Goal: Task Accomplishment & Management: Manage account settings

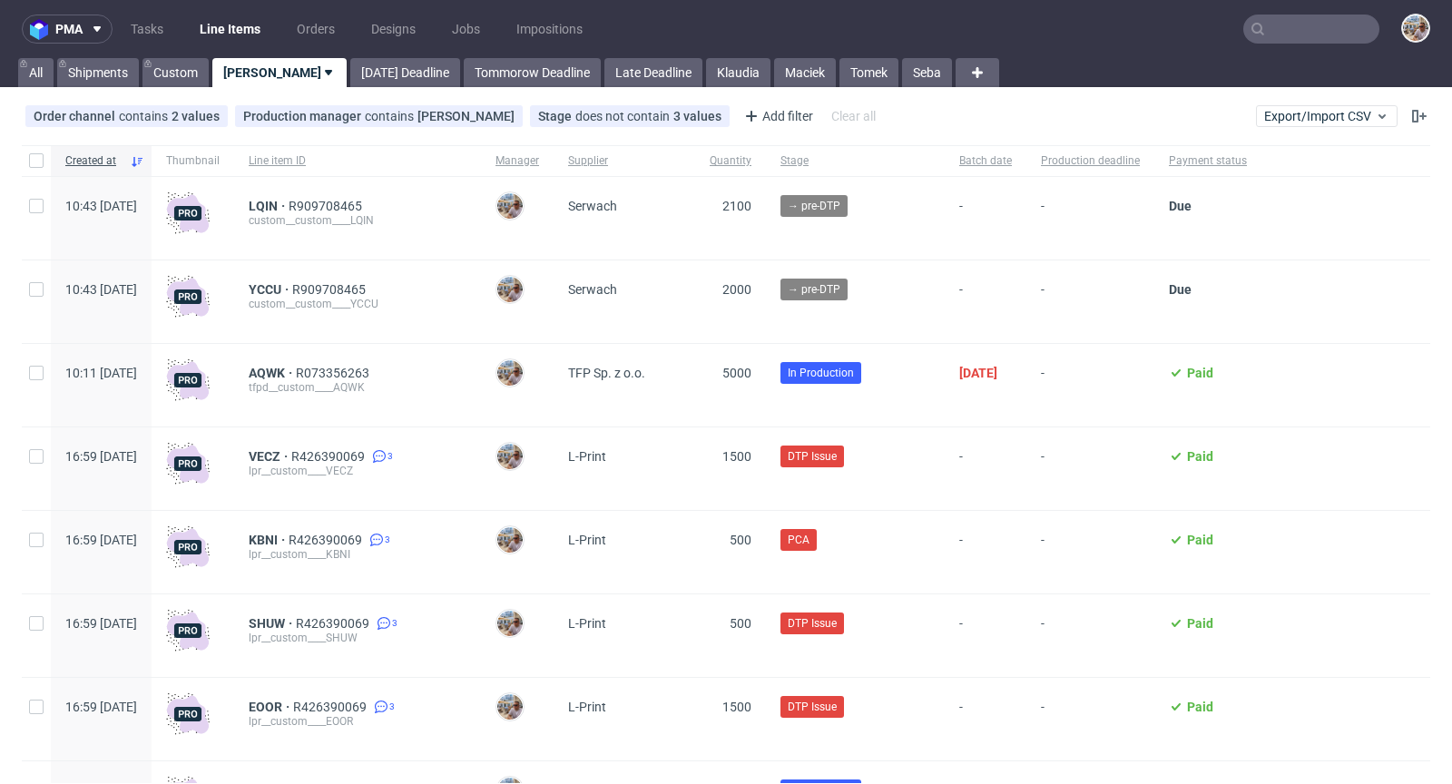
click at [1300, 39] on input "text" at bounding box center [1311, 29] width 136 height 29
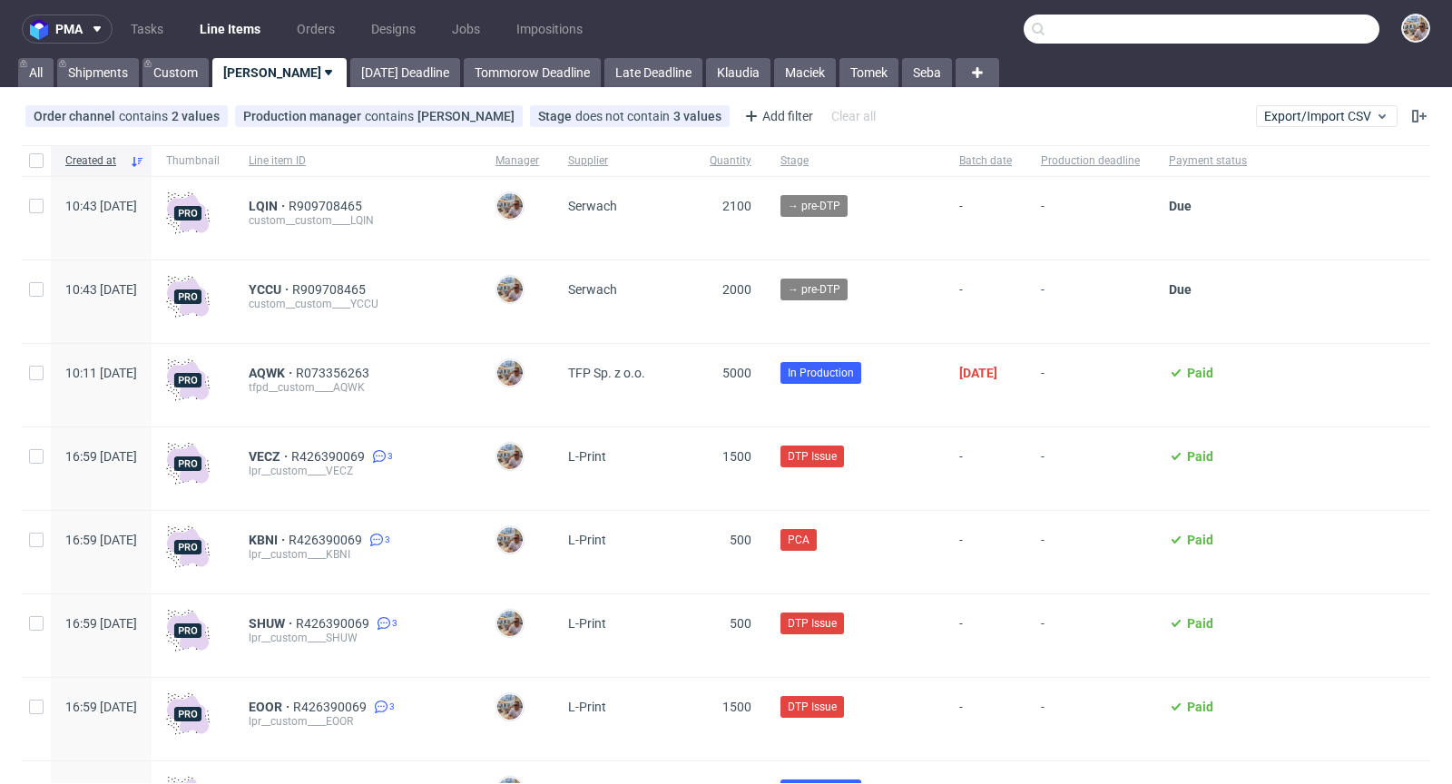
paste input "DMVU"
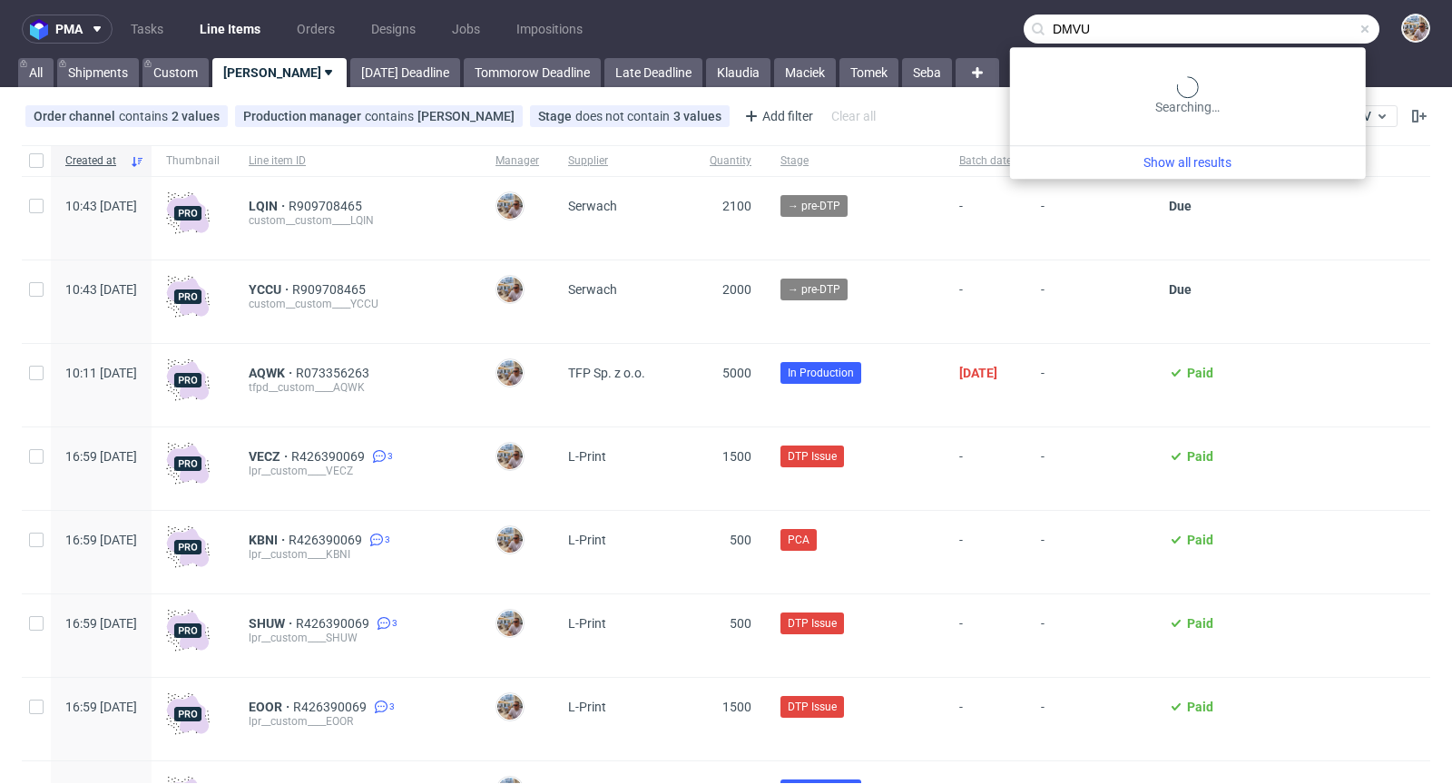
type input "DMVU"
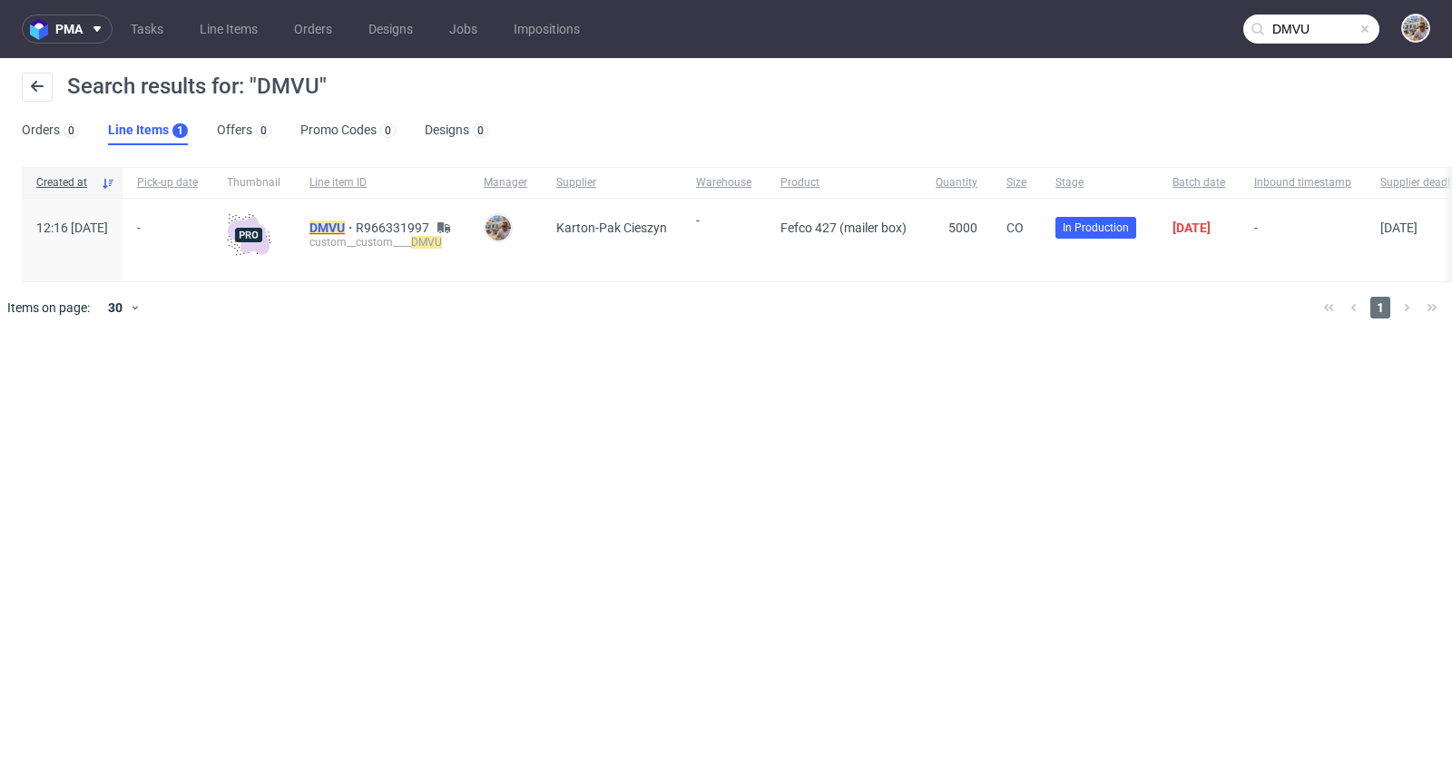
click at [345, 221] on mark "DMVU" at bounding box center [326, 227] width 35 height 15
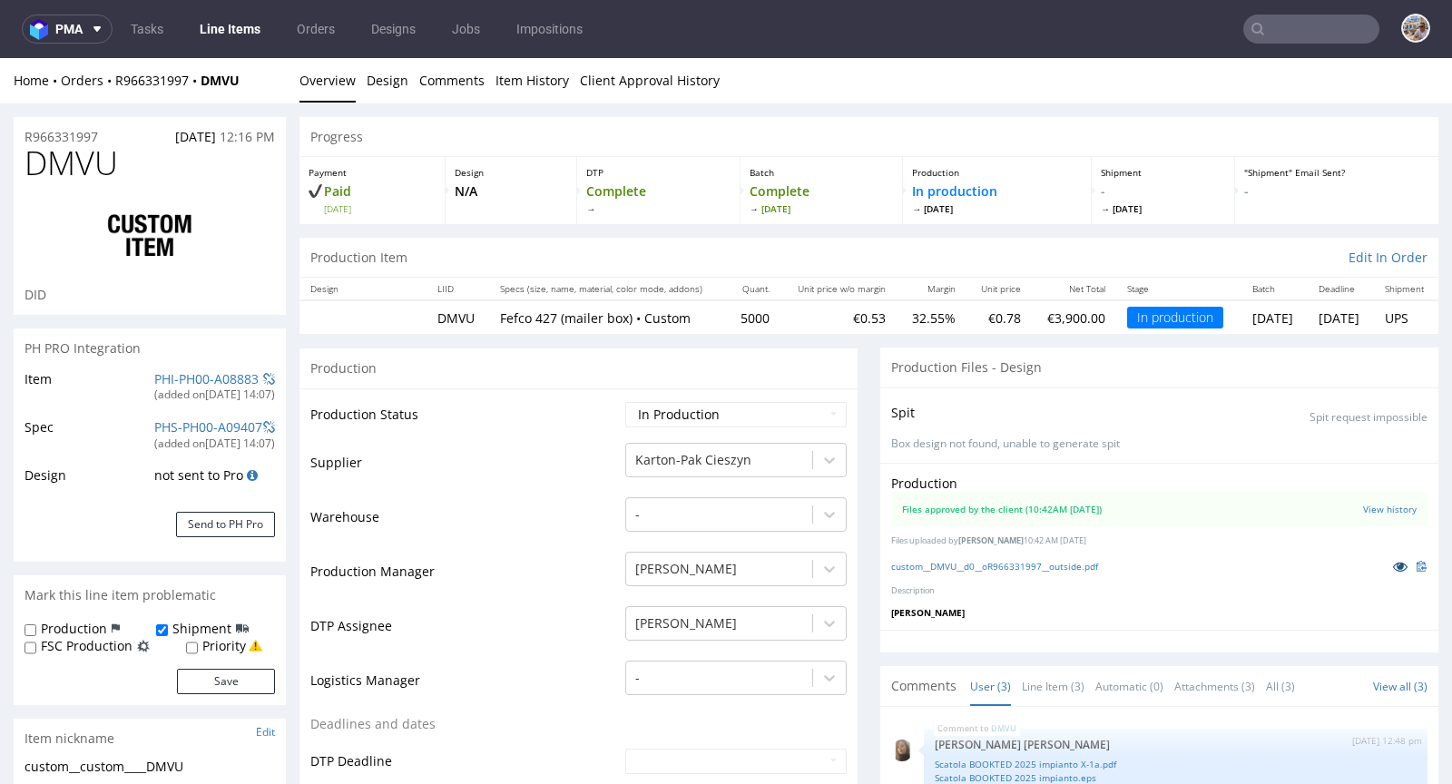
click at [1384, 564] on link at bounding box center [1400, 566] width 33 height 20
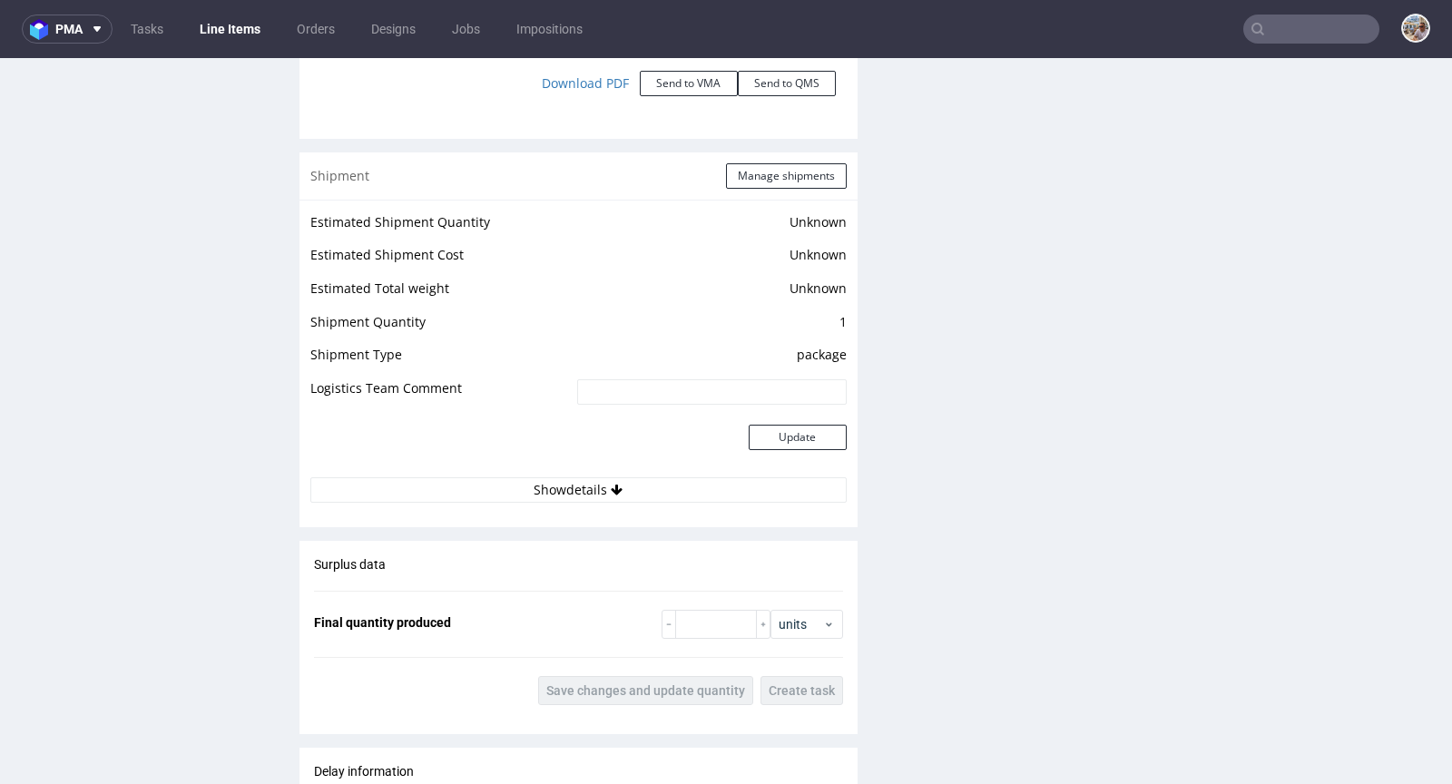
scroll to position [2637, 0]
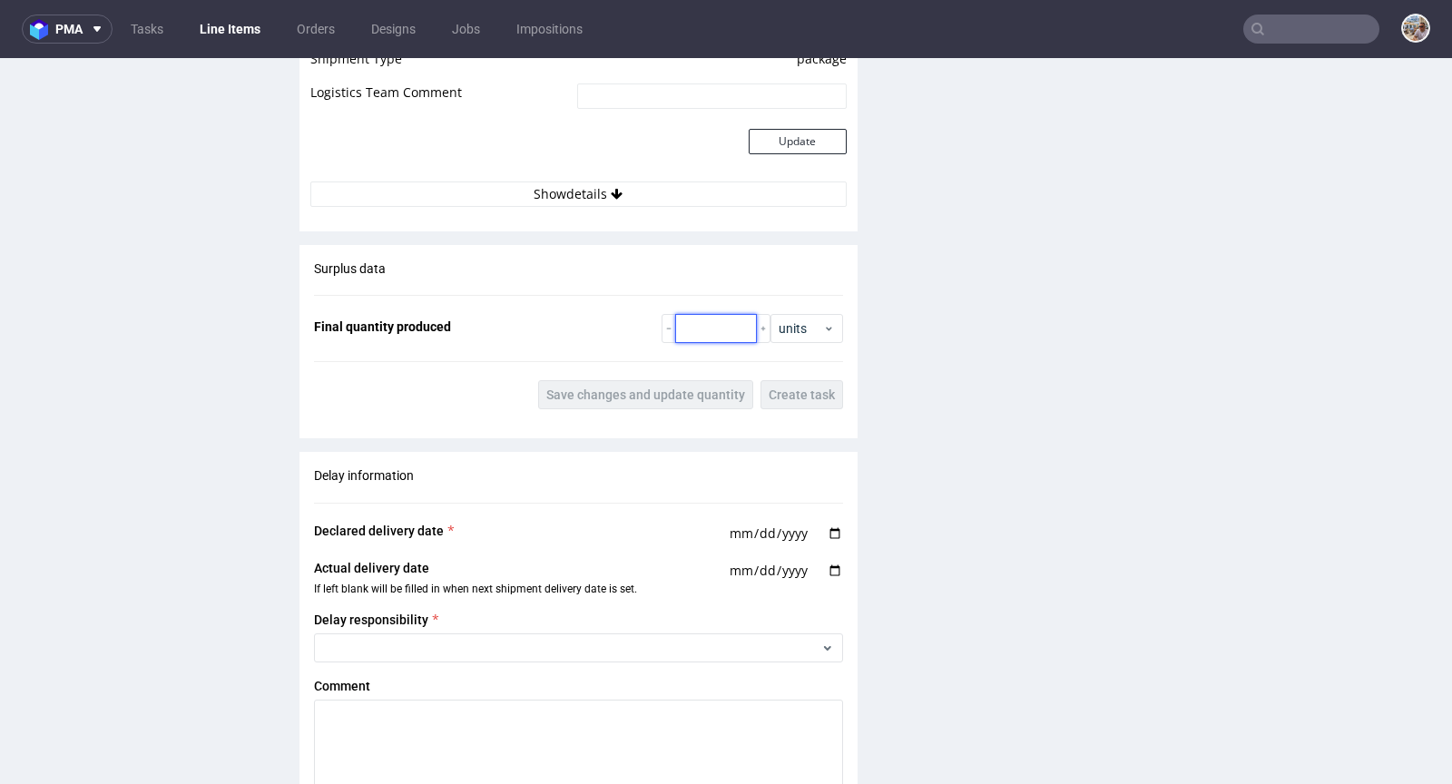
click at [707, 327] on input "number" at bounding box center [716, 328] width 82 height 29
paste input "5070"
type input "5070"
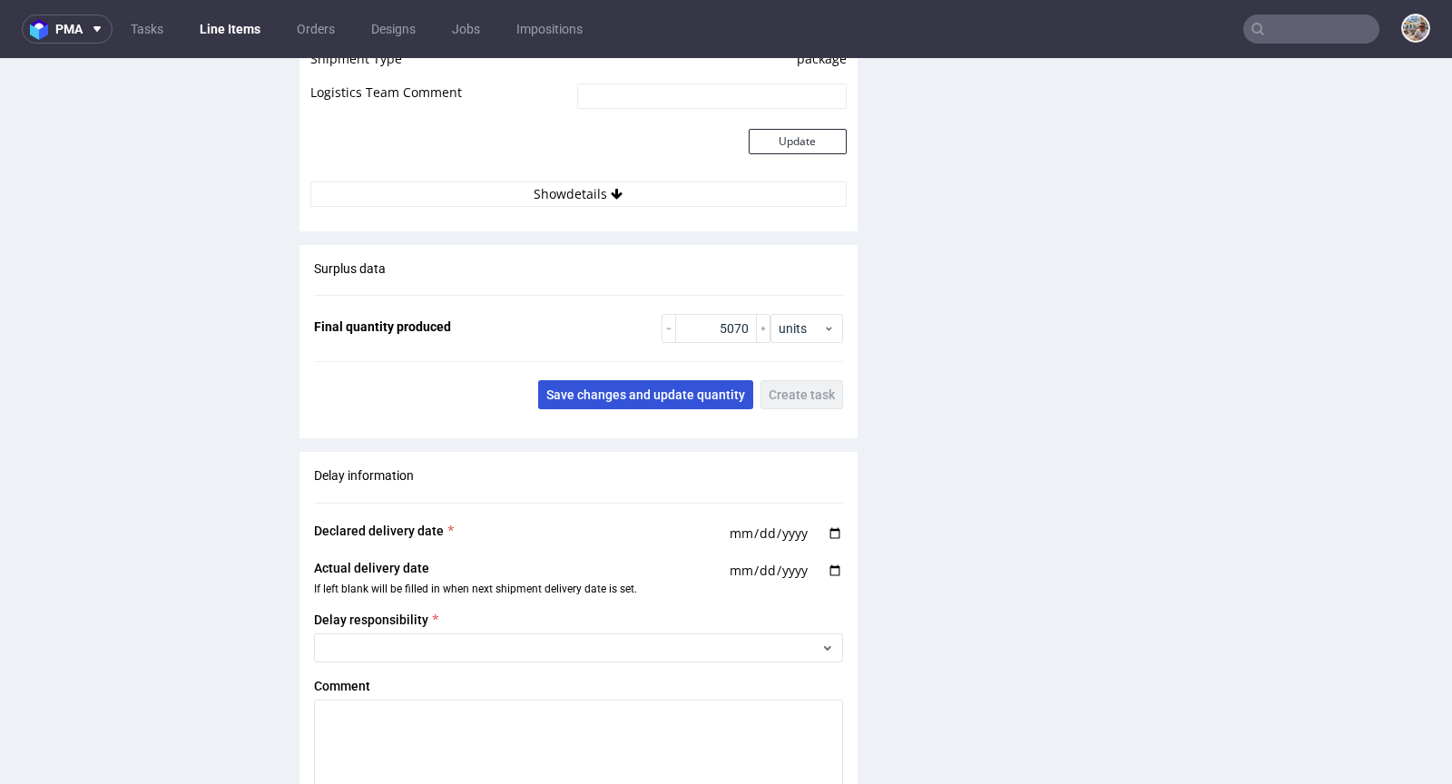
click at [673, 380] on button "Save changes and update quantity" at bounding box center [645, 394] width 215 height 29
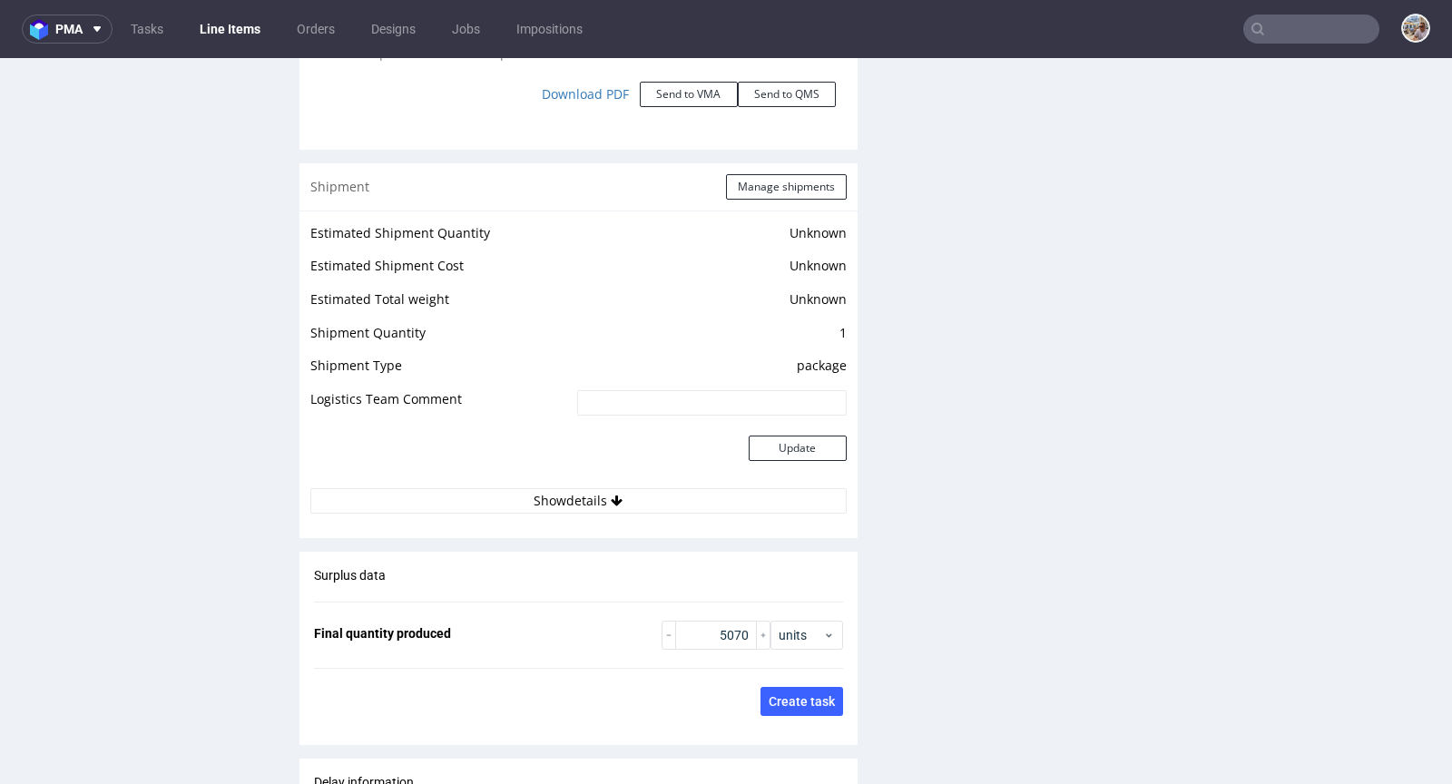
scroll to position [2178, 0]
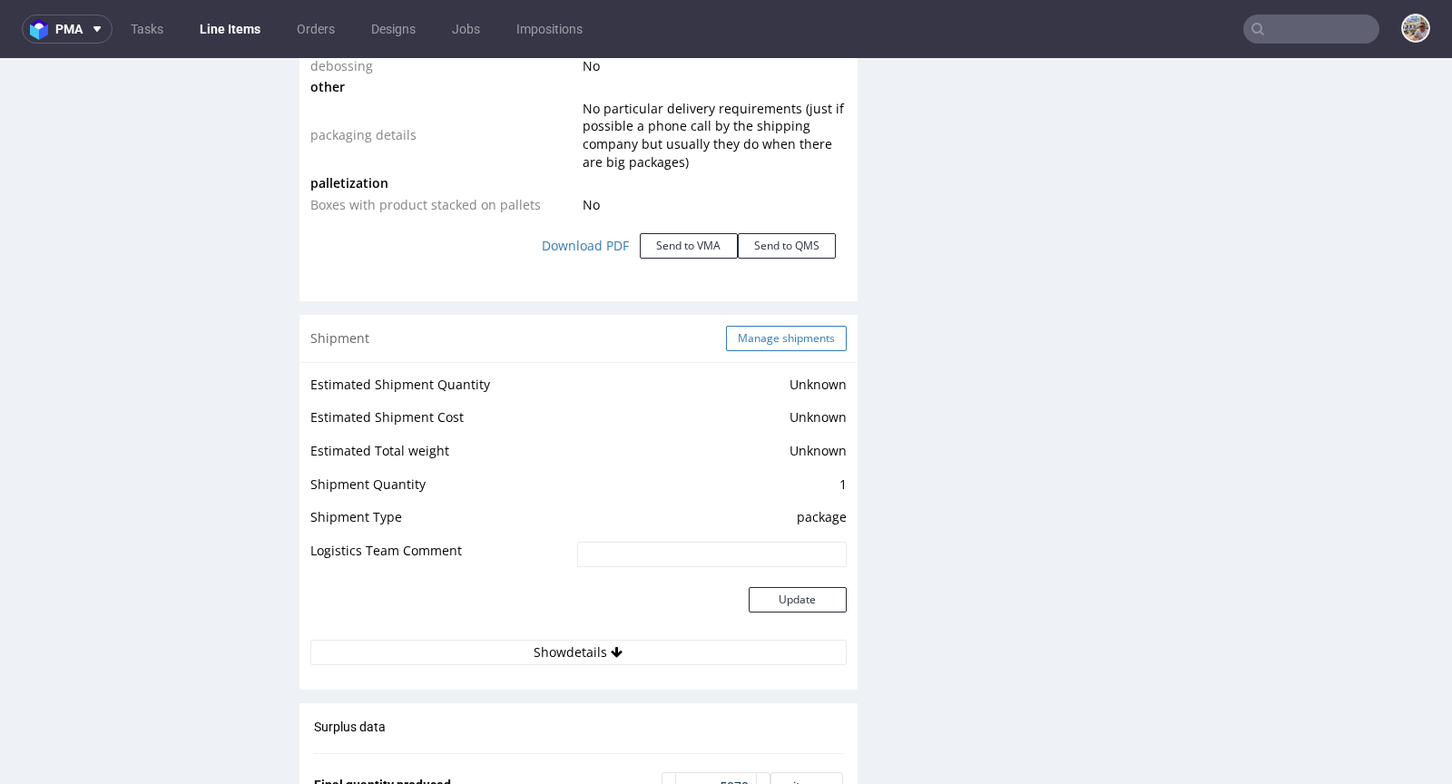
click at [756, 335] on button "Manage shipments" at bounding box center [786, 338] width 121 height 25
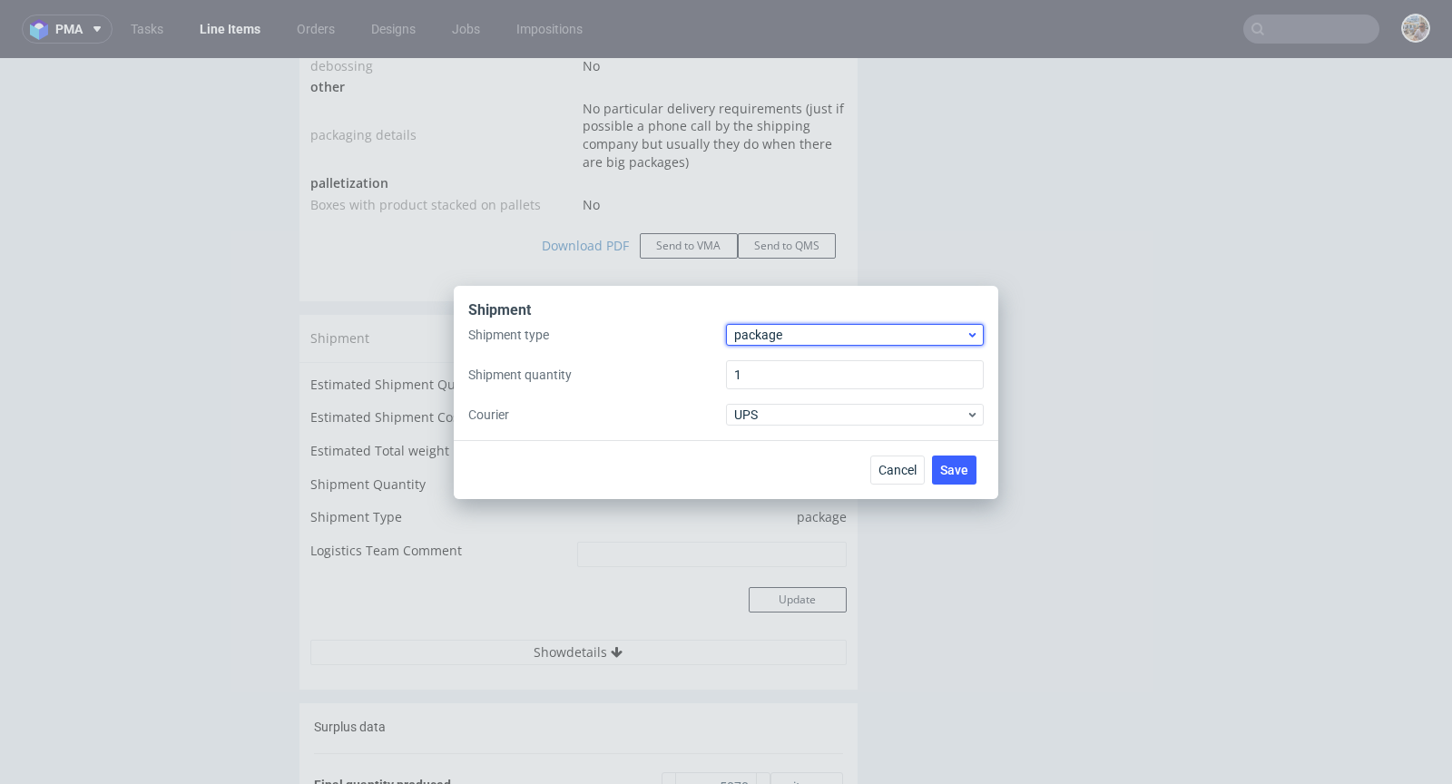
click at [799, 324] on div "package" at bounding box center [855, 335] width 258 height 22
click at [778, 366] on div "pallet" at bounding box center [854, 373] width 243 height 33
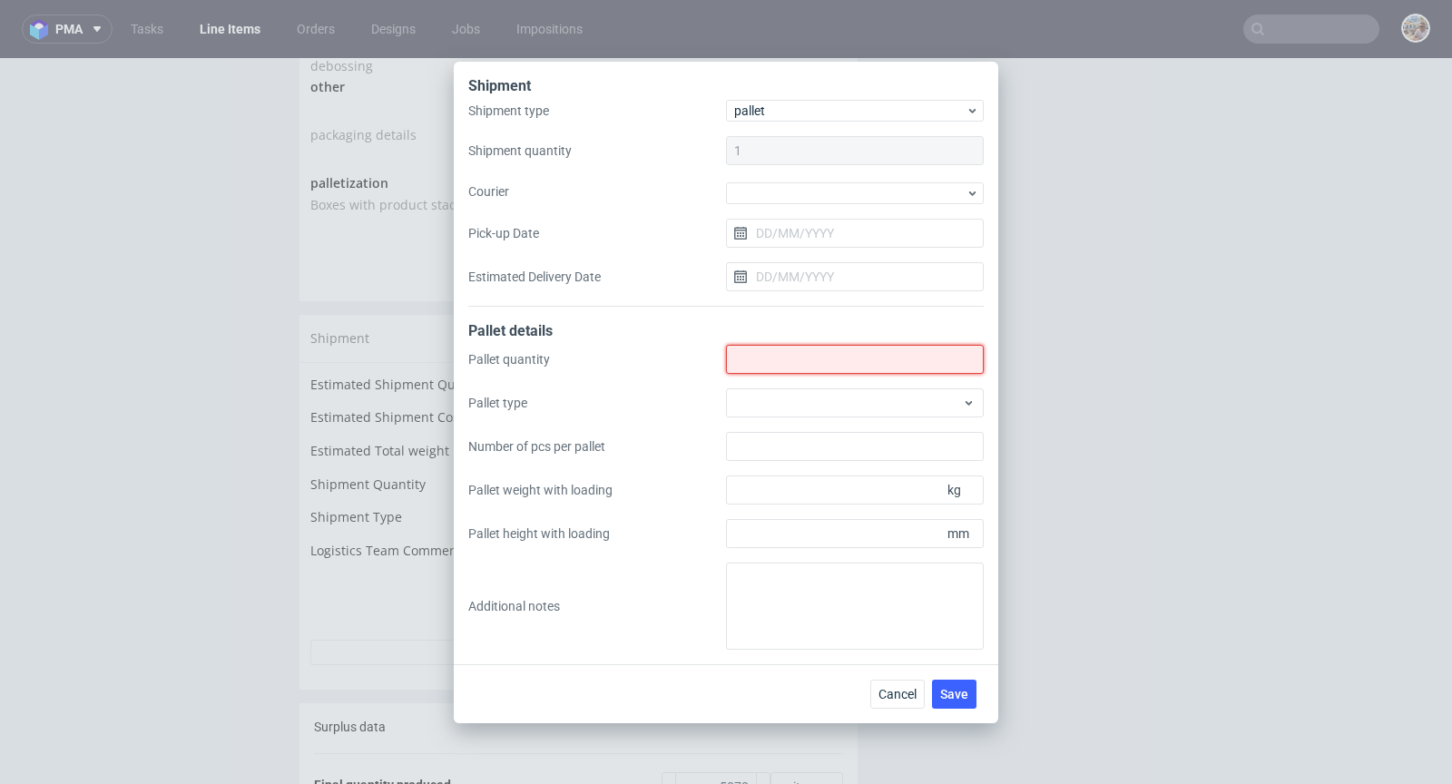
click at [858, 351] on input "Shipment type" at bounding box center [855, 359] width 258 height 29
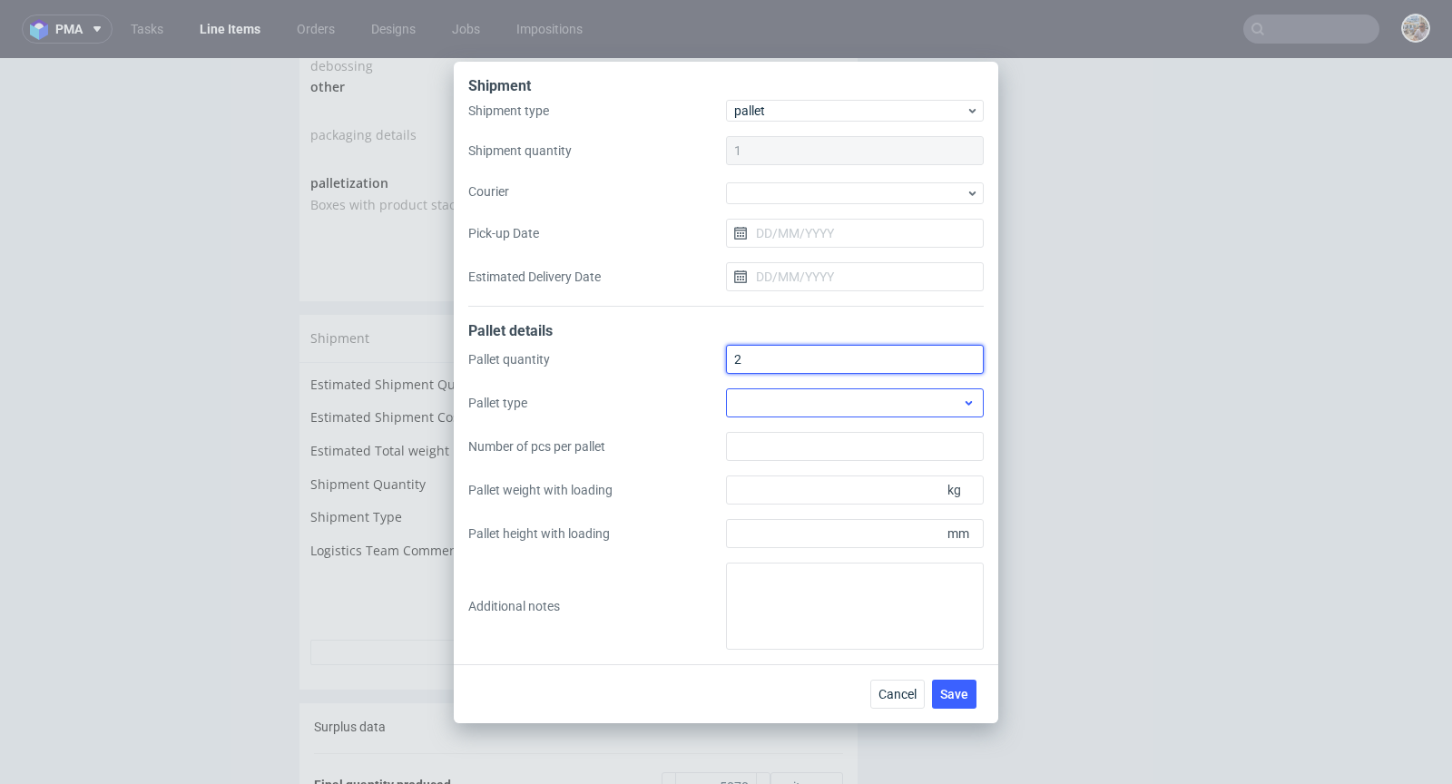
type input "2"
click at [813, 392] on div at bounding box center [855, 402] width 258 height 29
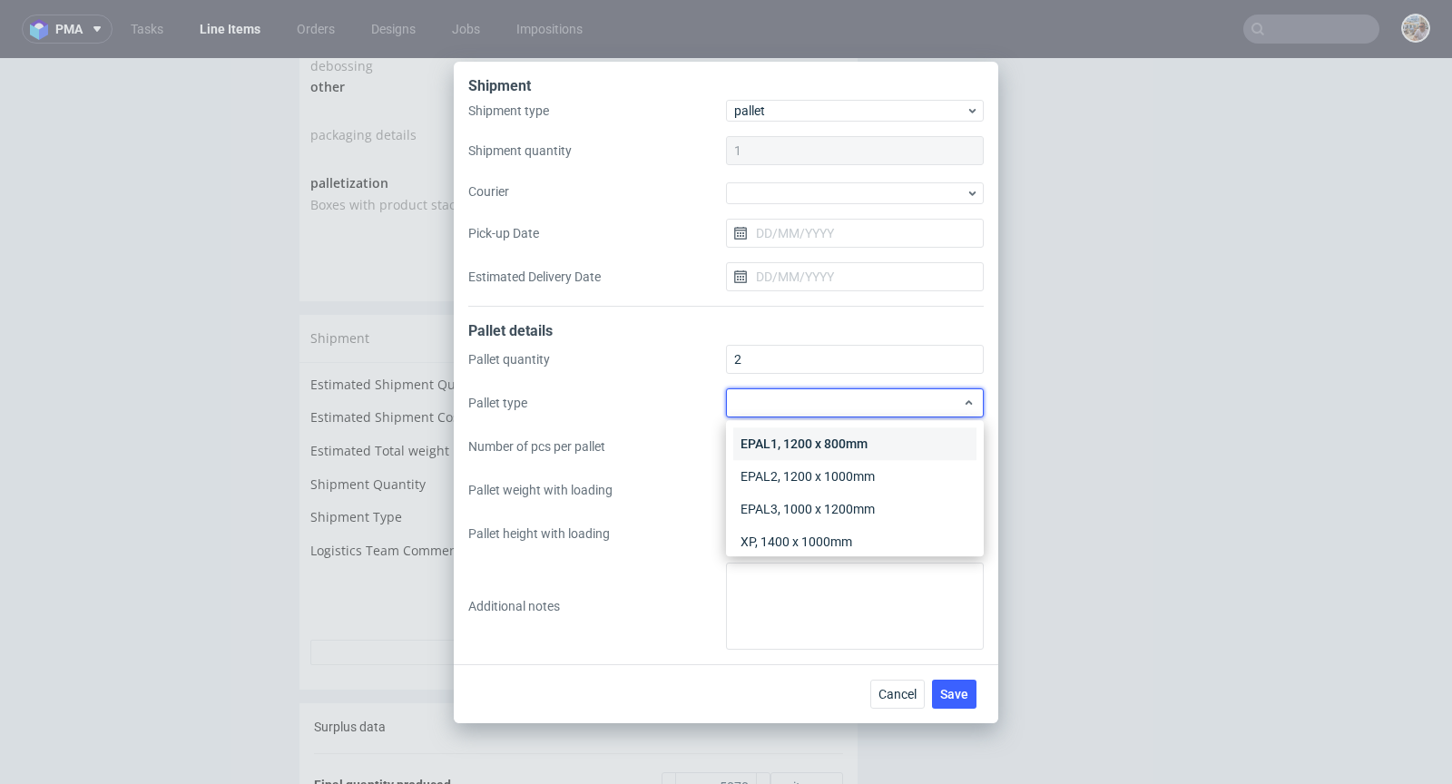
click at [806, 440] on div "EPAL1, 1200 x 800mm" at bounding box center [854, 443] width 243 height 33
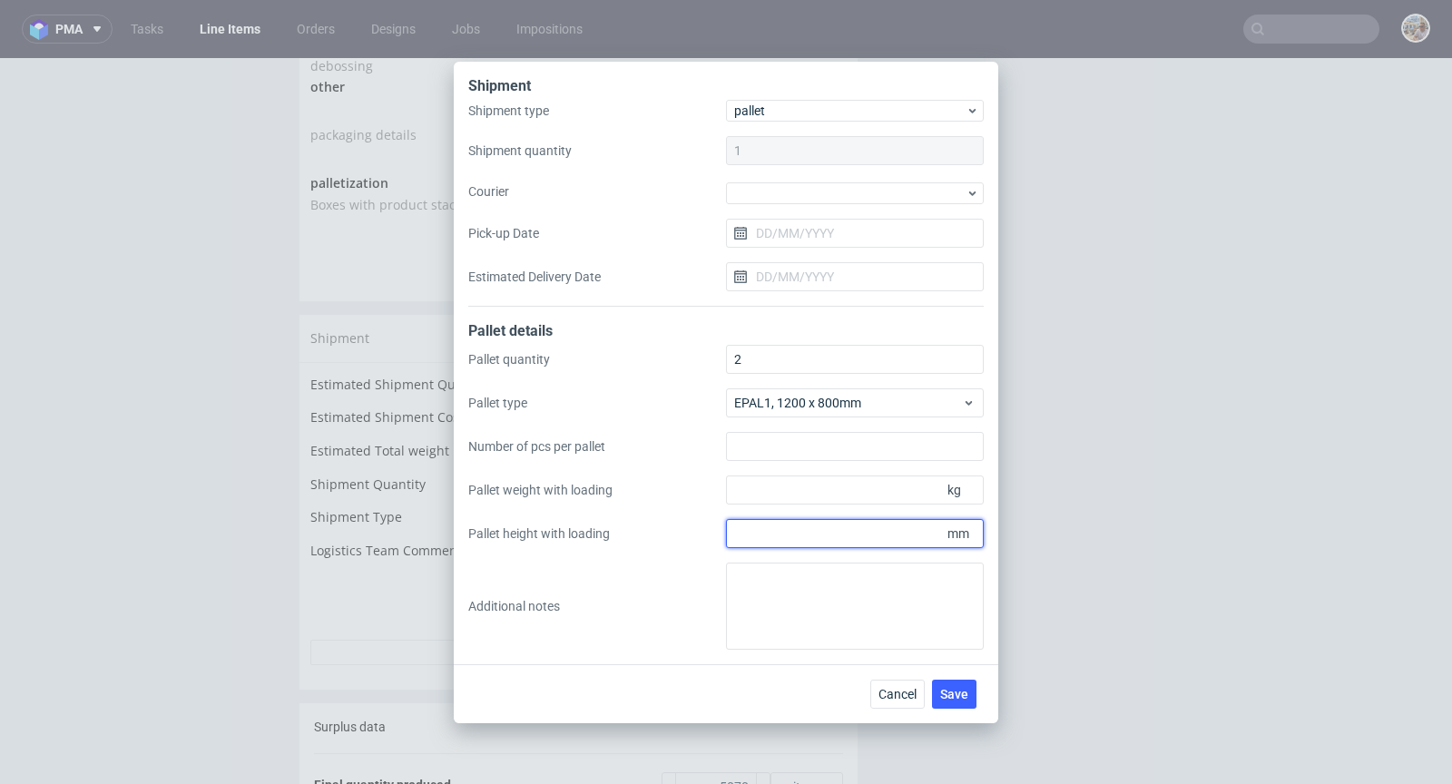
click at [847, 535] on input "Pallet height with loading" at bounding box center [855, 533] width 258 height 29
type input "1700"
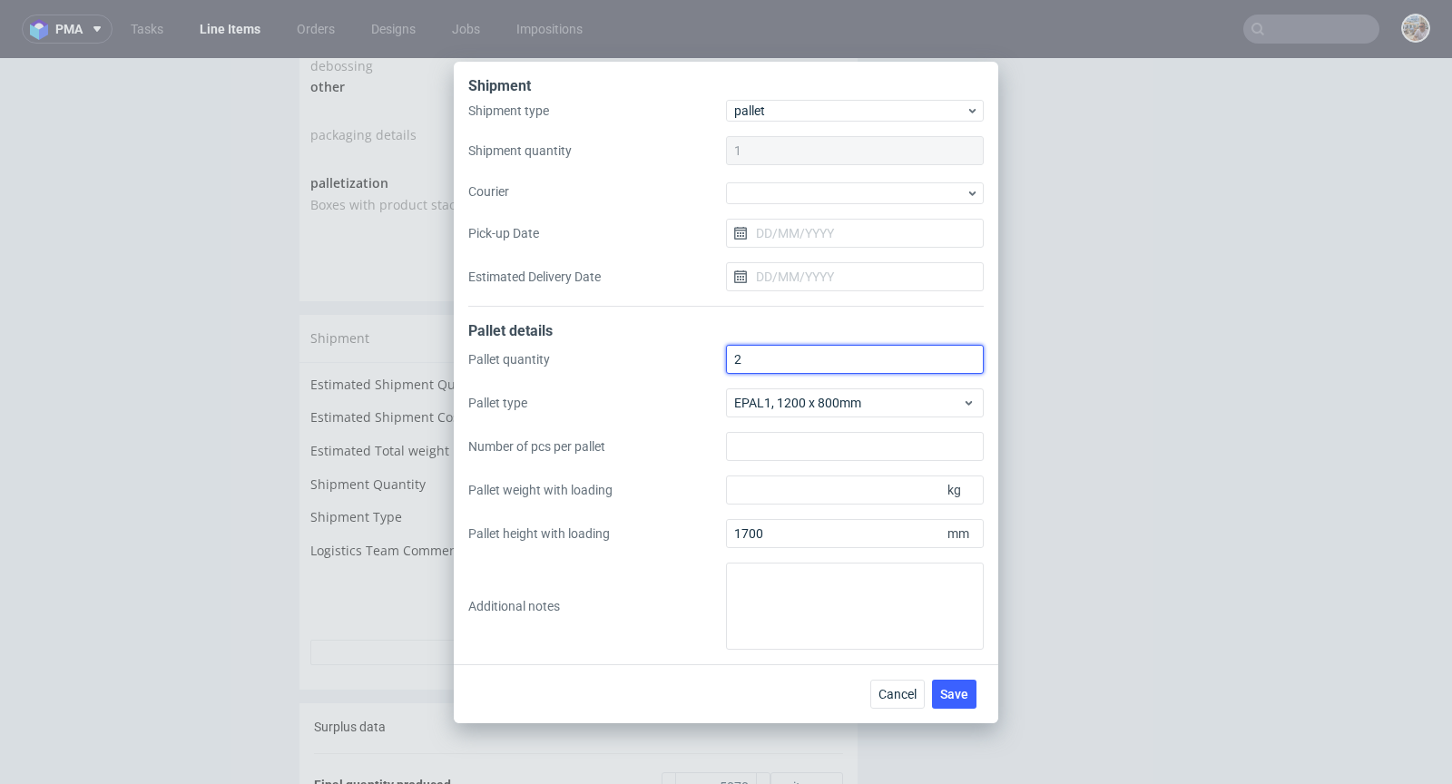
drag, startPoint x: 784, startPoint y: 356, endPoint x: 728, endPoint y: 341, distance: 58.1
click at [728, 341] on form "Shipment type pallet Shipment quantity 1 Courier Pick-up Date Estimated Deliver…" at bounding box center [725, 375] width 515 height 550
type input "3"
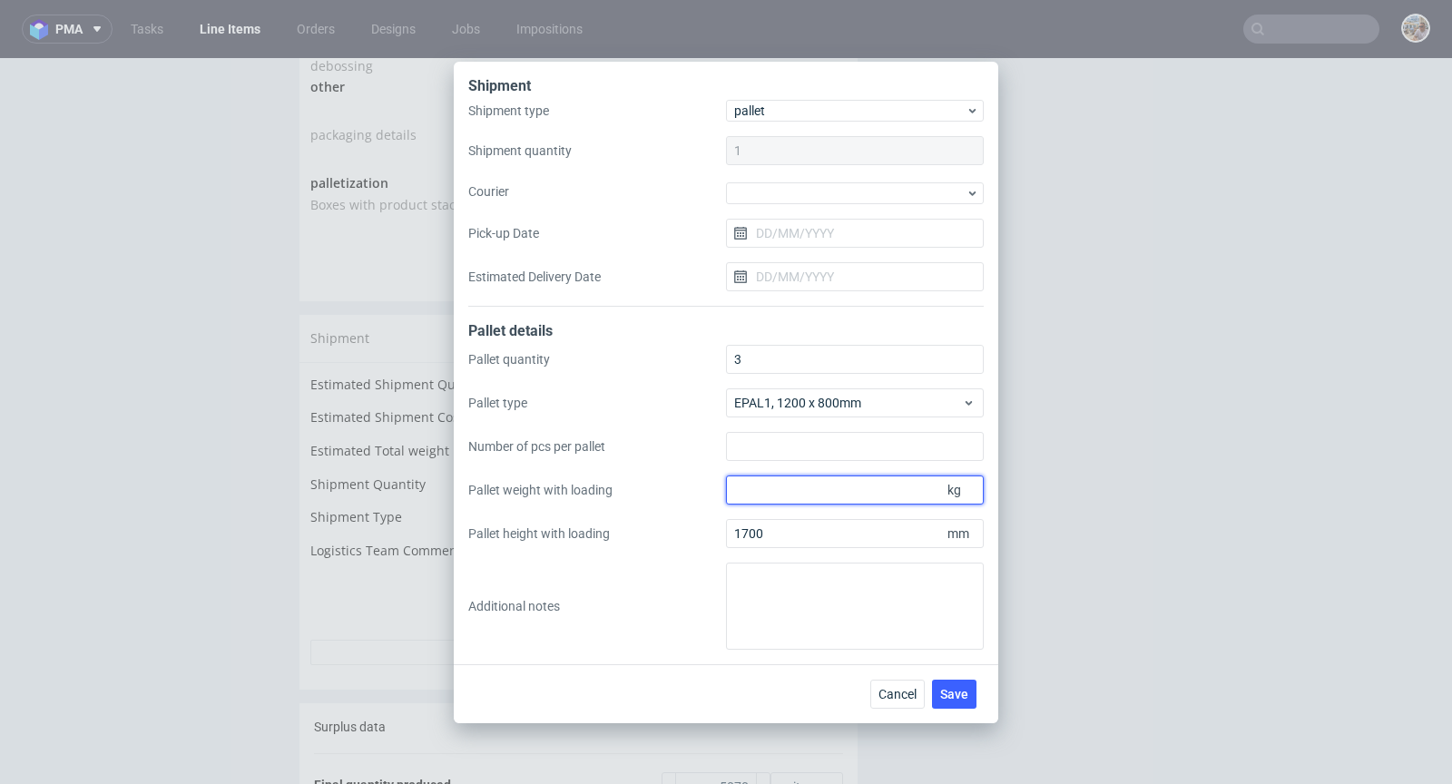
click at [790, 494] on input "Pallet weight with loading" at bounding box center [855, 489] width 258 height 29
type input "900"
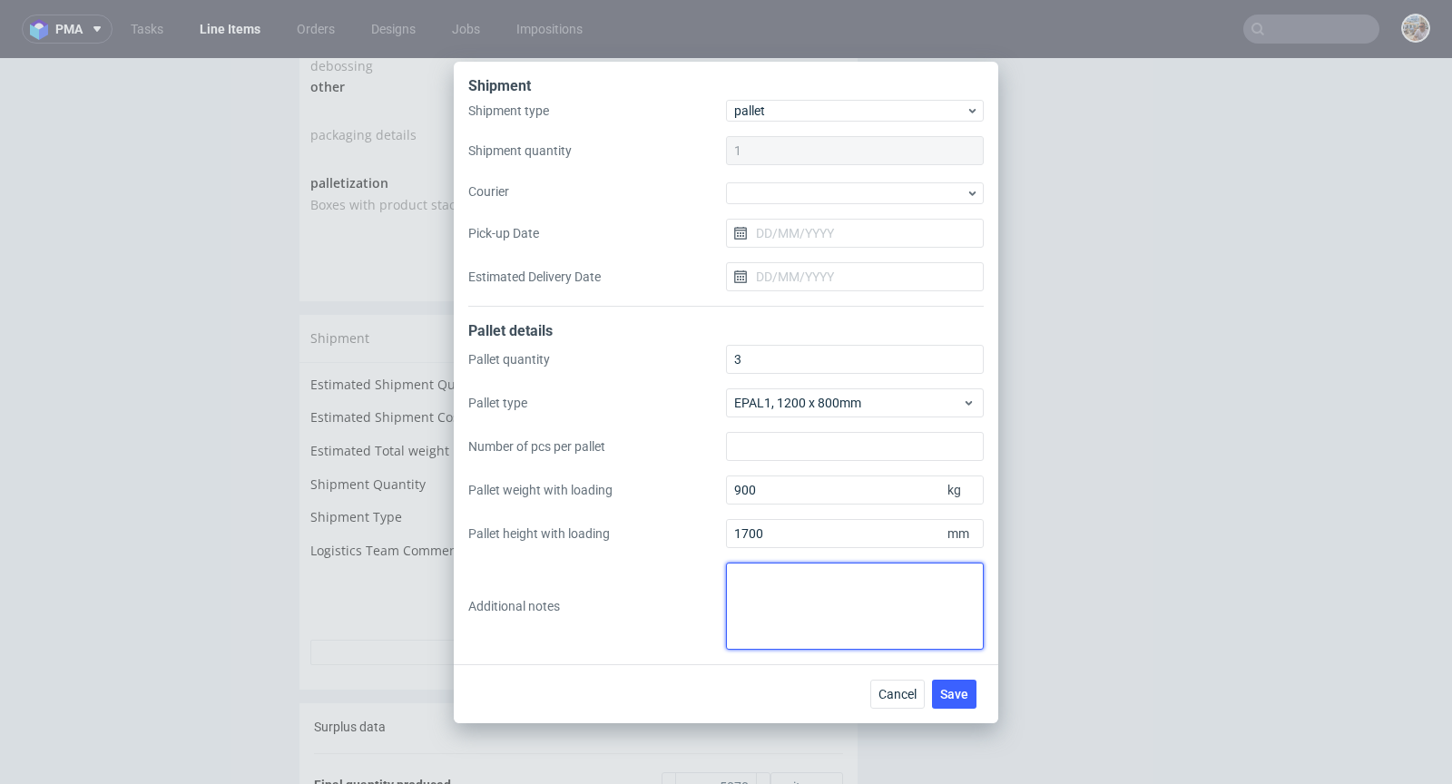
click at [795, 605] on textarea at bounding box center [855, 606] width 258 height 87
paste textarea "2 palety 800x1200x1700 1 paleta 800x1200x1200 waga łącznie 3 palety 900kg"
type textarea "2 palety 800x1200x1700 1 paleta 800x1200x1200 waga łącznie 3 palety 900kg"
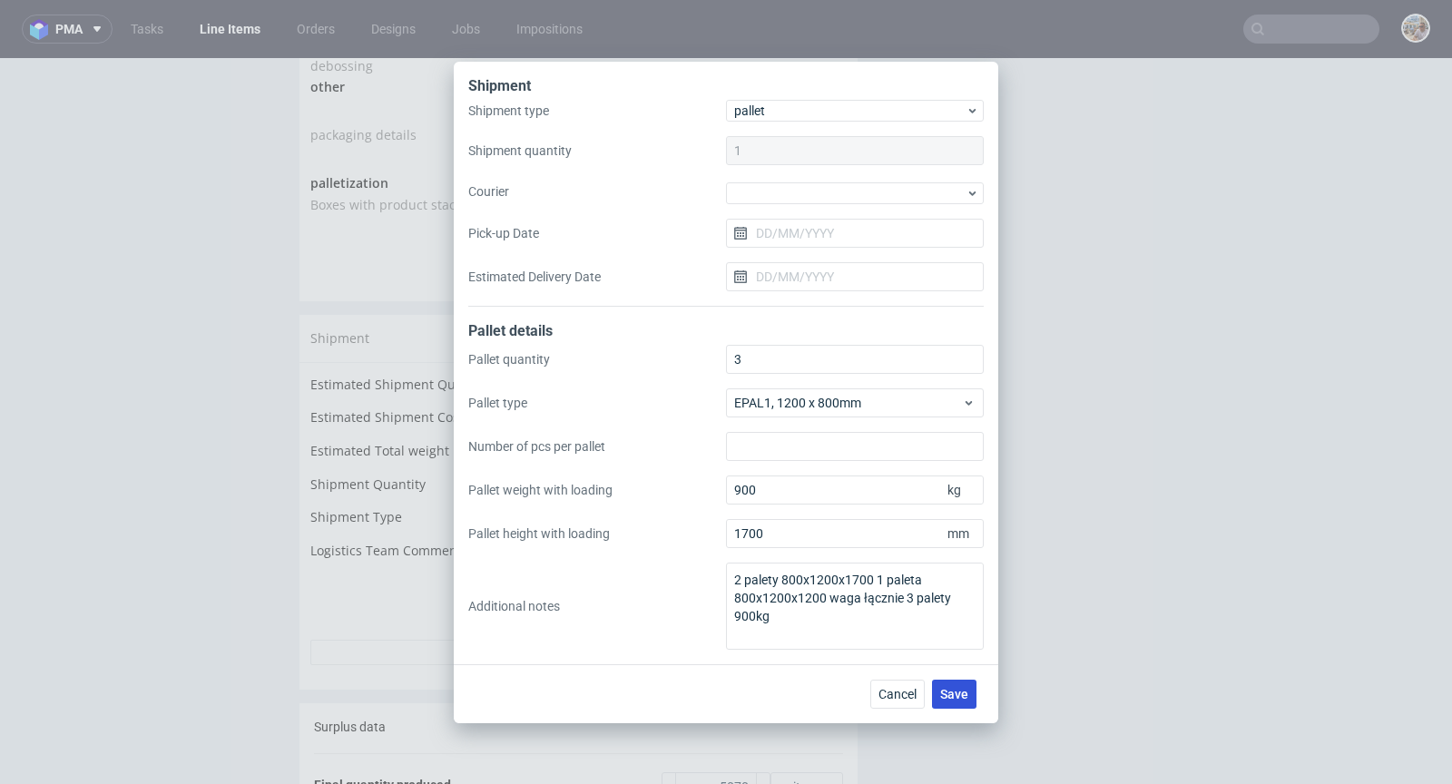
click at [964, 688] on span "Save" at bounding box center [954, 694] width 28 height 13
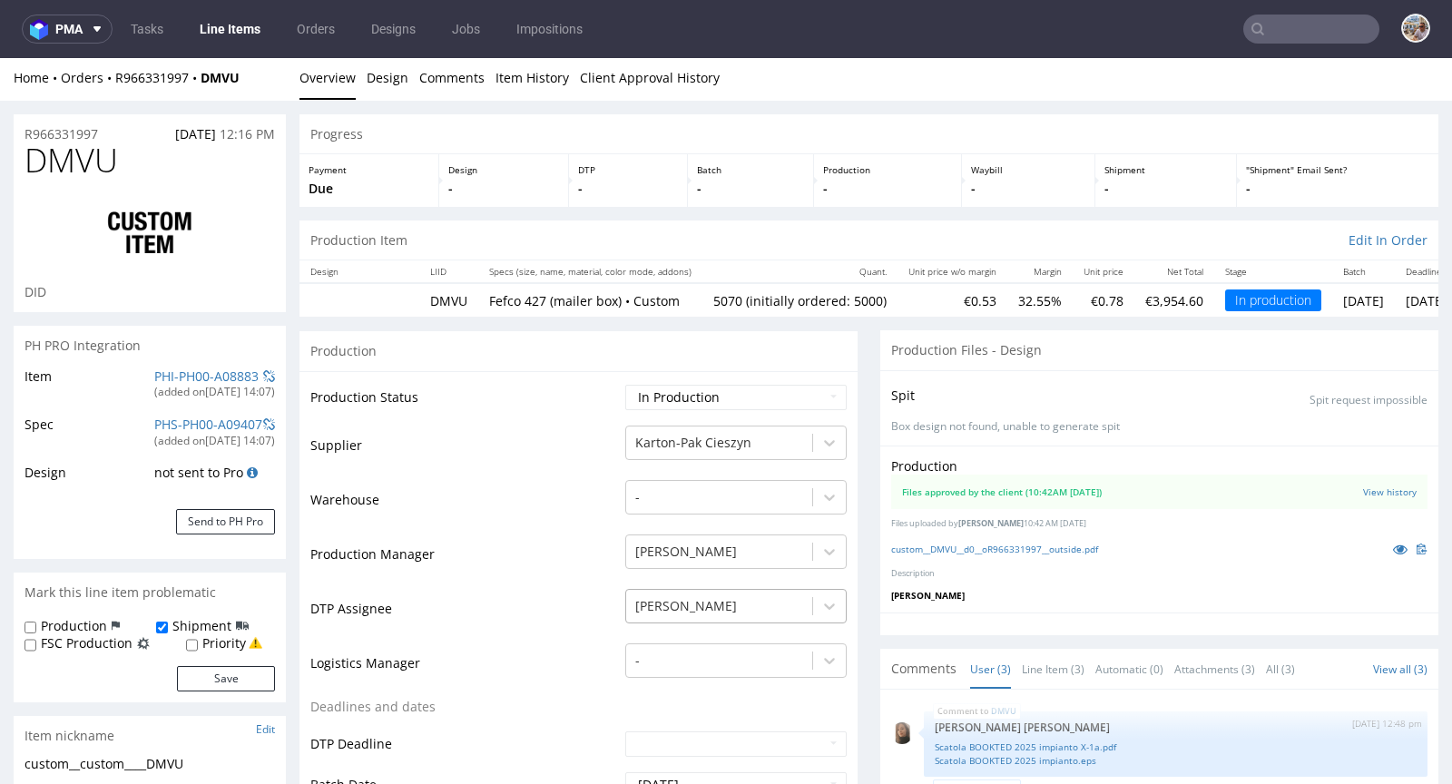
scroll to position [4, 0]
click at [722, 390] on select "Waiting for Artwork Waiting for Diecut Waiting for Mockup Waiting for DTP Waiti…" at bounding box center [735, 396] width 221 height 25
select select "production_complete"
click at [625, 384] on select "Waiting for Artwork Waiting for Diecut Waiting for Mockup Waiting for DTP Waiti…" at bounding box center [735, 396] width 221 height 25
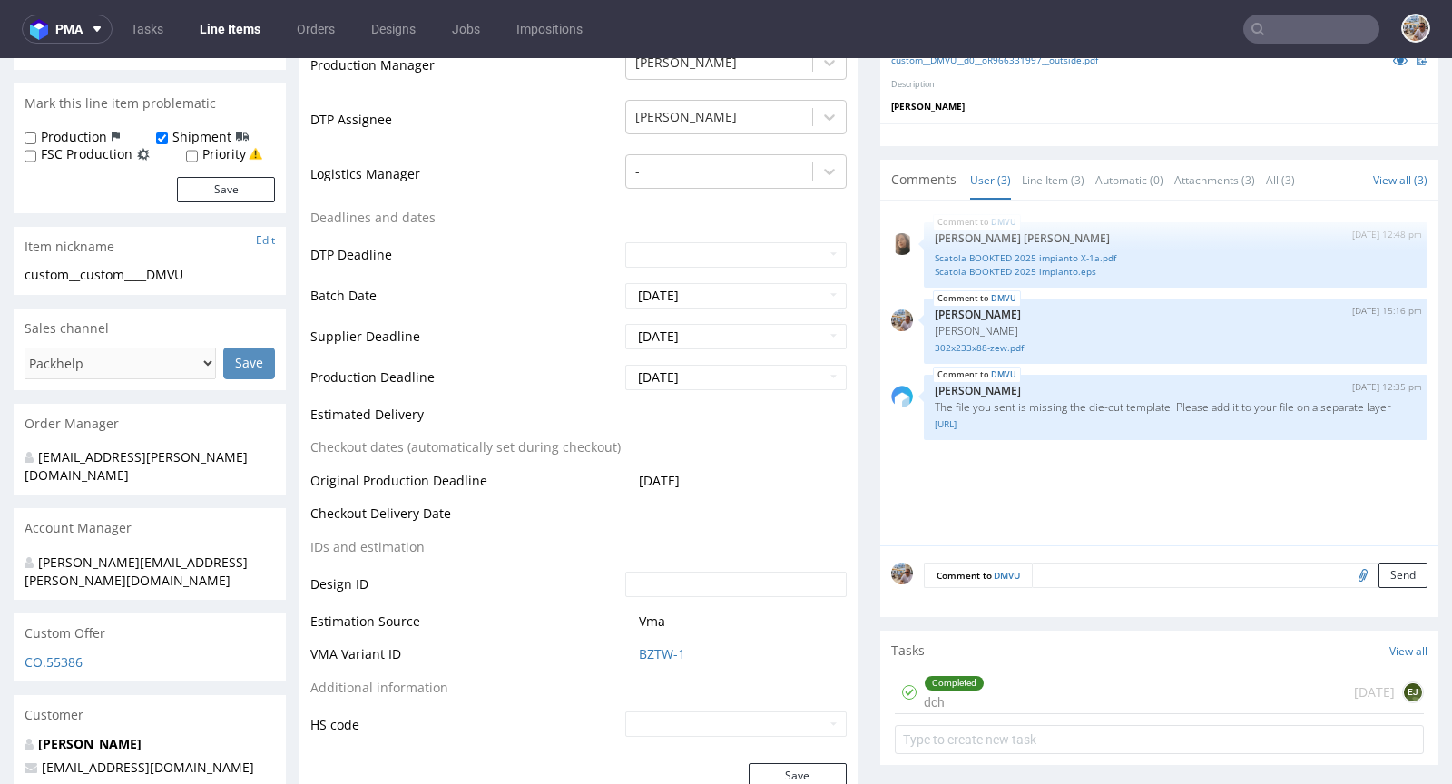
scroll to position [613, 0]
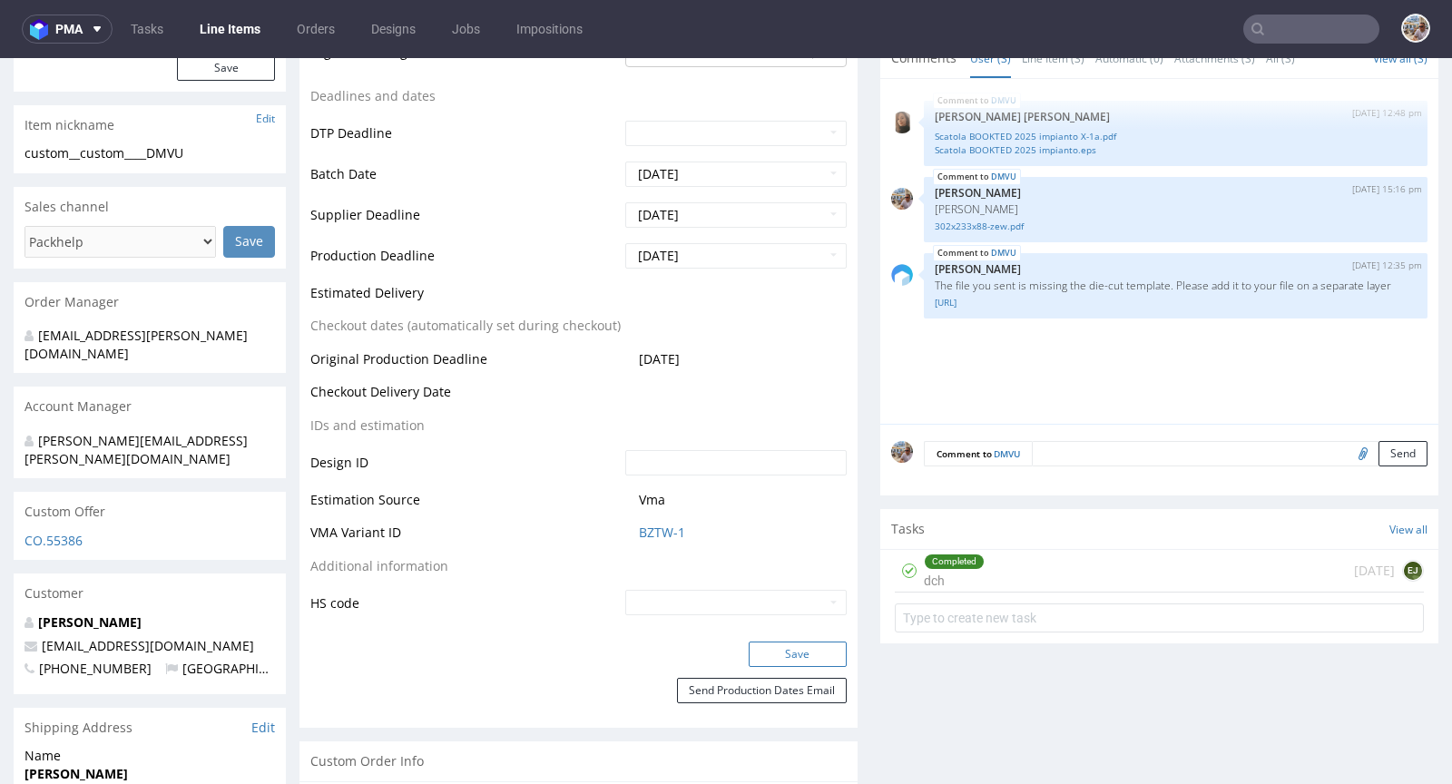
click at [768, 653] on button "Save" at bounding box center [798, 653] width 98 height 25
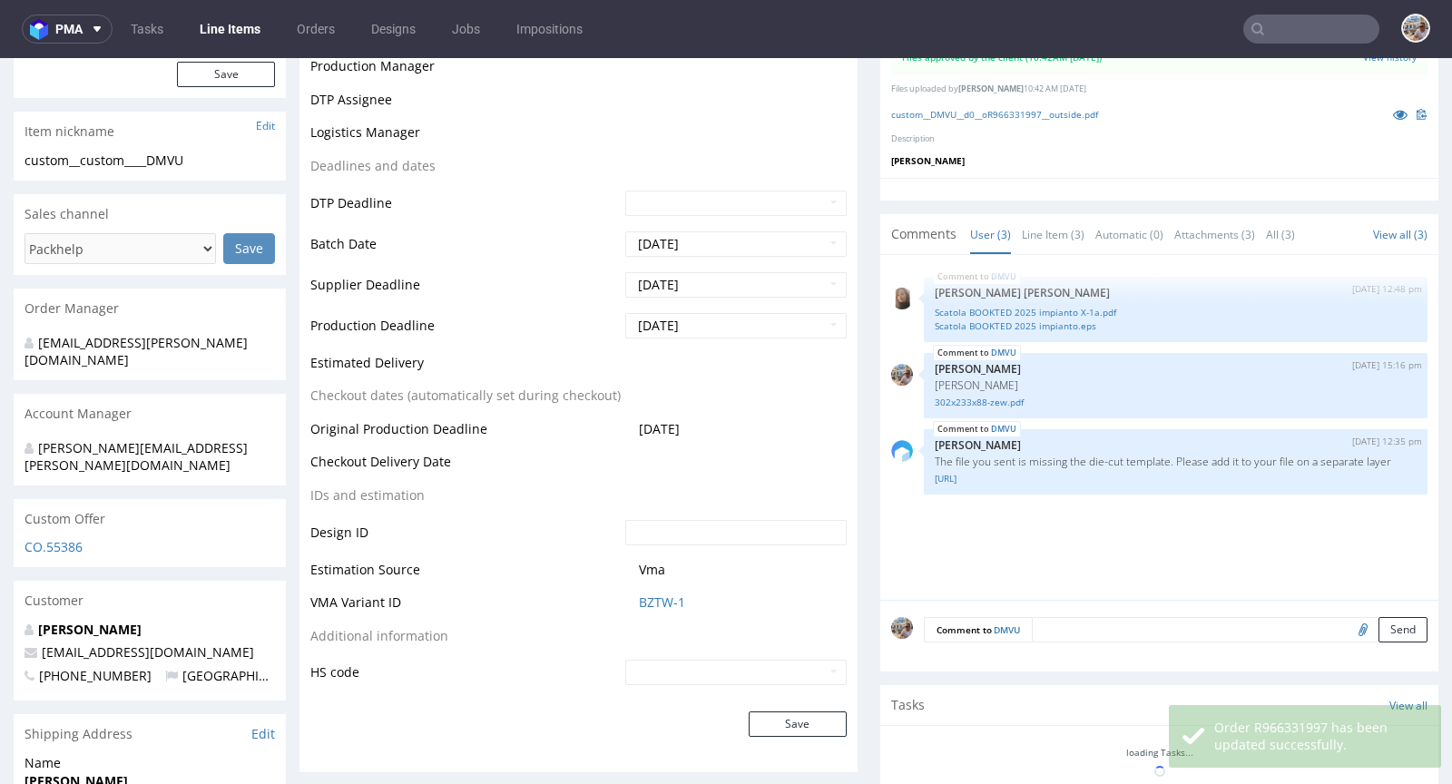
scroll to position [607, 0]
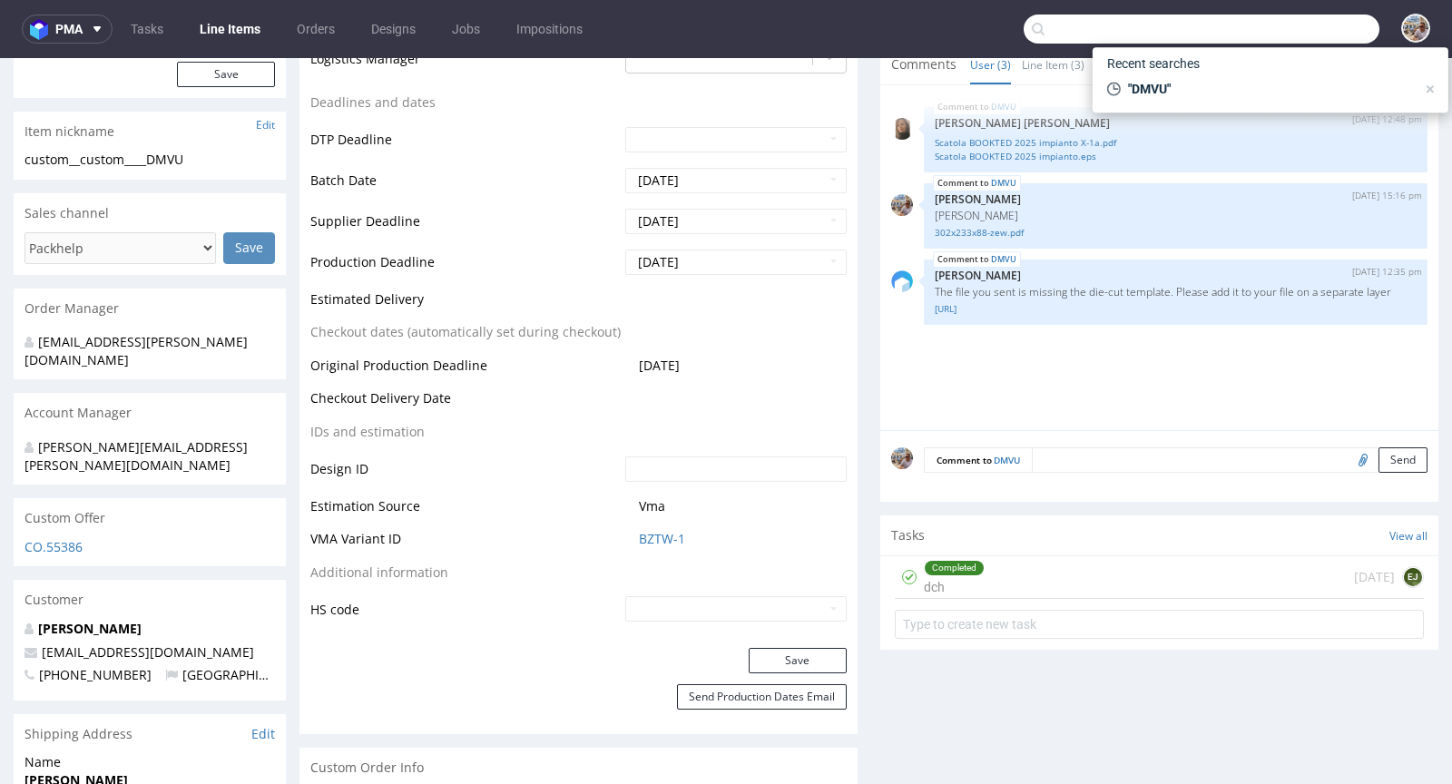
click at [1289, 36] on input "text" at bounding box center [1201, 29] width 356 height 29
paste input "WUGP"
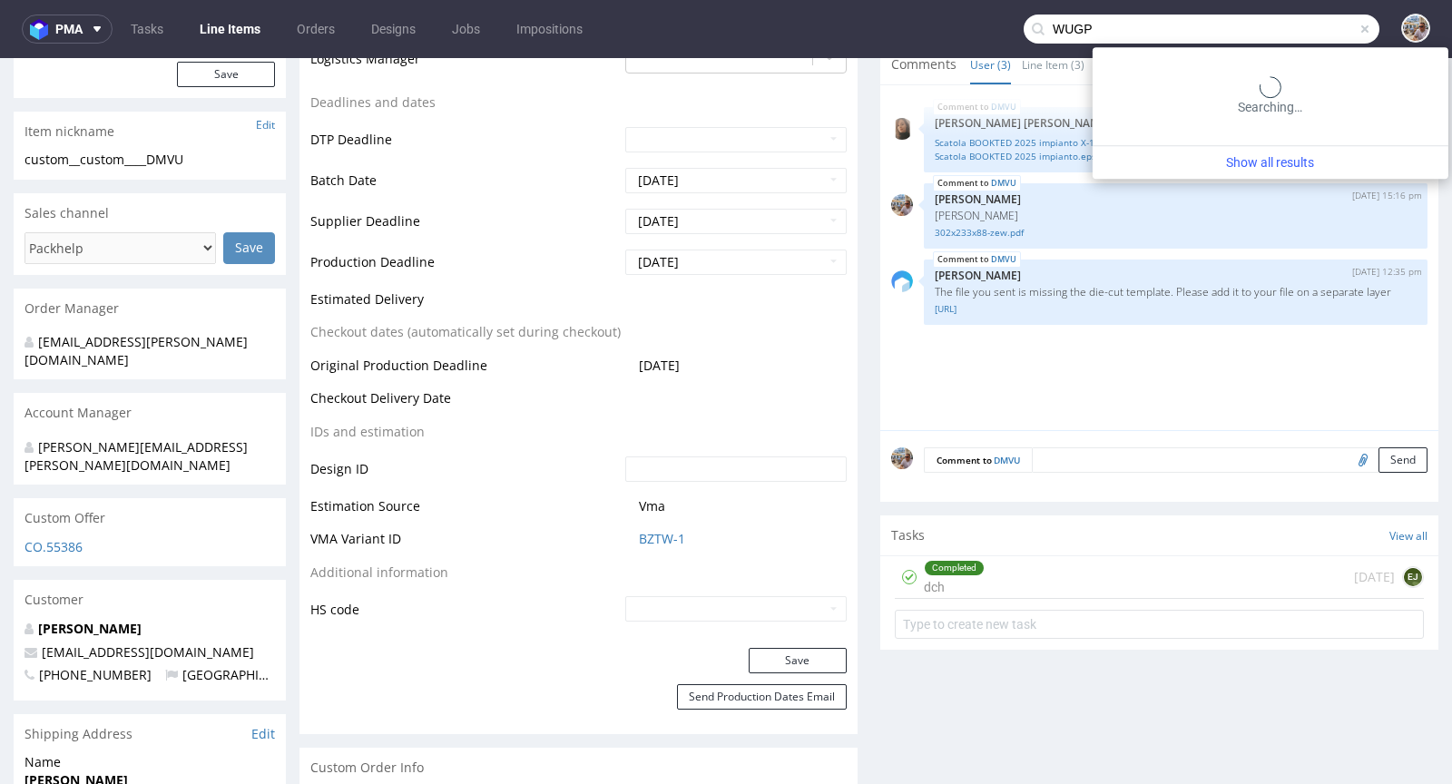
type input "WUGP"
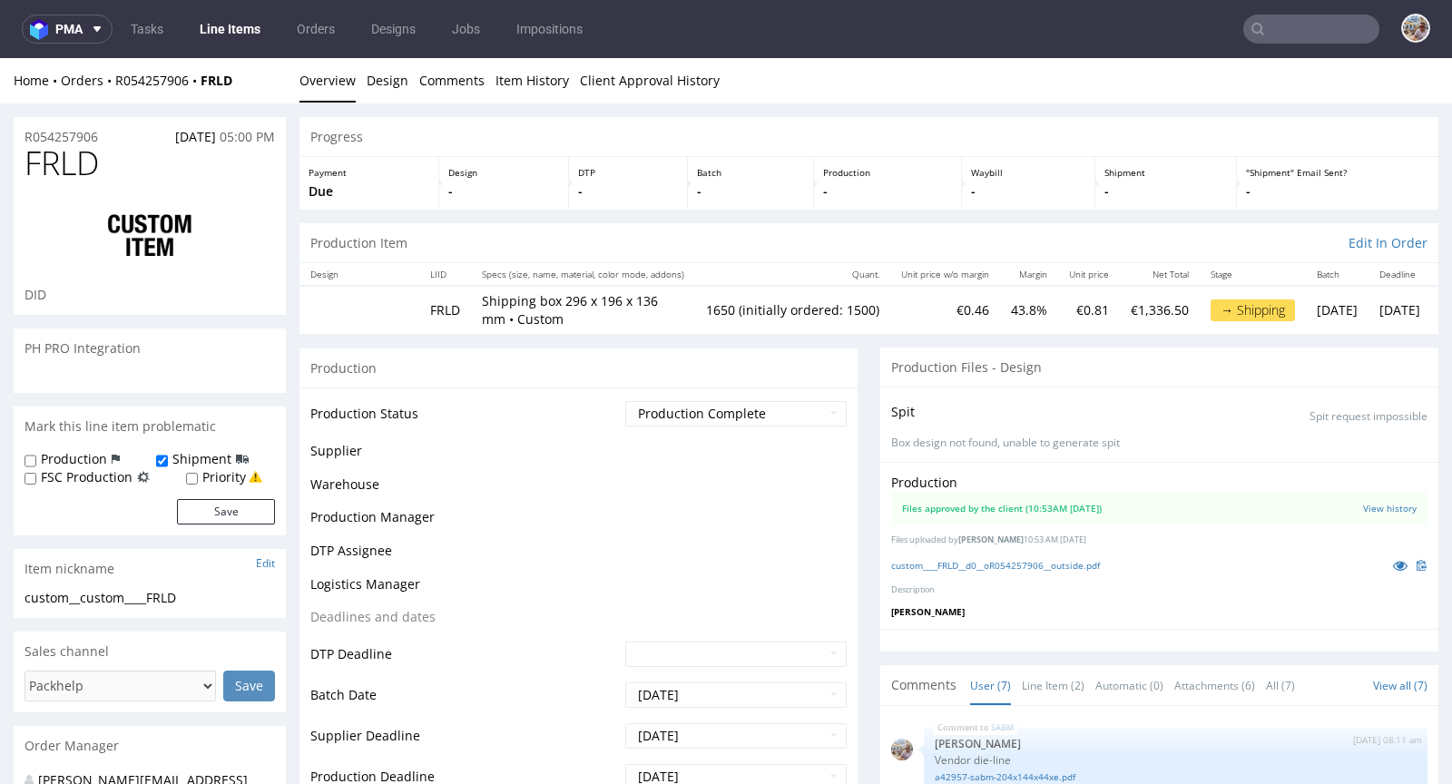
scroll to position [166, 0]
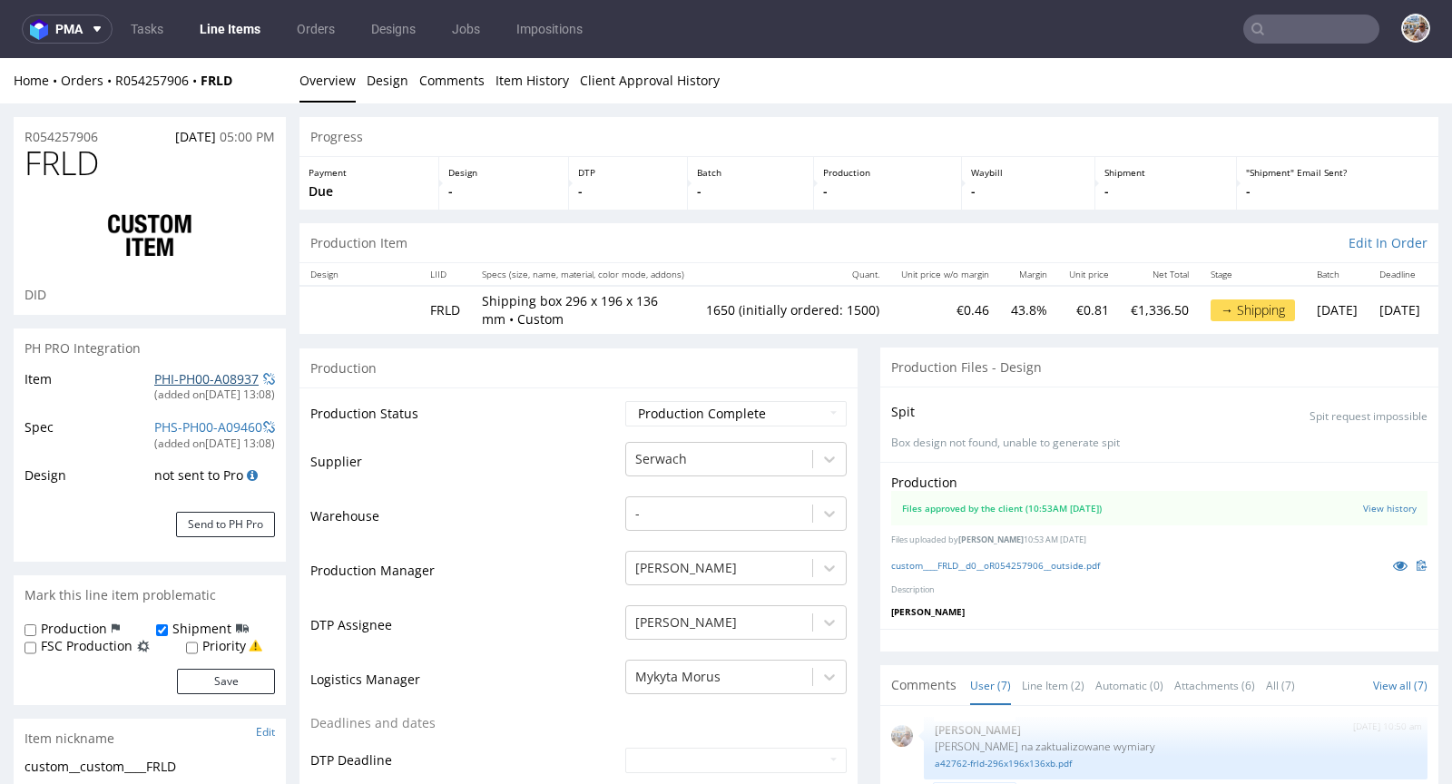
click at [194, 373] on link "PHI-PH00-A08937" at bounding box center [206, 378] width 104 height 17
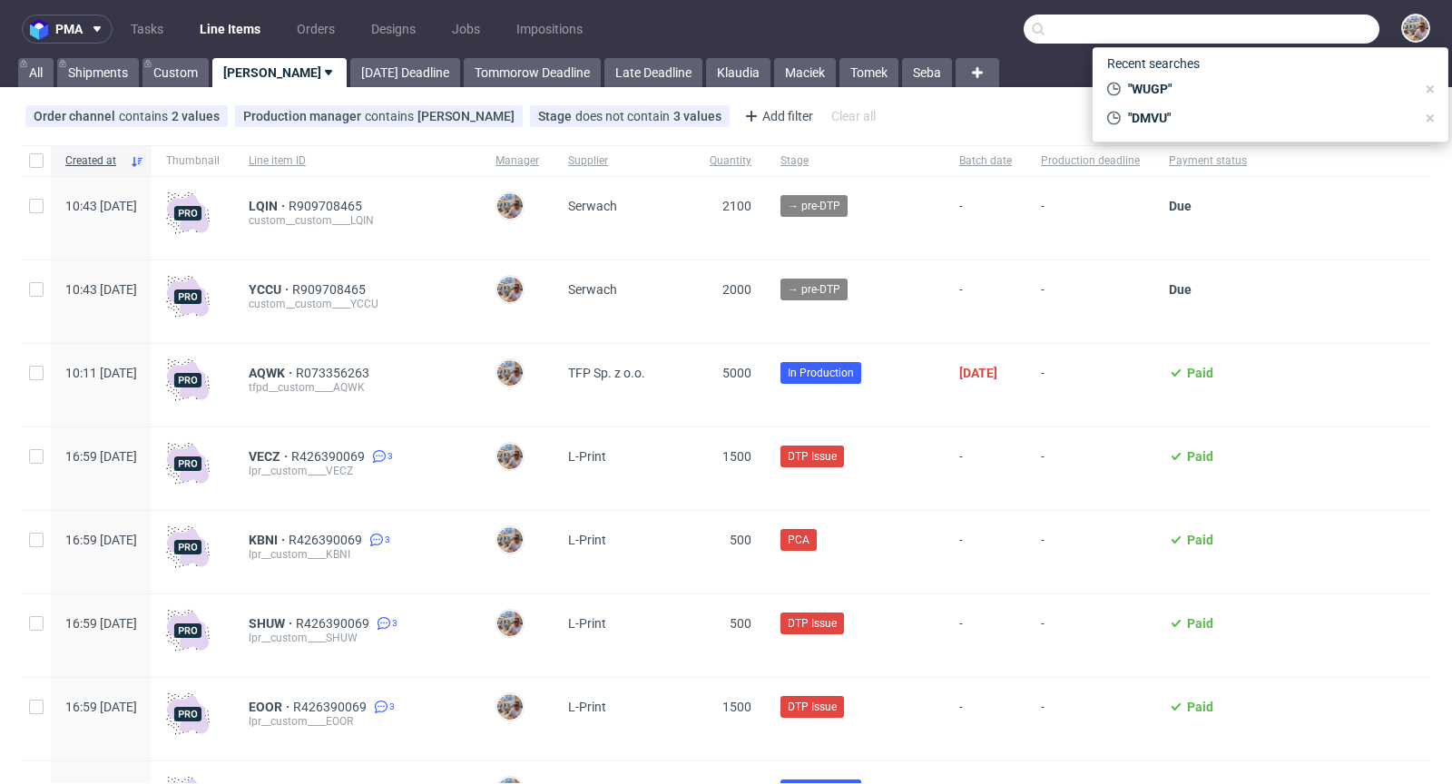
click at [1302, 35] on input "text" at bounding box center [1201, 29] width 356 height 29
paste input "R348541270"
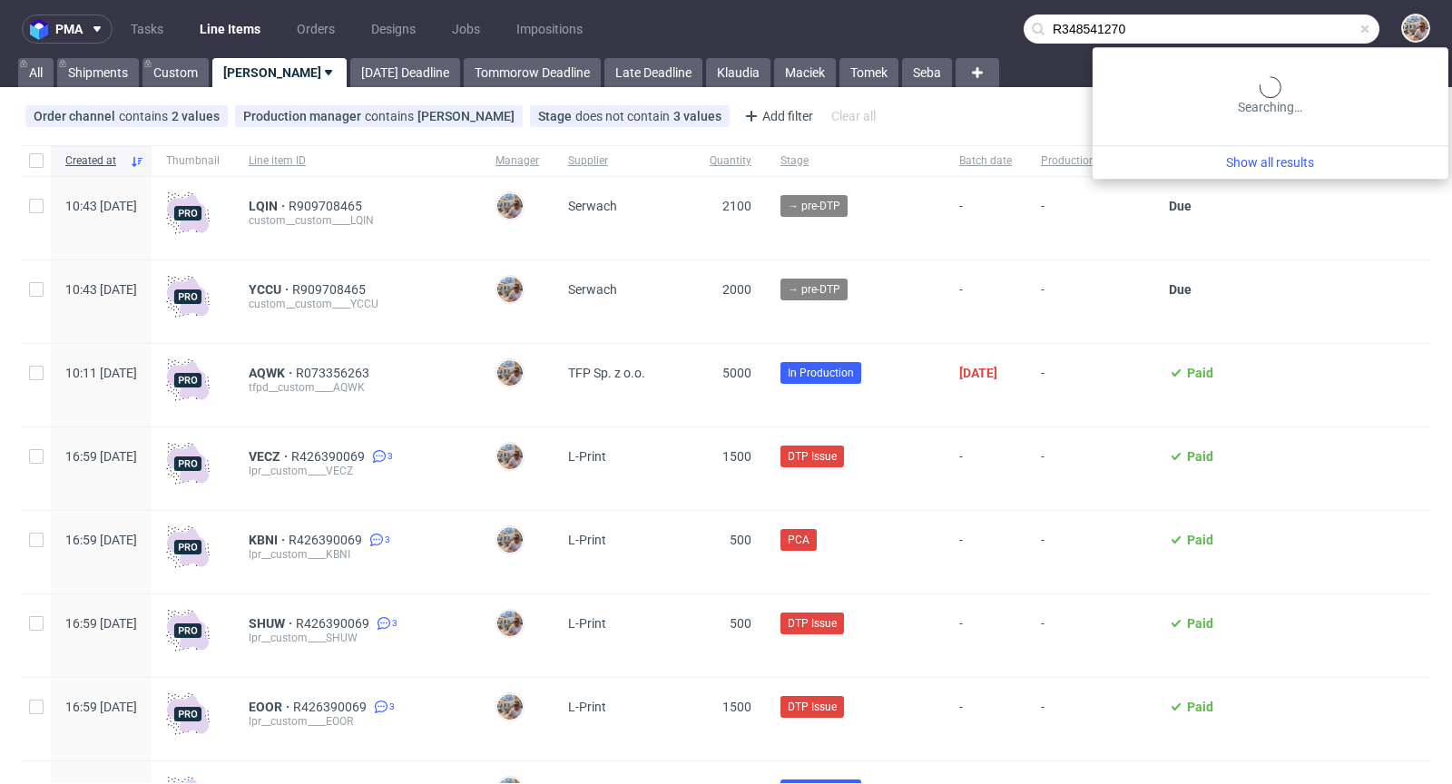
type input "R348541270"
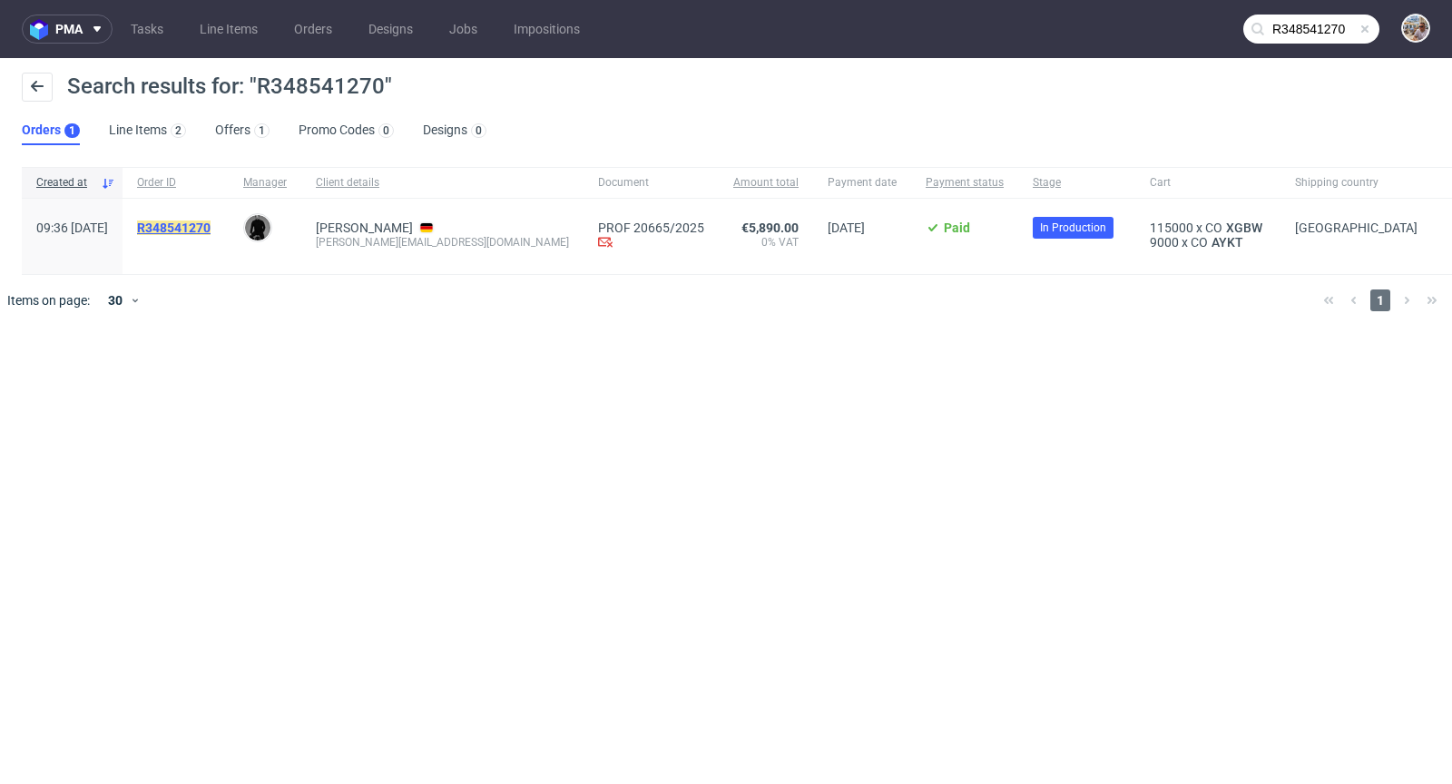
click at [210, 226] on mark "R348541270" at bounding box center [173, 227] width 73 height 15
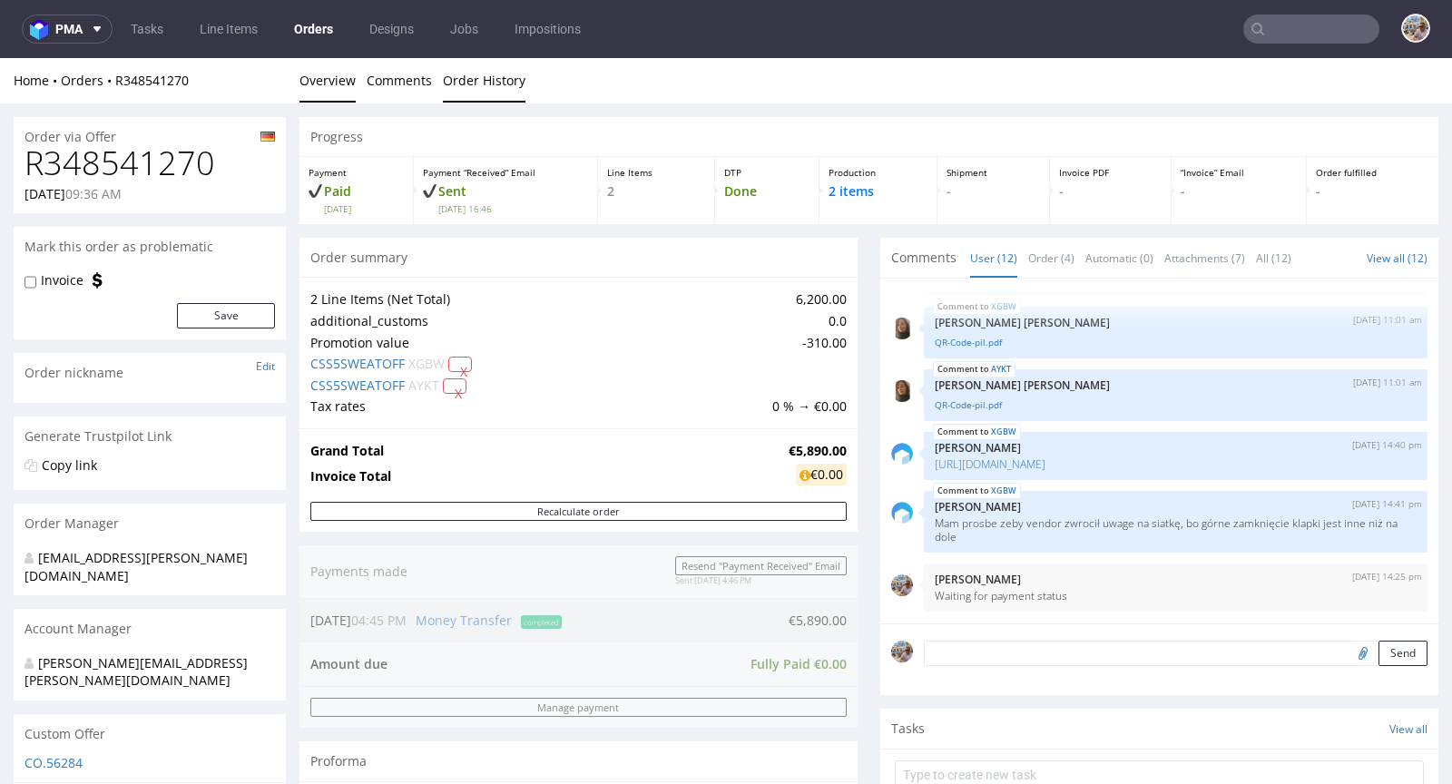
click at [454, 78] on link "Order History" at bounding box center [484, 80] width 83 height 44
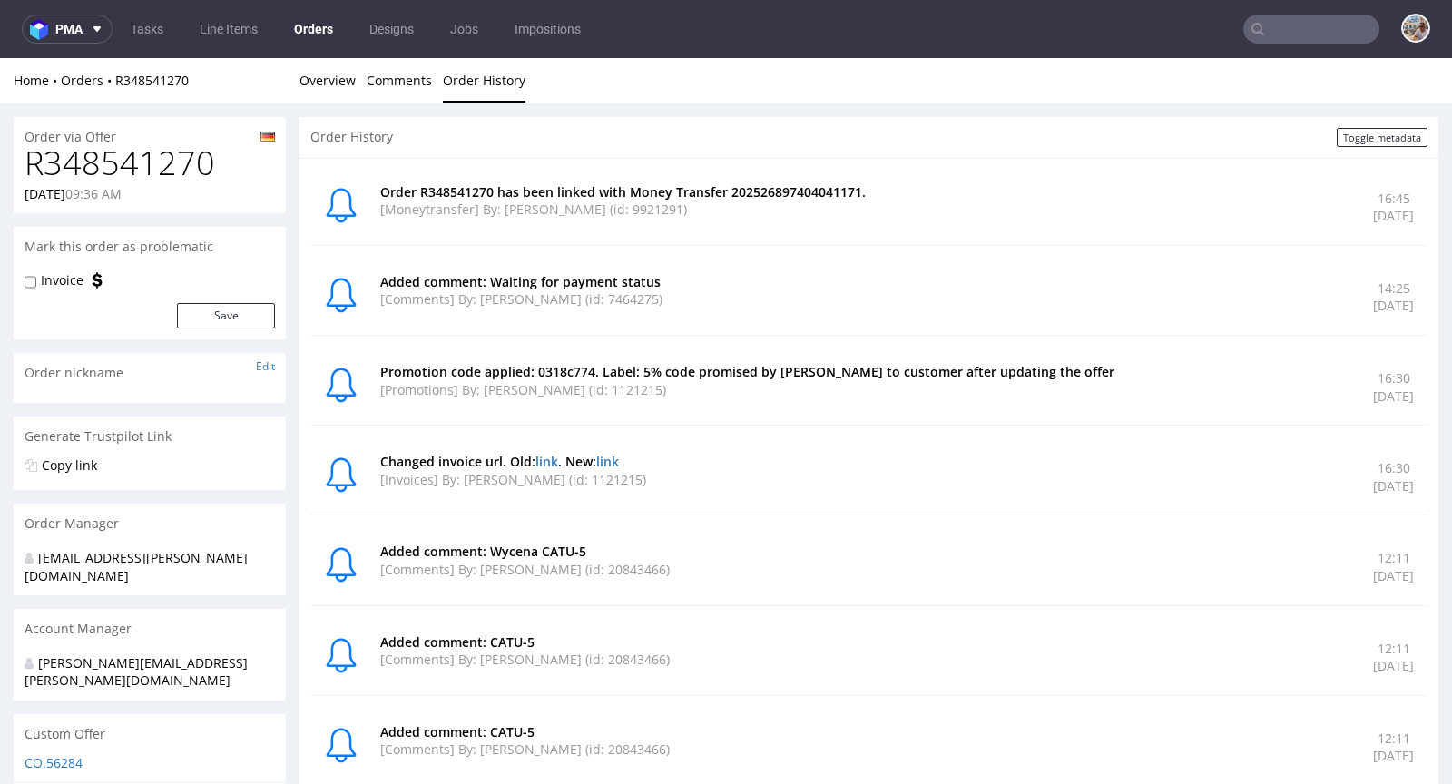
type input "R348541270"
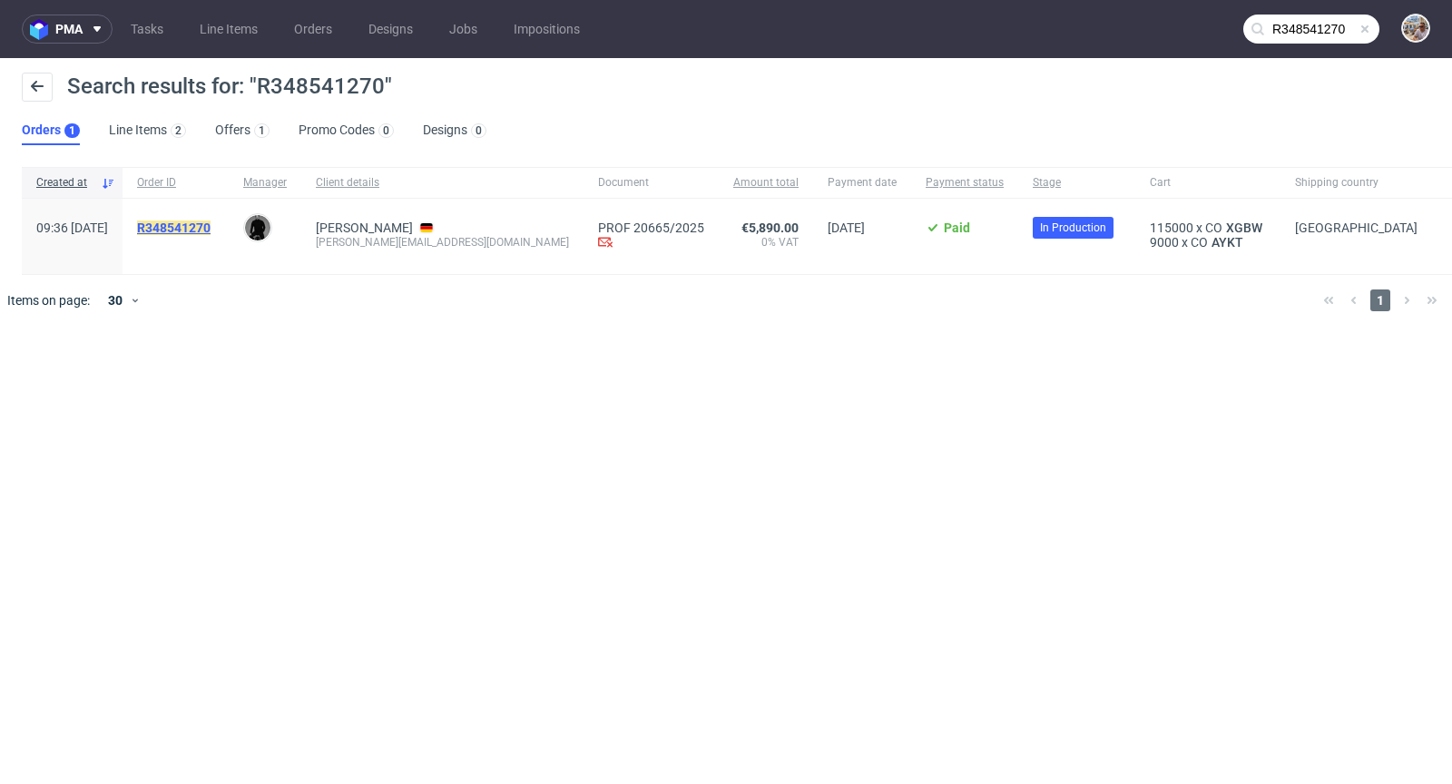
click at [210, 222] on mark "R348541270" at bounding box center [173, 227] width 73 height 15
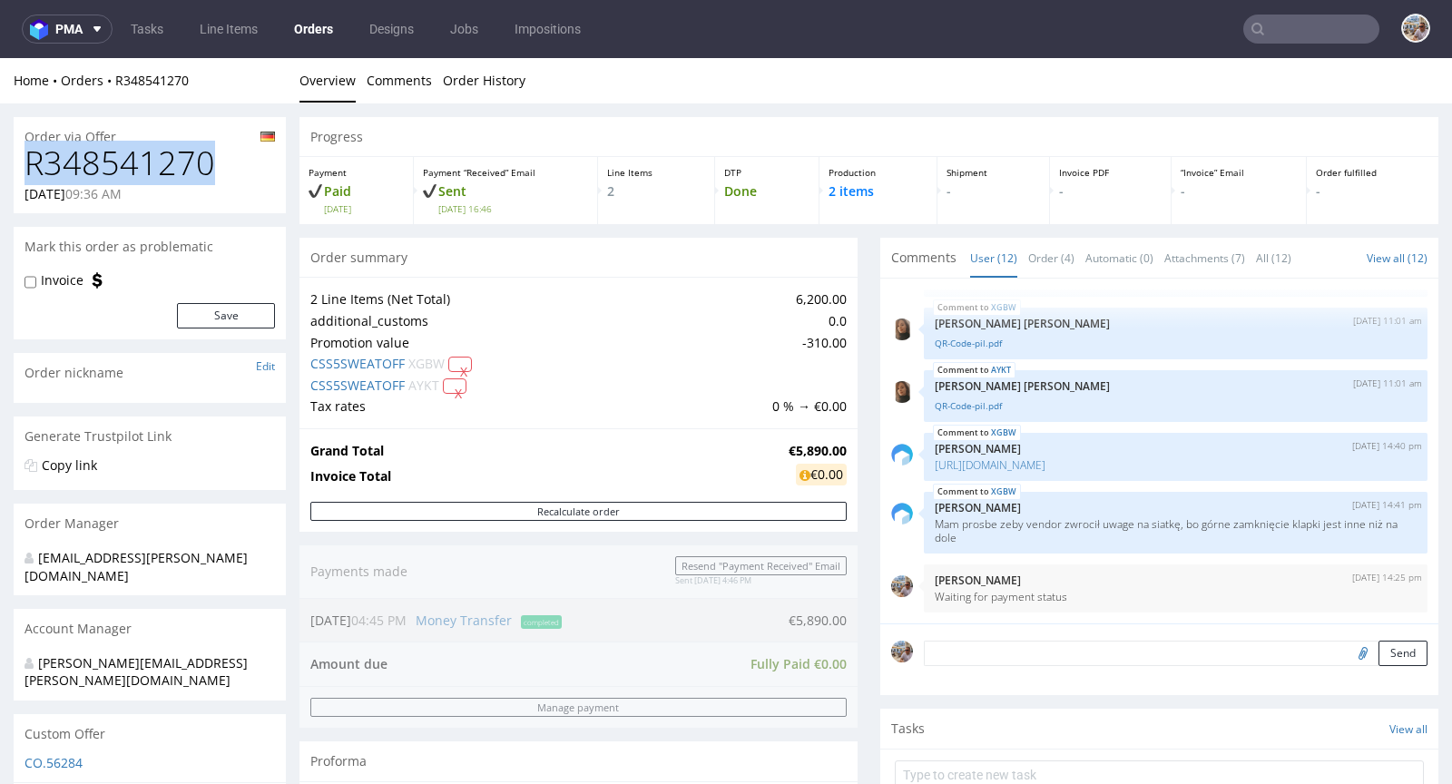
drag, startPoint x: 237, startPoint y: 169, endPoint x: 25, endPoint y: 172, distance: 211.4
click at [25, 172] on h1 "R348541270" at bounding box center [149, 163] width 250 height 36
copy h1 "R348541270"
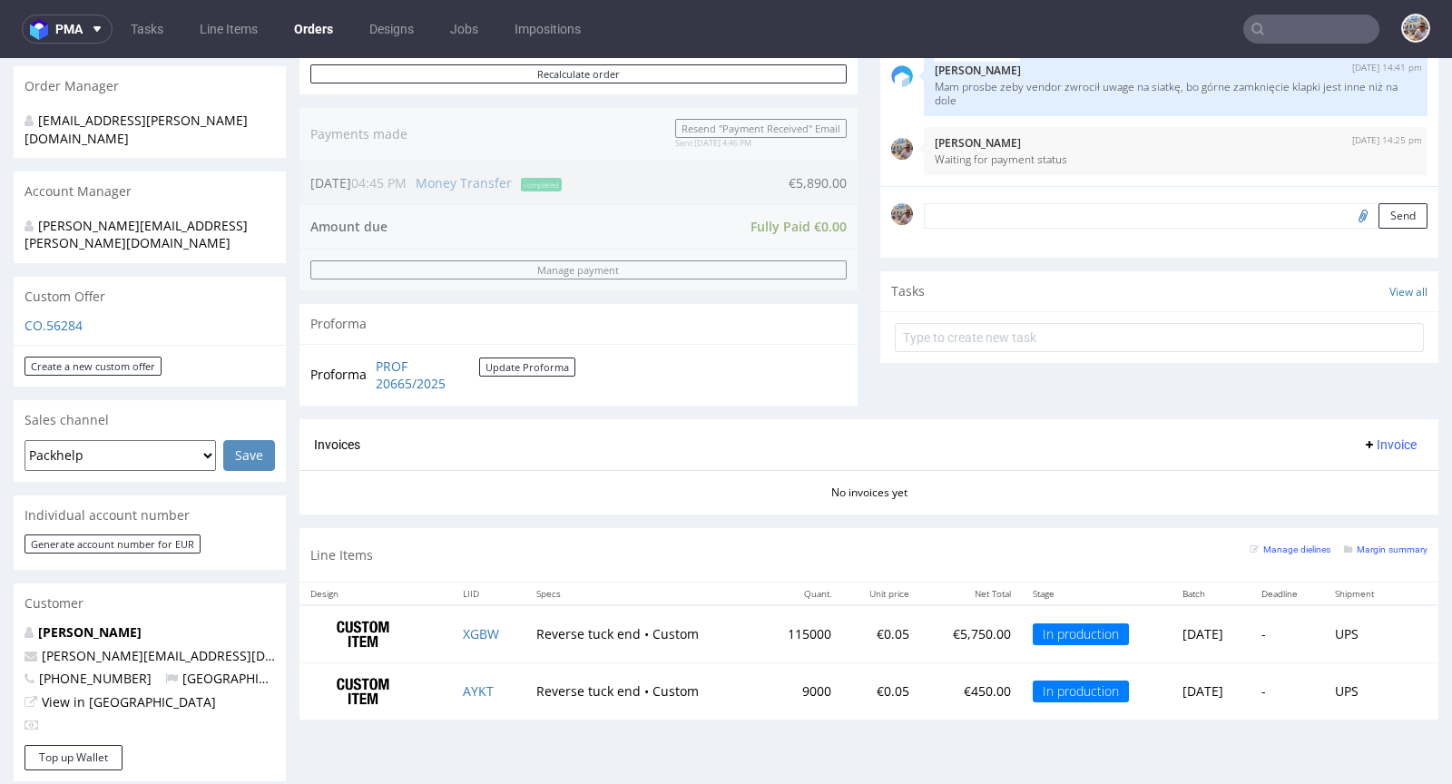
scroll to position [676, 0]
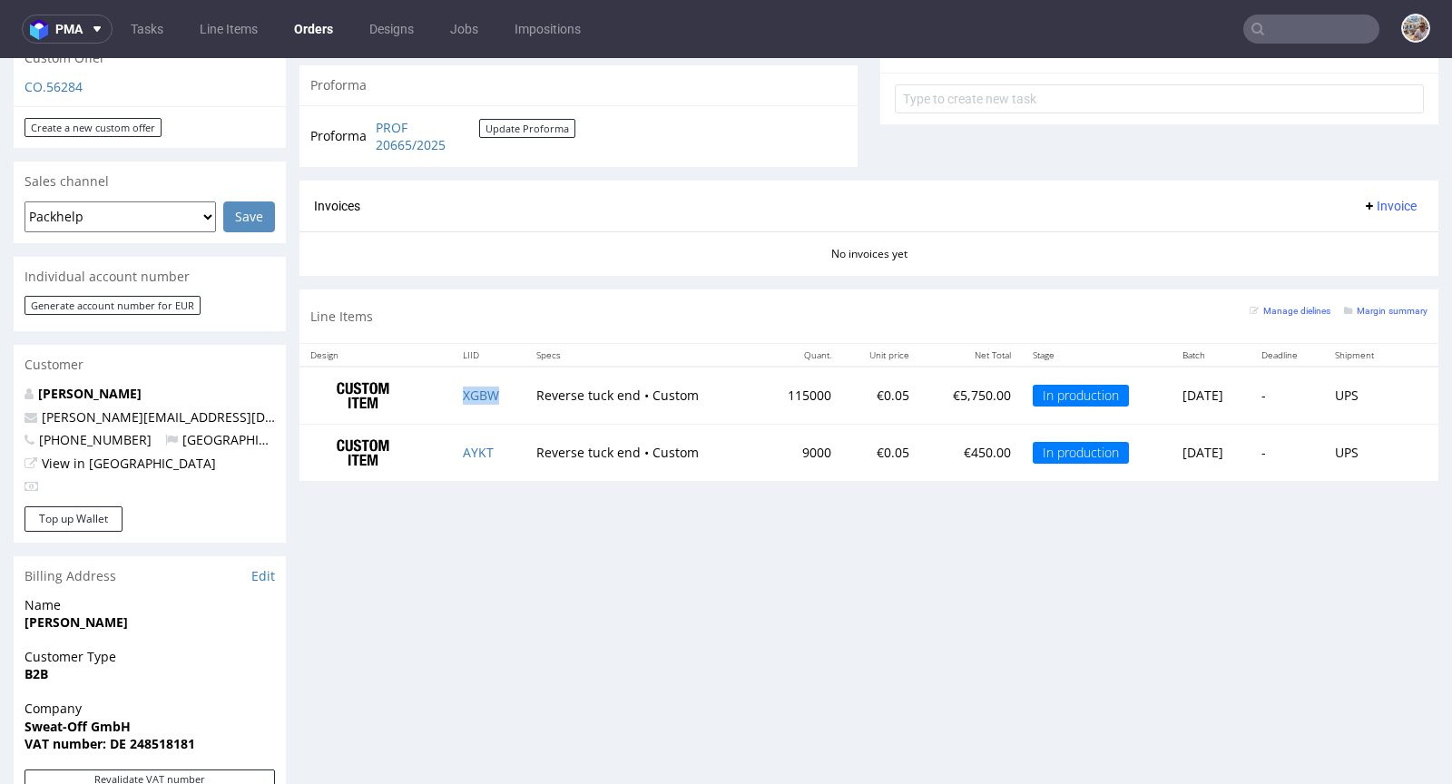
click at [497, 396] on td "XGBW" at bounding box center [488, 395] width 73 height 57
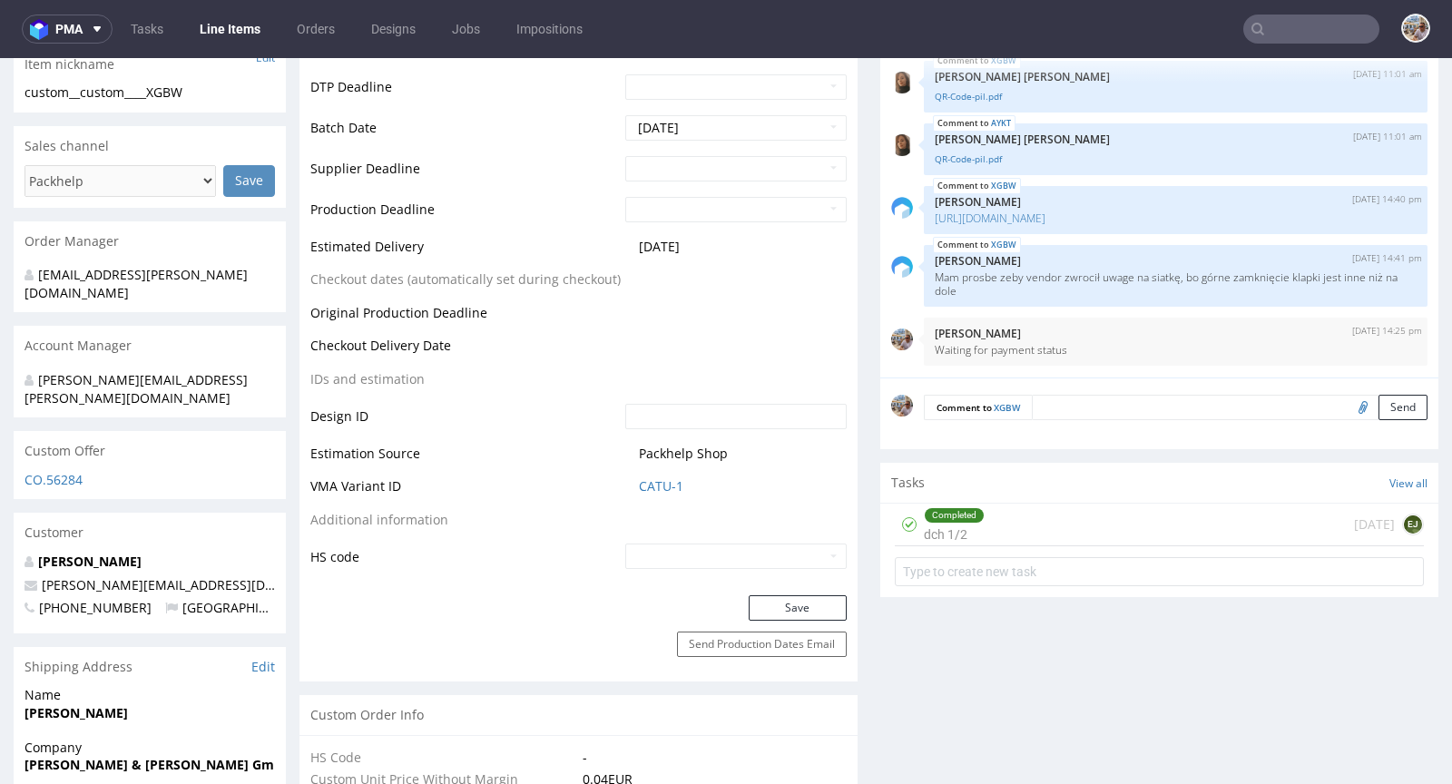
scroll to position [700, 0]
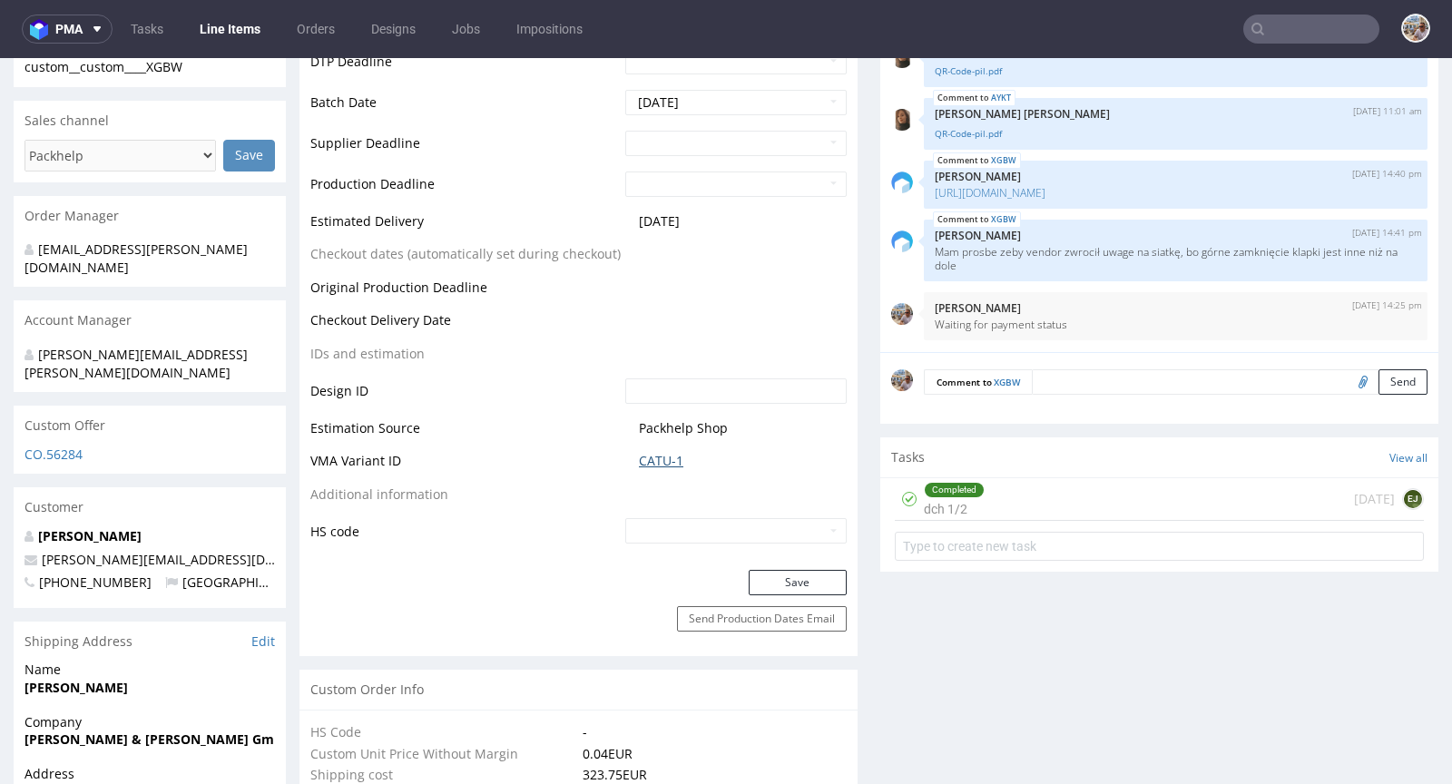
click at [661, 463] on link "CATU-1" at bounding box center [661, 461] width 44 height 18
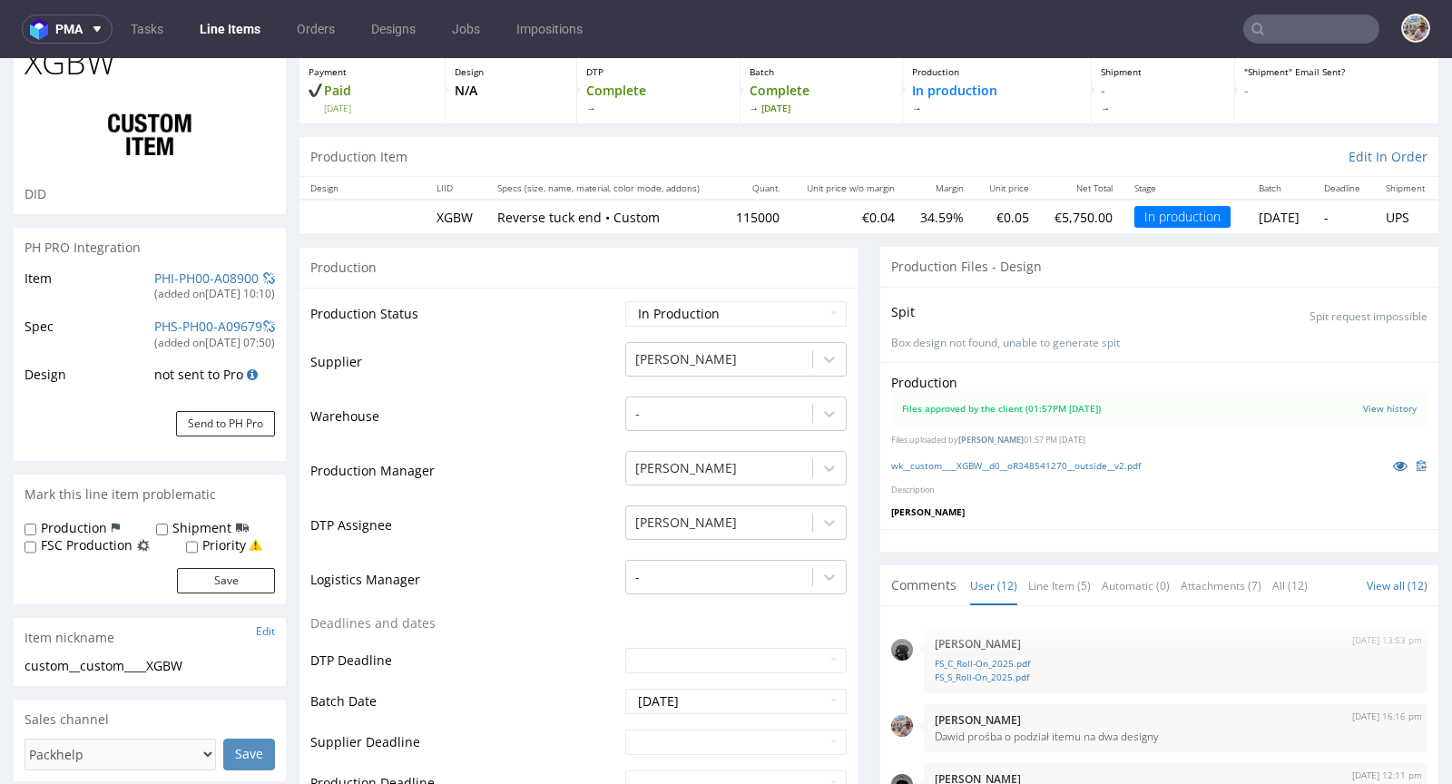
scroll to position [0, 0]
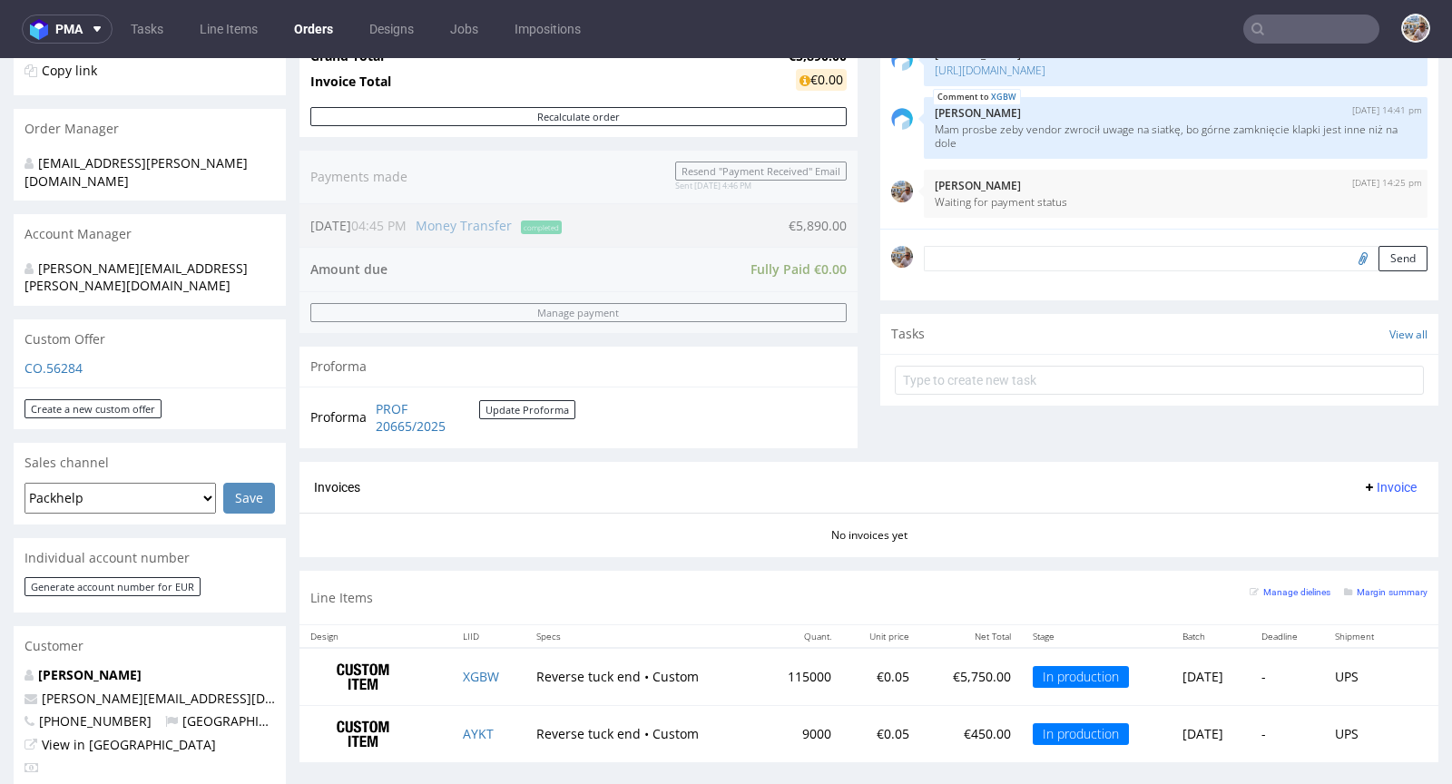
scroll to position [5, 0]
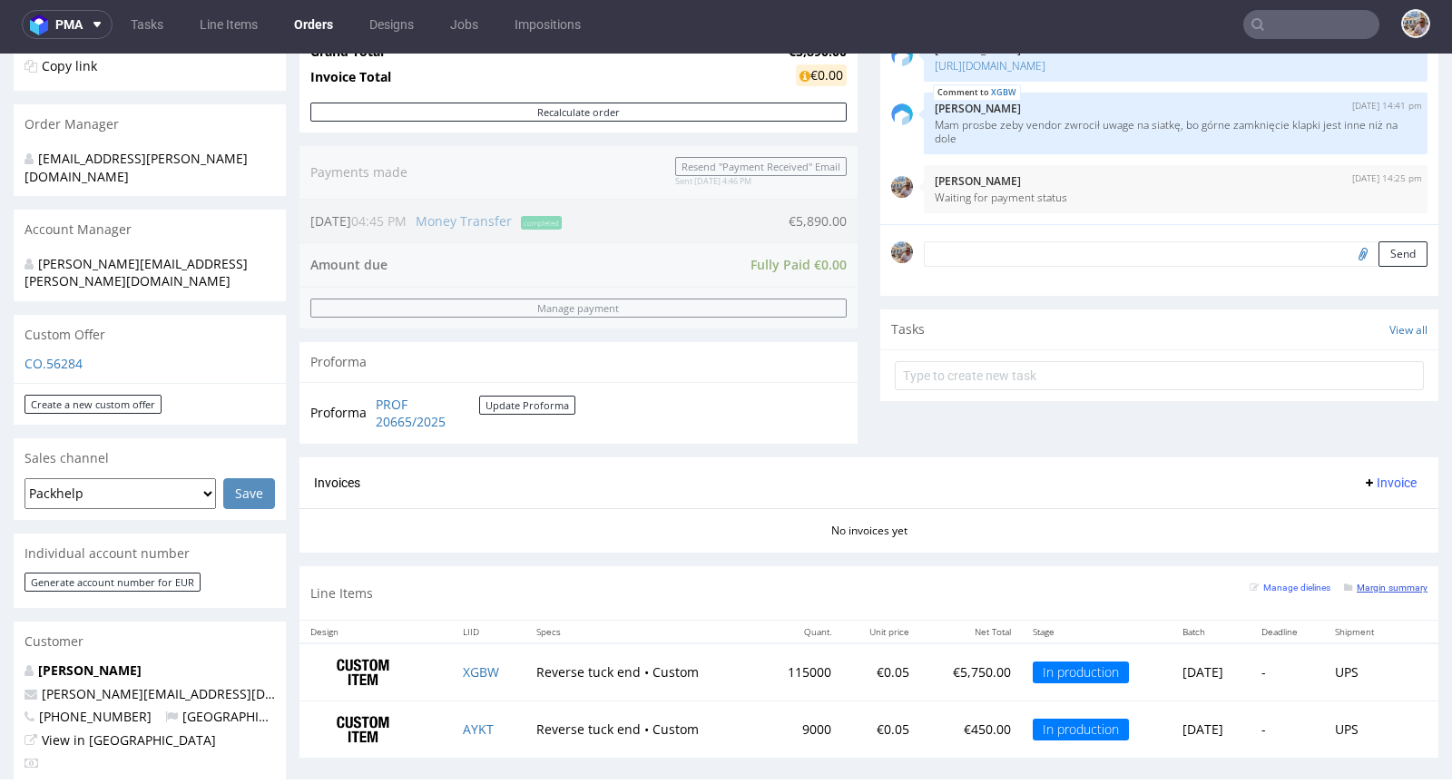
click at [1378, 582] on small "Margin summary" at bounding box center [1385, 587] width 83 height 10
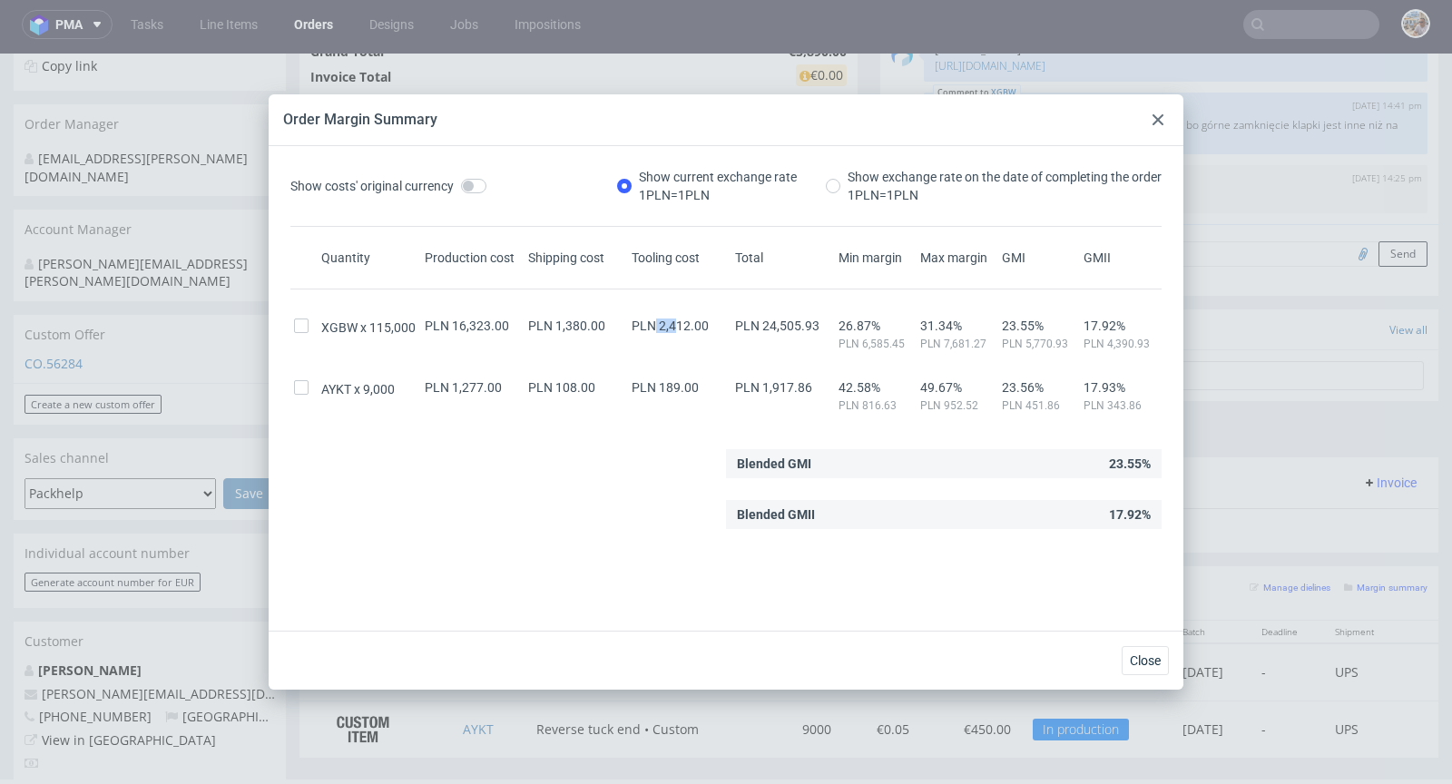
drag, startPoint x: 647, startPoint y: 320, endPoint x: 664, endPoint y: 320, distance: 17.2
click at [664, 320] on span "PLN 2,412.00" at bounding box center [669, 325] width 77 height 15
click at [665, 320] on span "PLN 2,412.00" at bounding box center [669, 325] width 77 height 15
click at [1160, 114] on icon at bounding box center [1157, 119] width 11 height 11
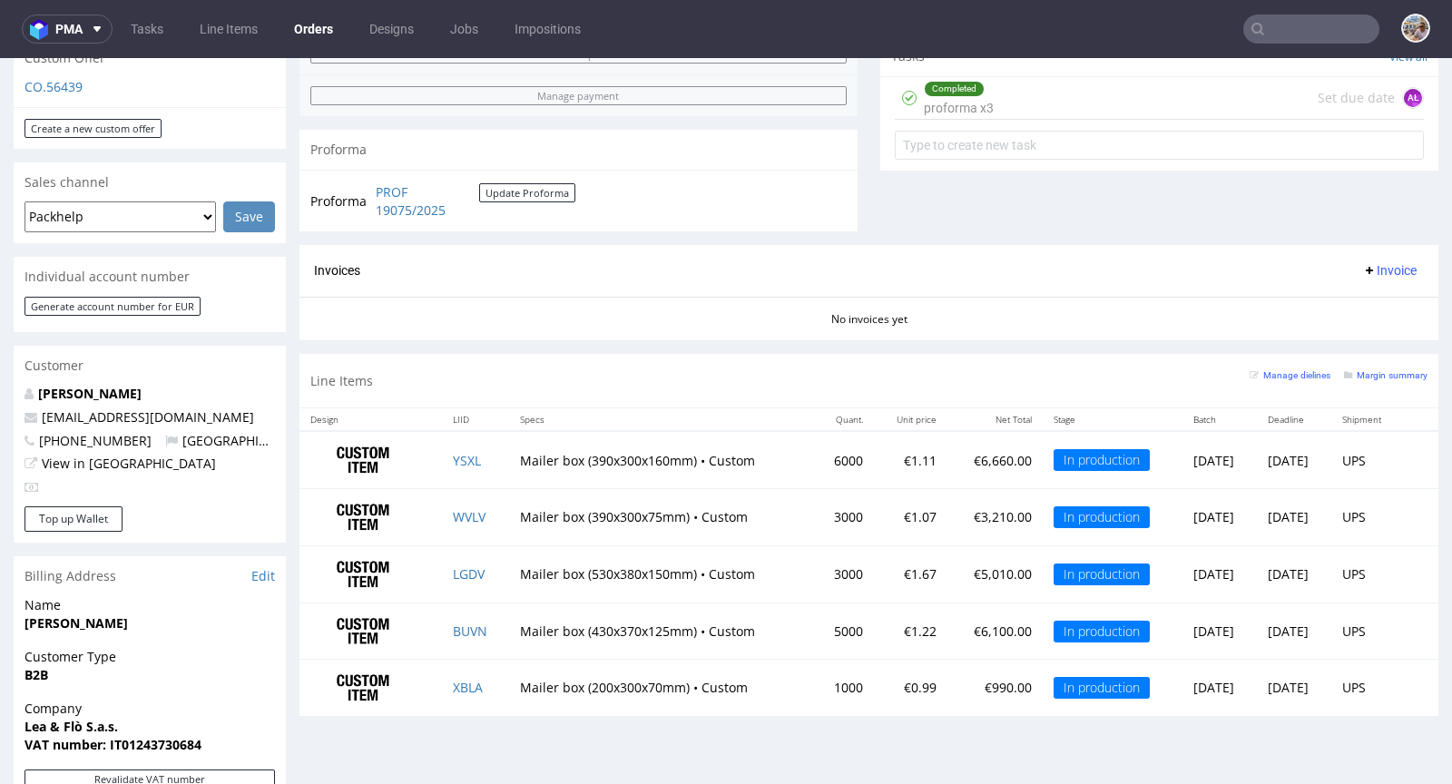
scroll to position [776, 0]
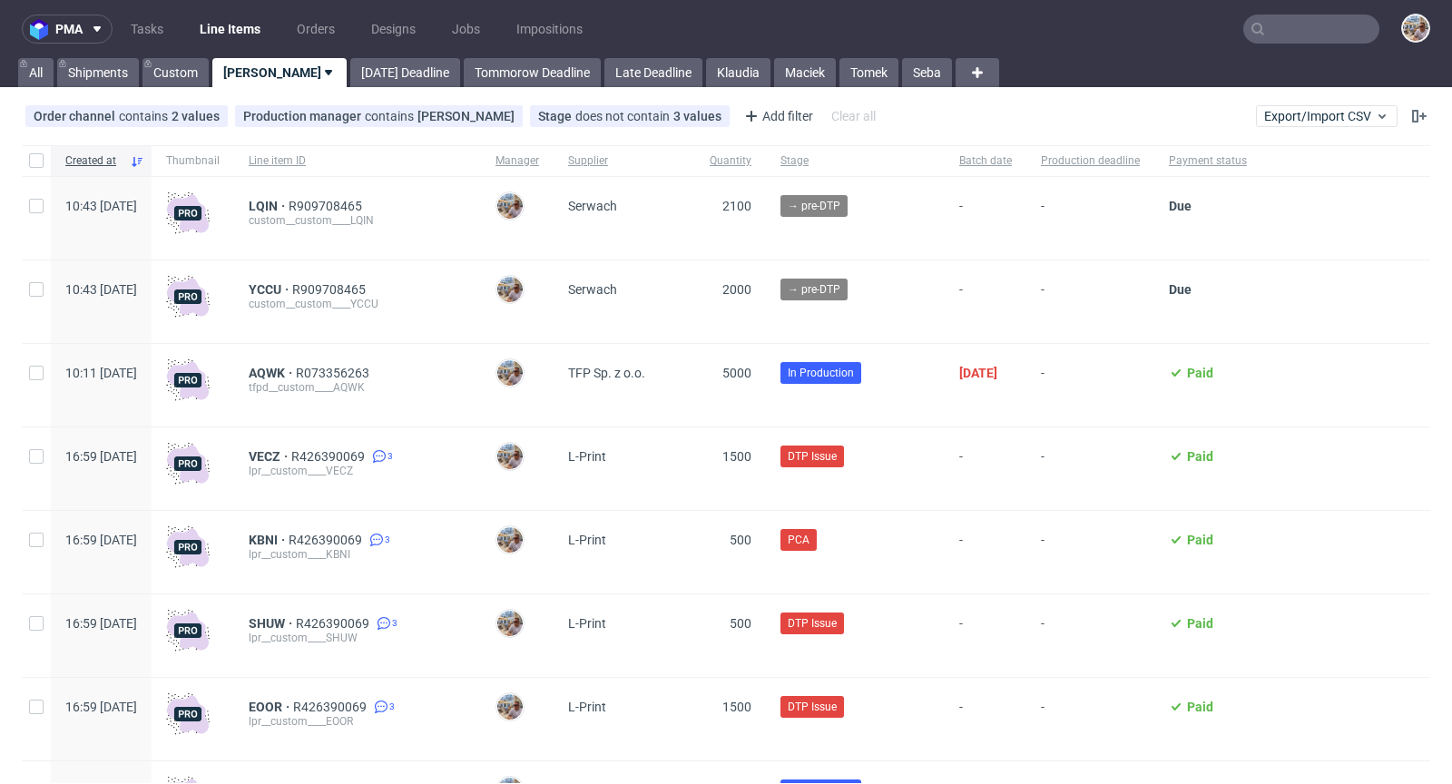
scroll to position [4, 0]
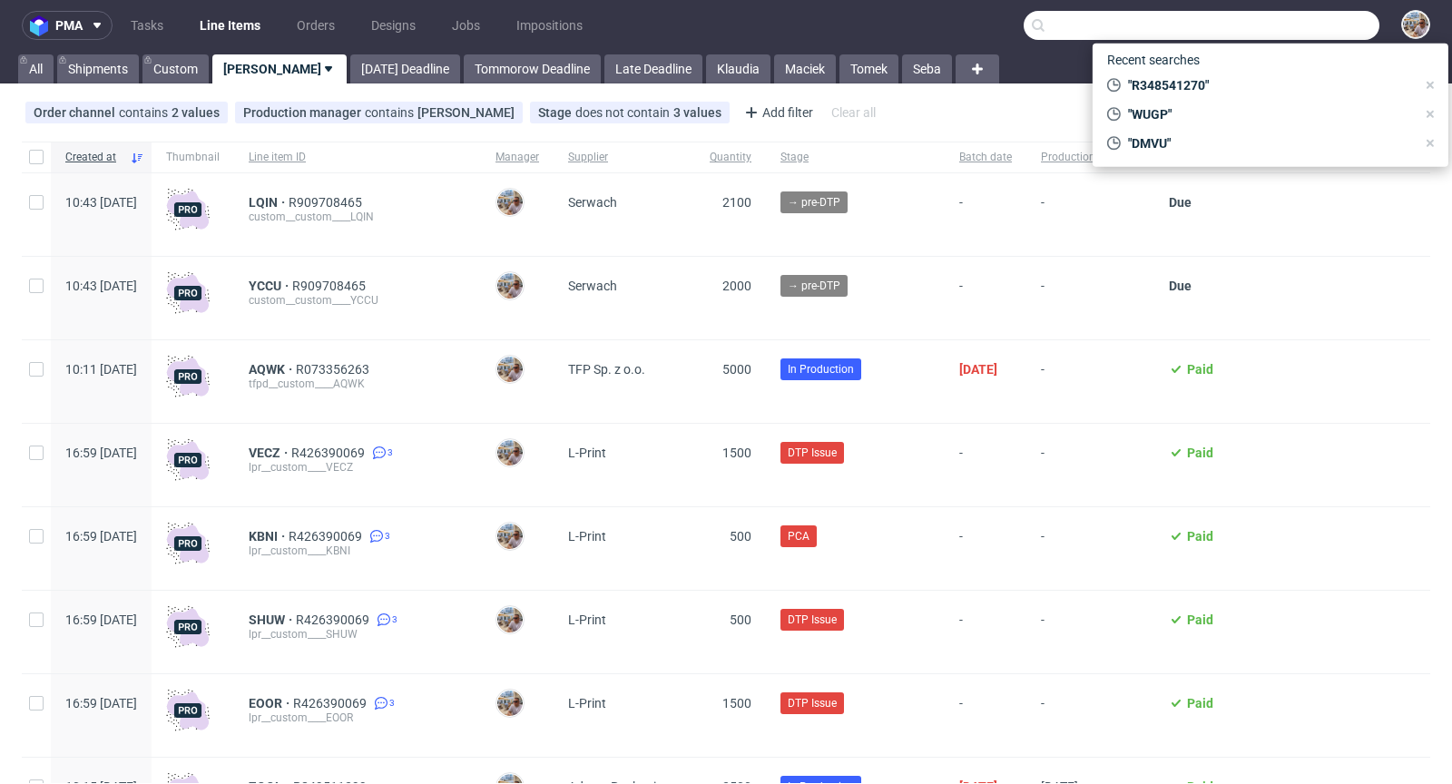
click at [1317, 36] on input "text" at bounding box center [1201, 25] width 356 height 29
paste input "R348541270"
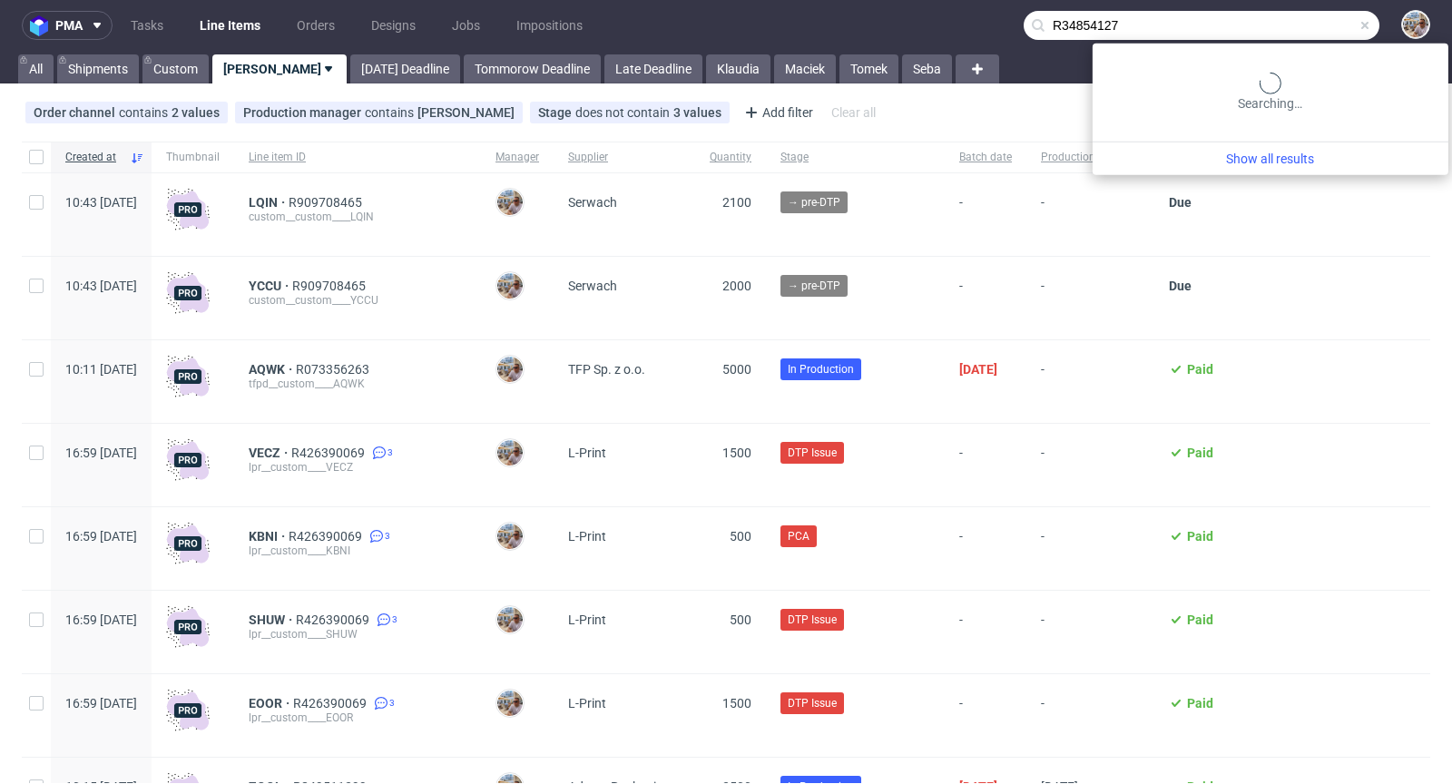
type input "R34854127"
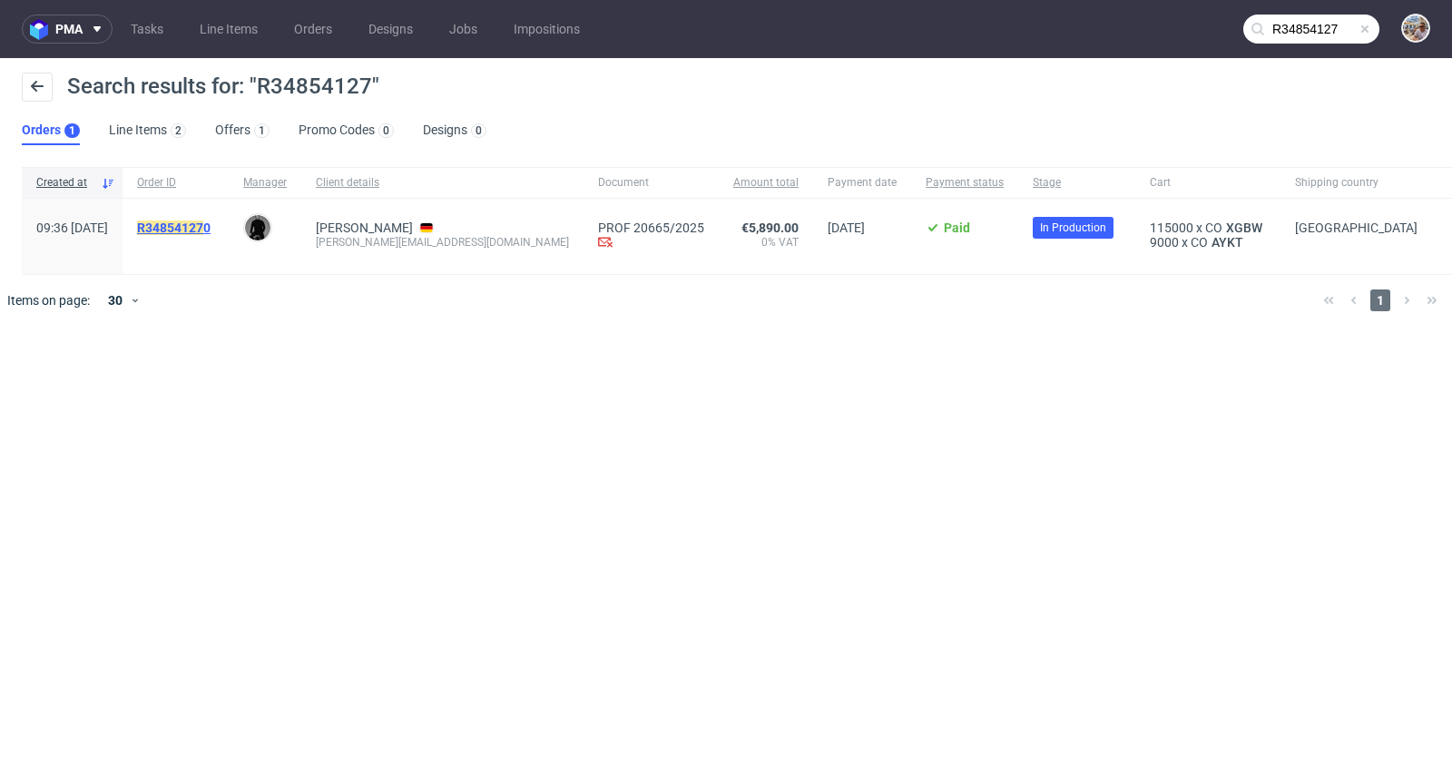
click at [203, 230] on mark "R34854127" at bounding box center [170, 227] width 66 height 15
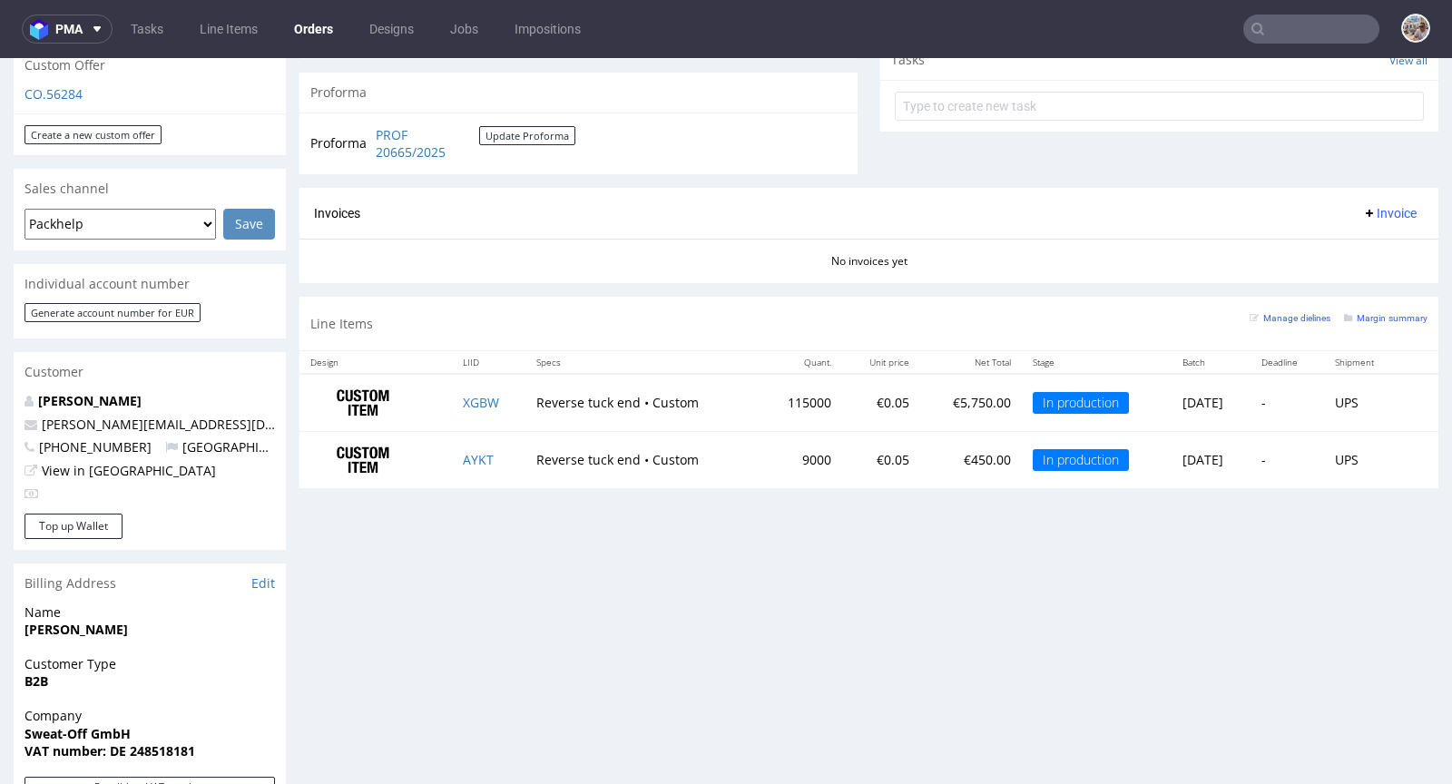
scroll to position [627, 0]
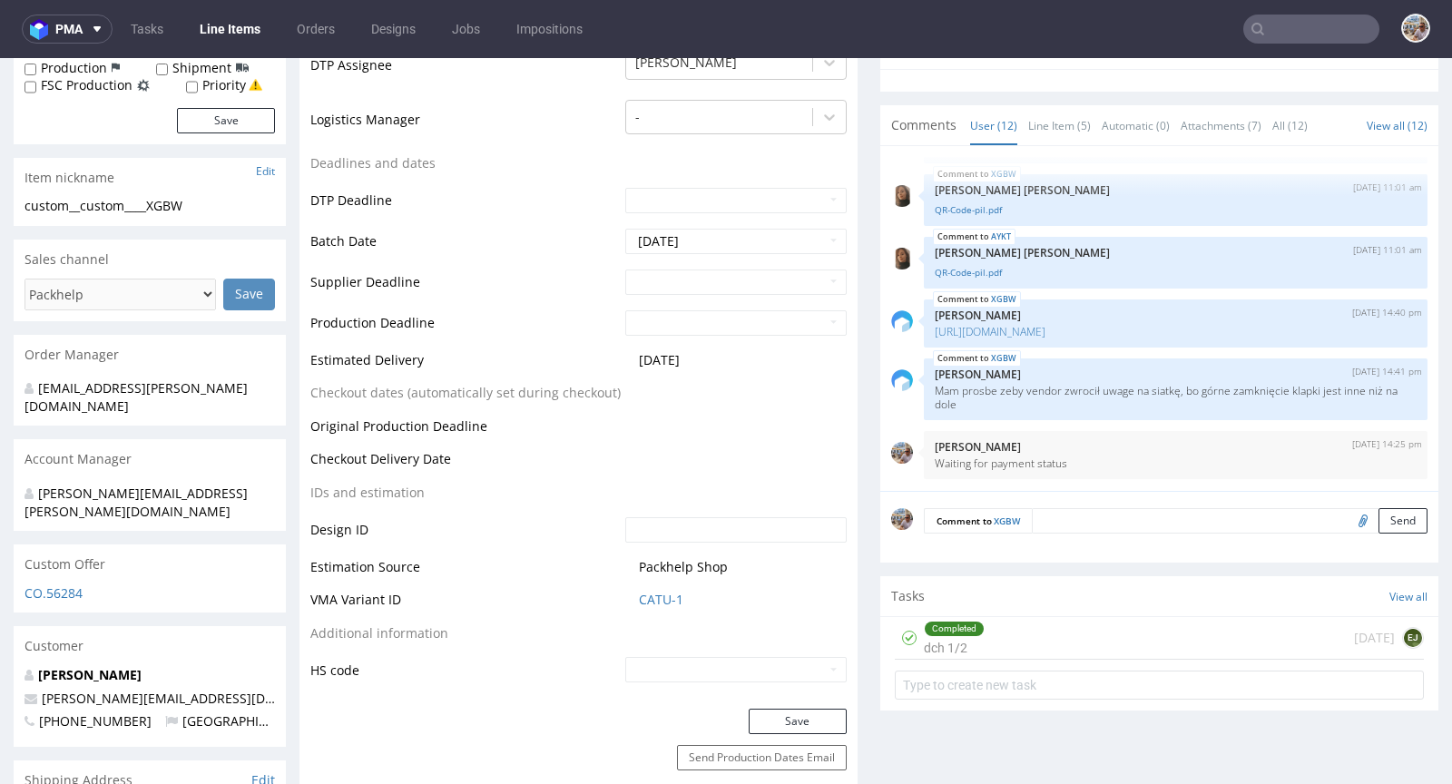
scroll to position [608, 0]
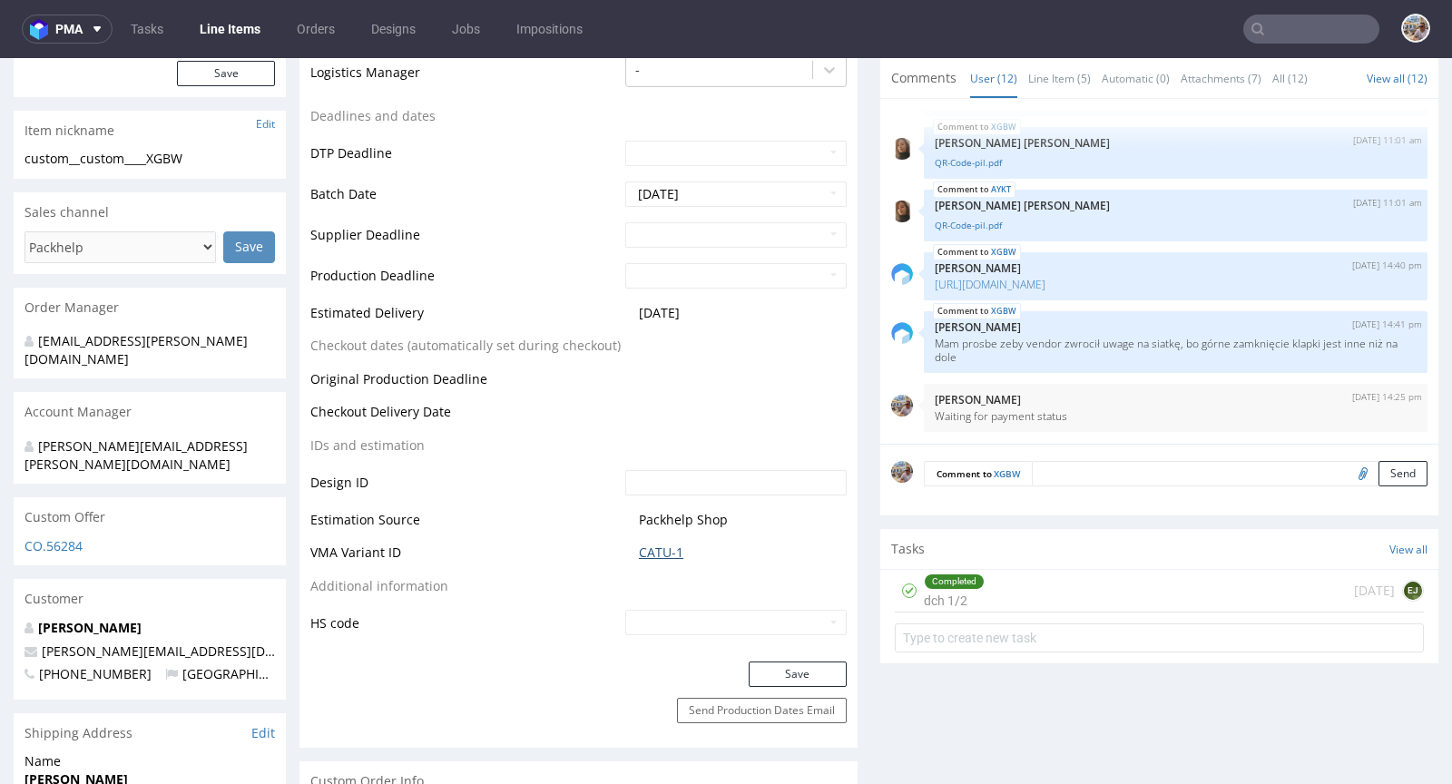
click at [657, 552] on link "CATU-1" at bounding box center [661, 552] width 44 height 18
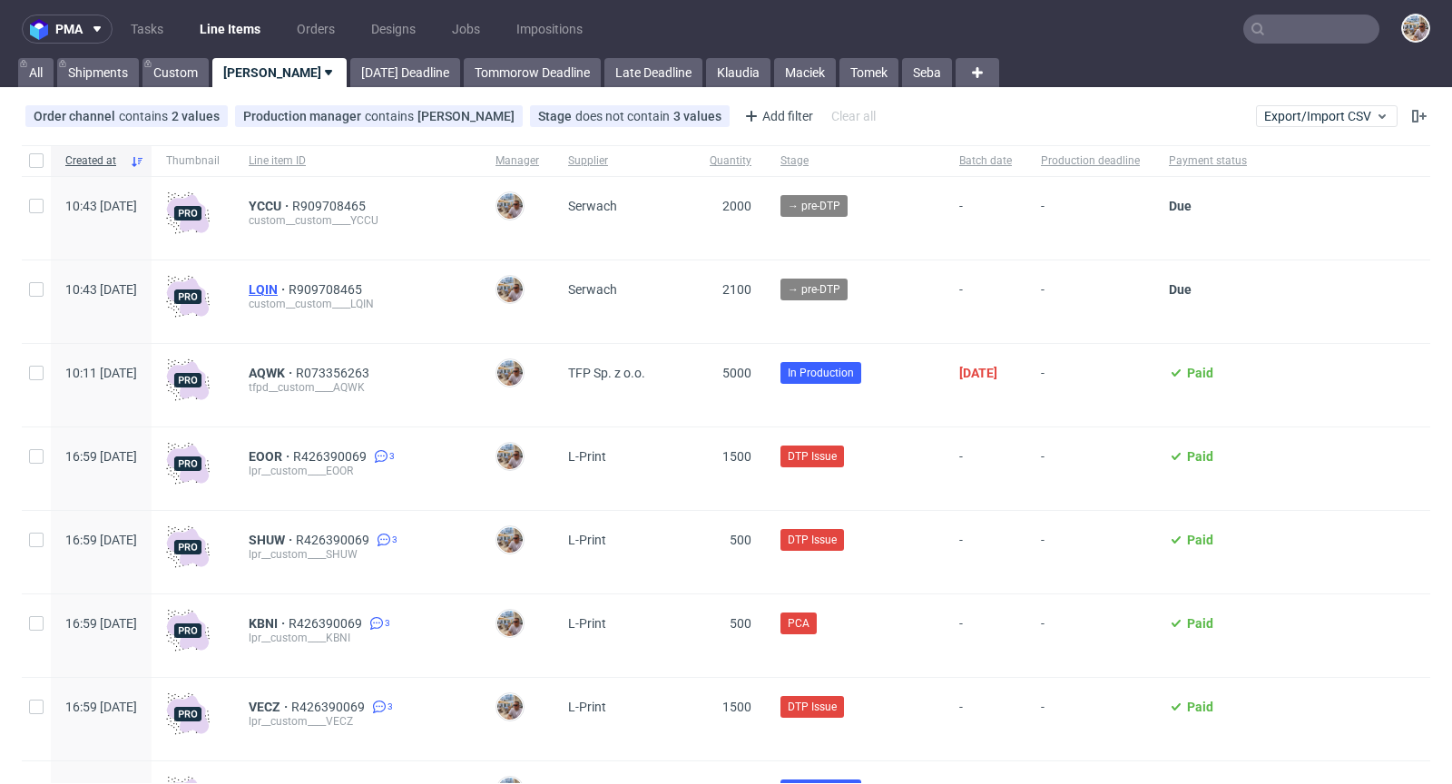
click at [289, 288] on span "LQIN" at bounding box center [269, 289] width 40 height 15
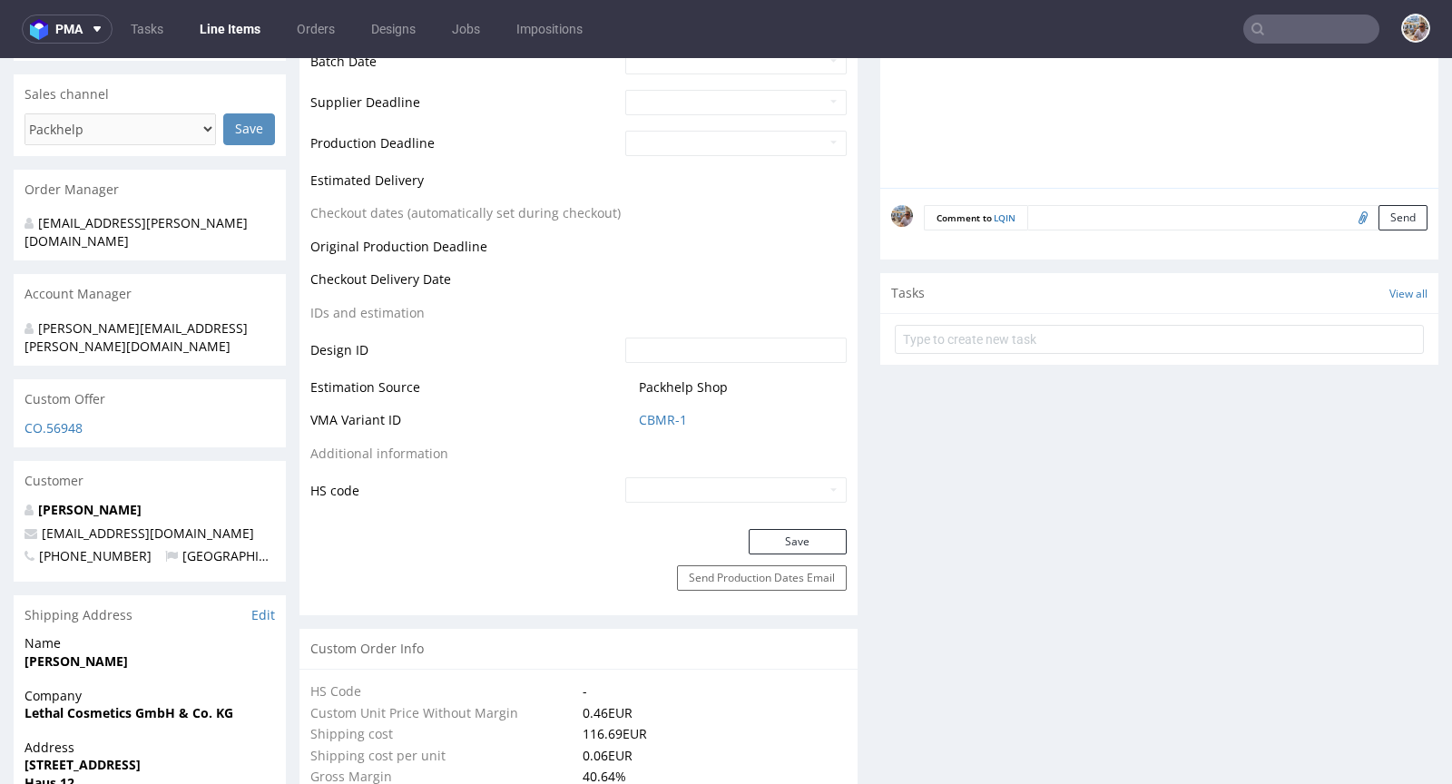
scroll to position [69, 0]
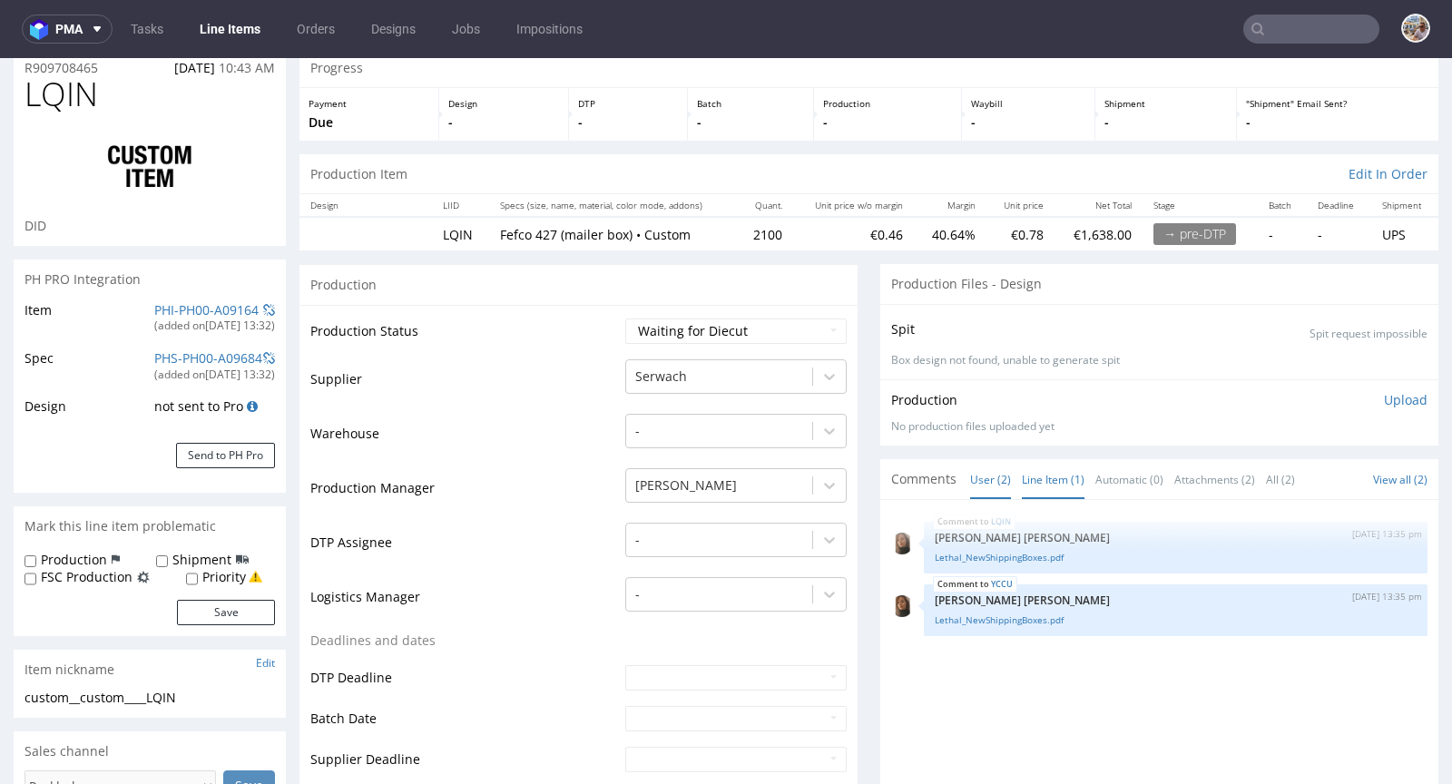
click at [1034, 468] on link "Line Item (1)" at bounding box center [1053, 479] width 63 height 39
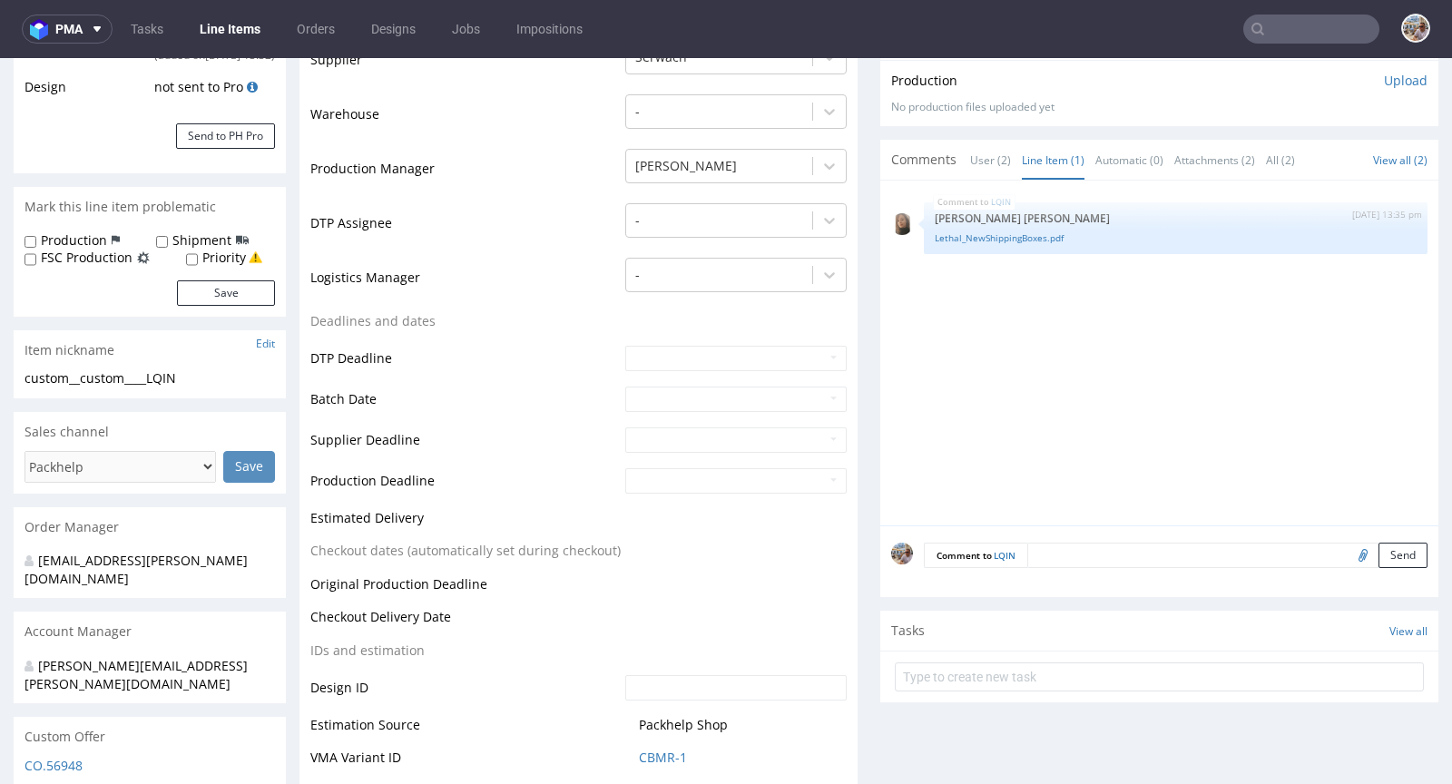
scroll to position [733, 0]
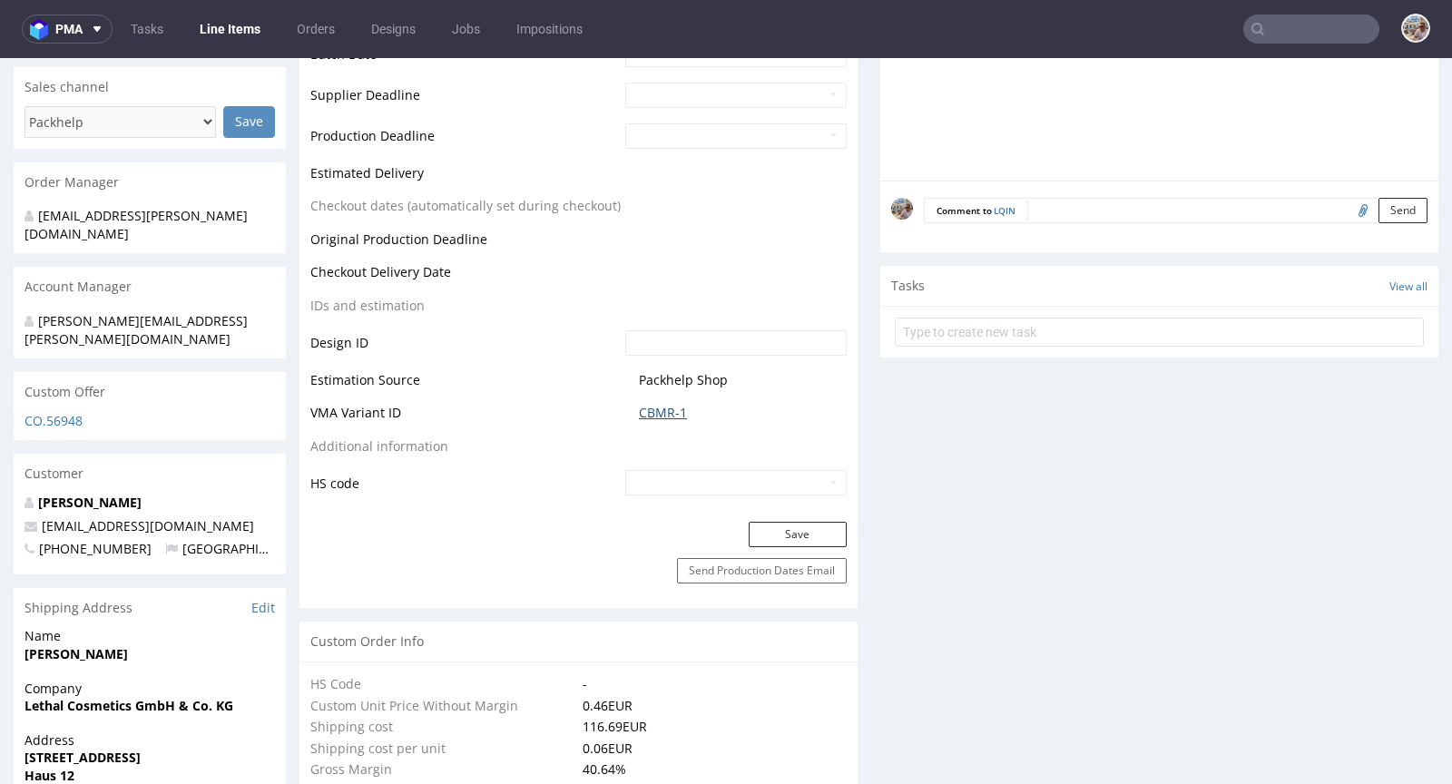
click at [669, 409] on link "CBMR-1" at bounding box center [663, 413] width 48 height 18
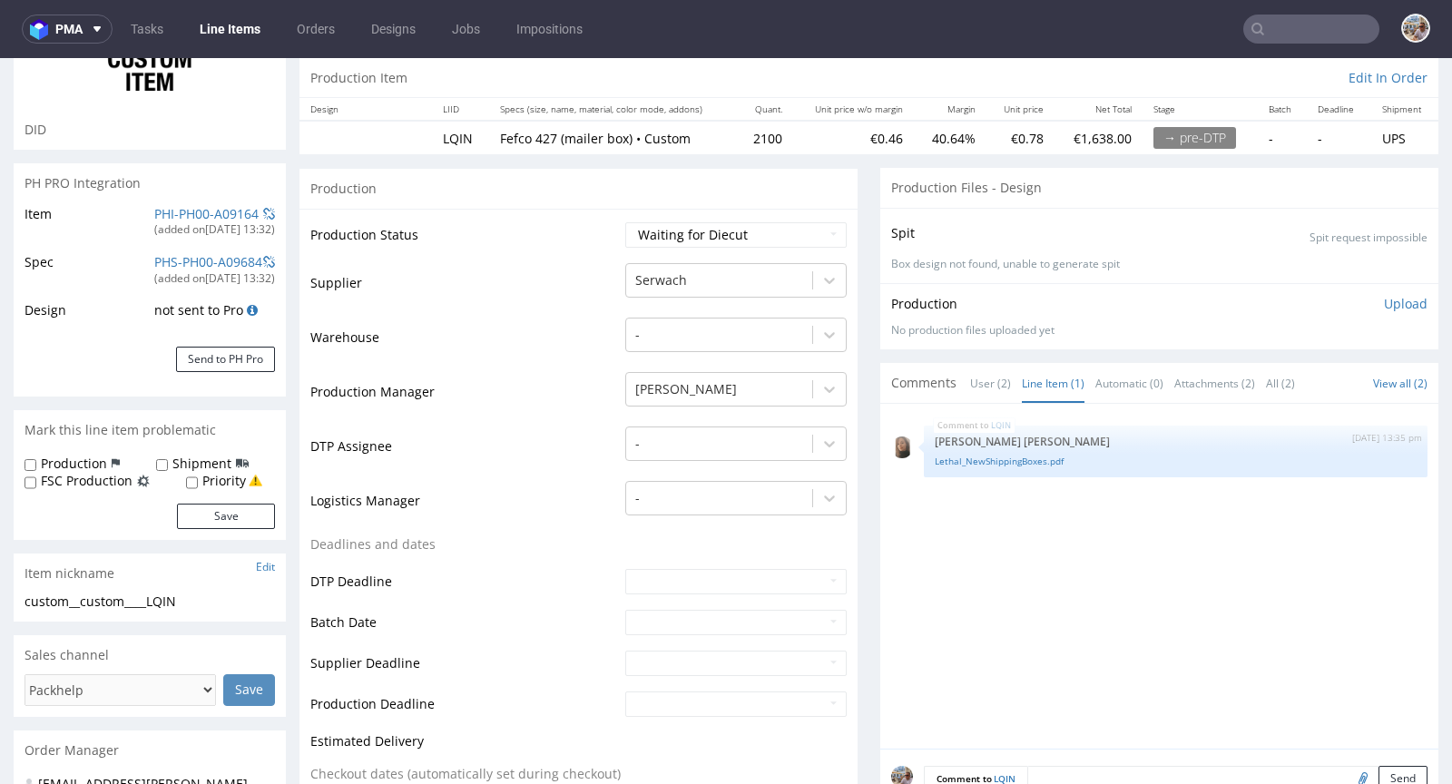
scroll to position [327, 0]
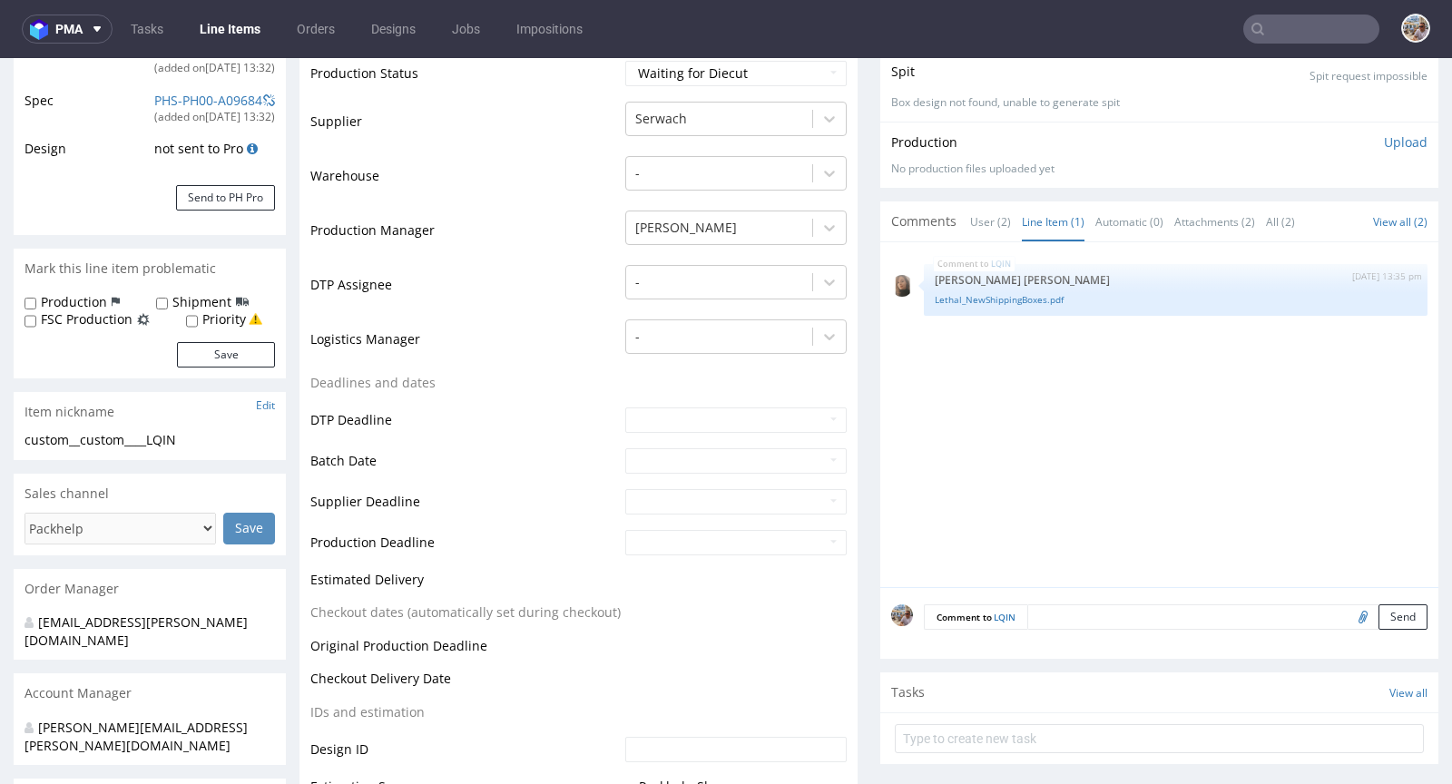
click at [1056, 616] on textarea at bounding box center [1227, 616] width 400 height 25
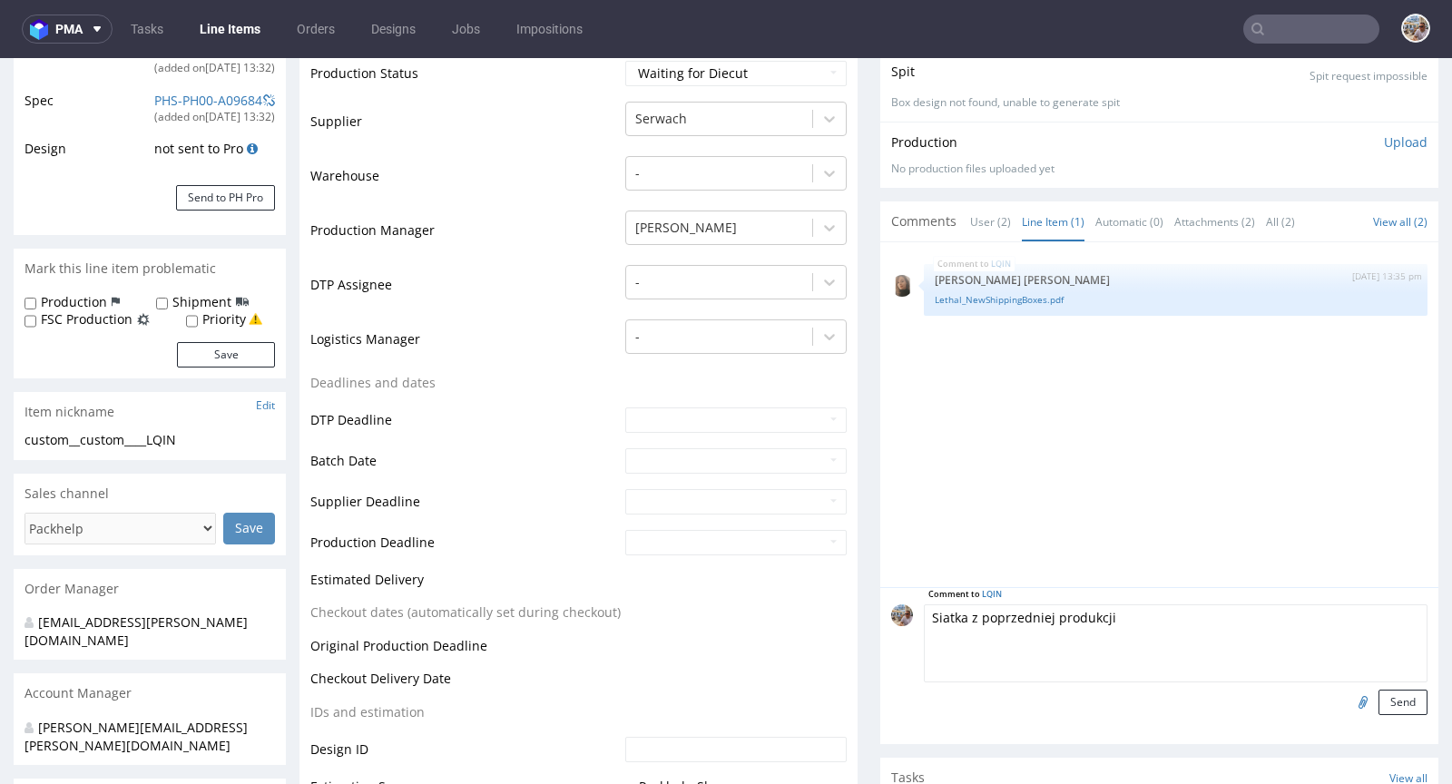
type textarea "Siatka z poprzedniej produkcji"
click at [1347, 700] on input "file" at bounding box center [1359, 702] width 25 height 24
click at [1347, 692] on input "file" at bounding box center [1359, 702] width 25 height 24
type input "C:\fakepath\a30649-mpbx-220x159x46xe.pdf"
click at [1378, 692] on button "Send" at bounding box center [1402, 702] width 49 height 25
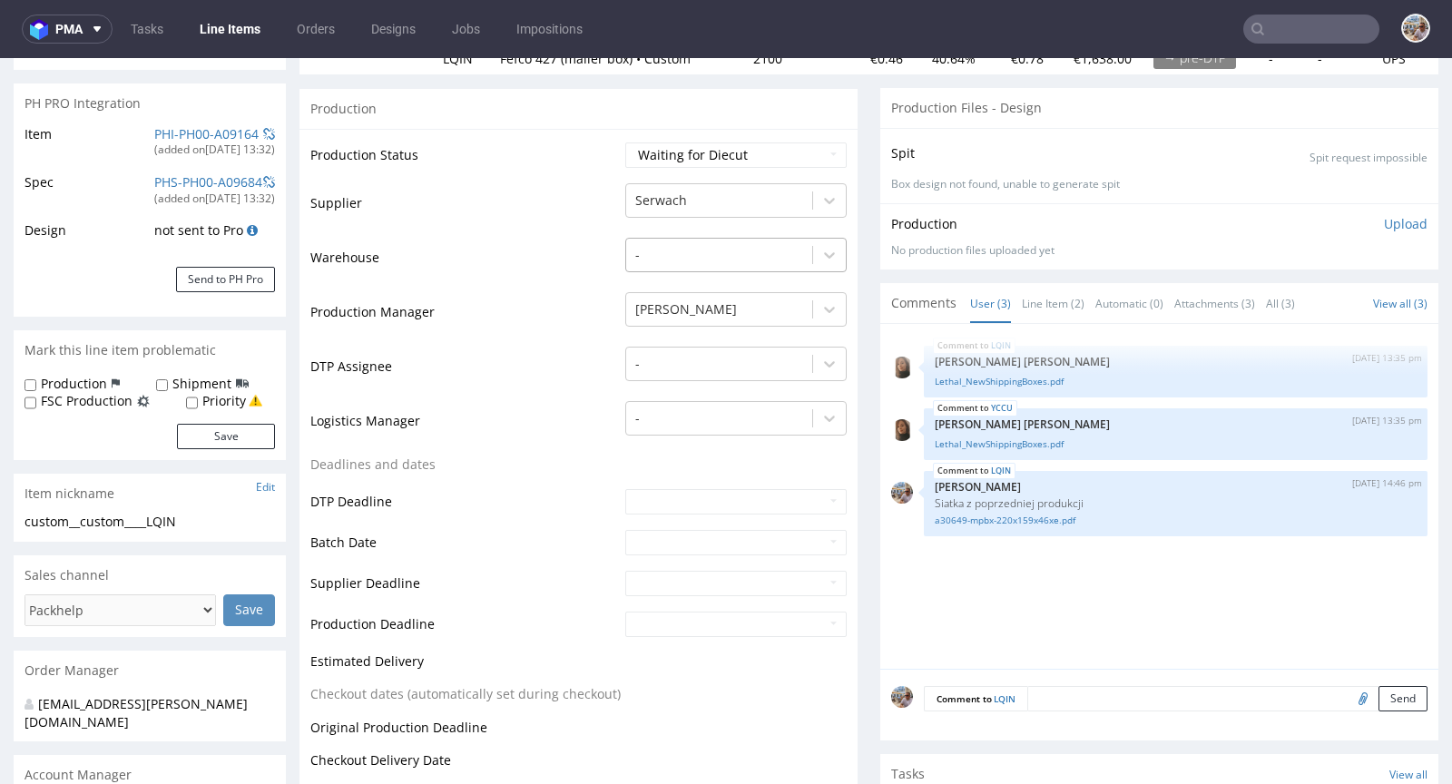
scroll to position [0, 0]
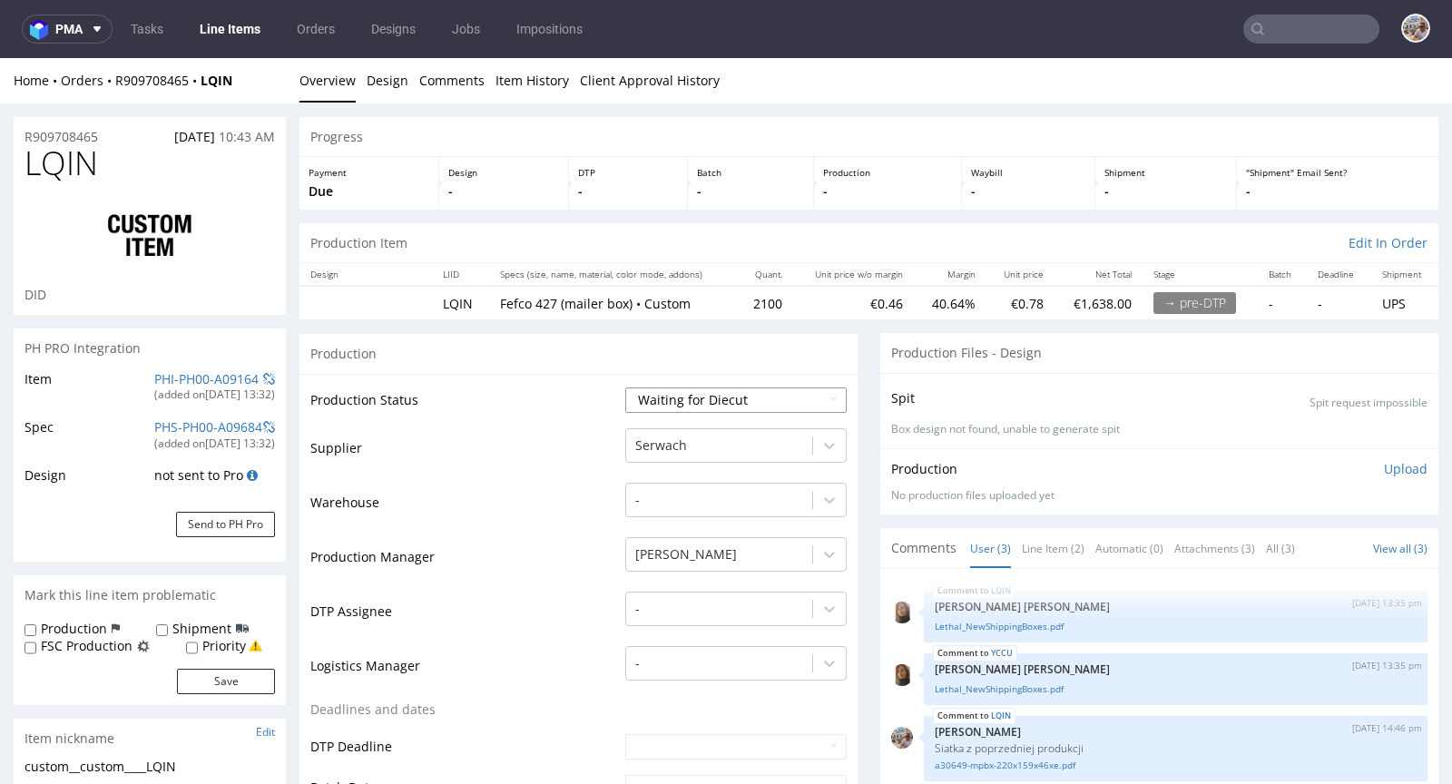
click at [757, 403] on select "Waiting for Artwork Waiting for Diecut Waiting for Mockup Waiting for DTP Waiti…" at bounding box center [735, 399] width 221 height 25
select select "pre_dtp_waiting_for_artwork"
click at [625, 387] on select "Waiting for Artwork Waiting for Diecut Waiting for Mockup Waiting for DTP Waiti…" at bounding box center [735, 399] width 221 height 25
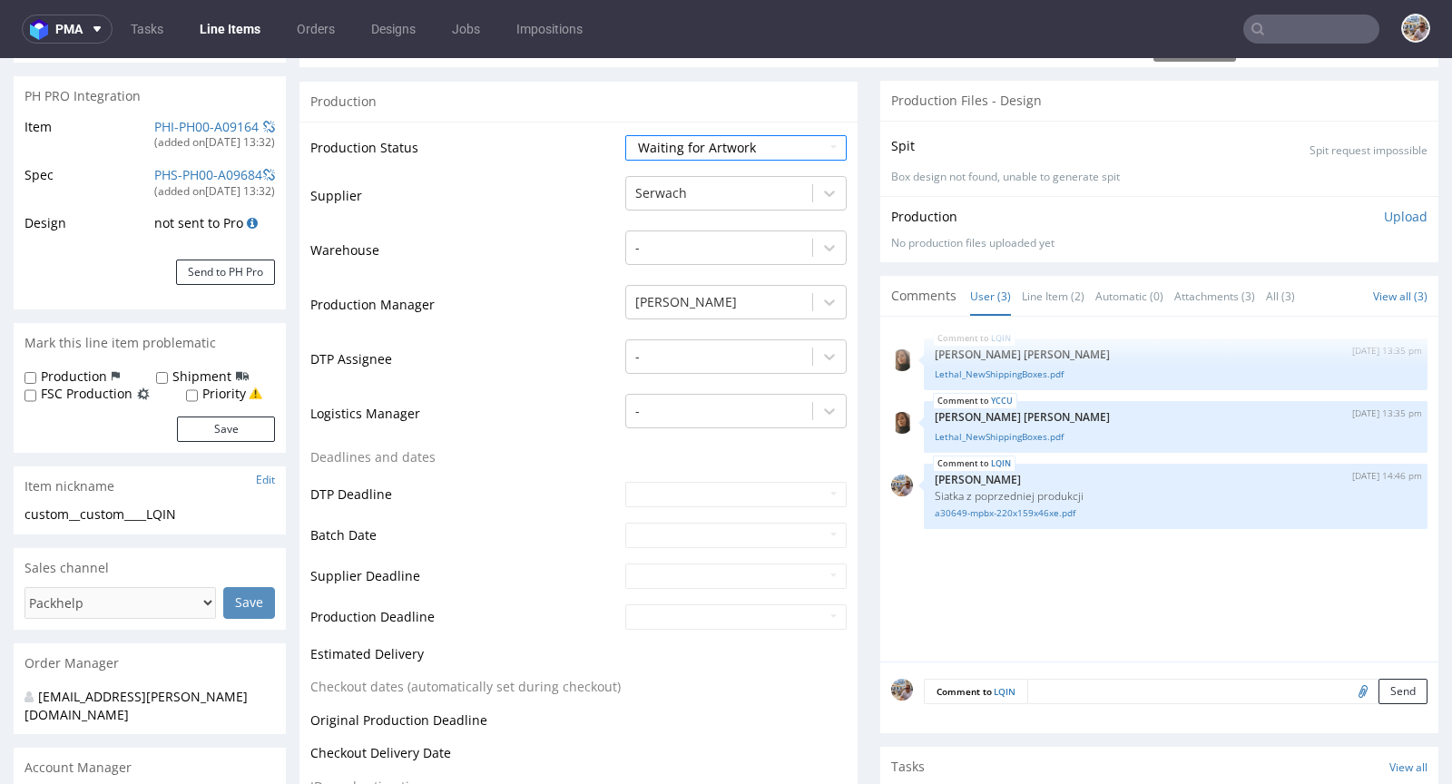
scroll to position [602, 0]
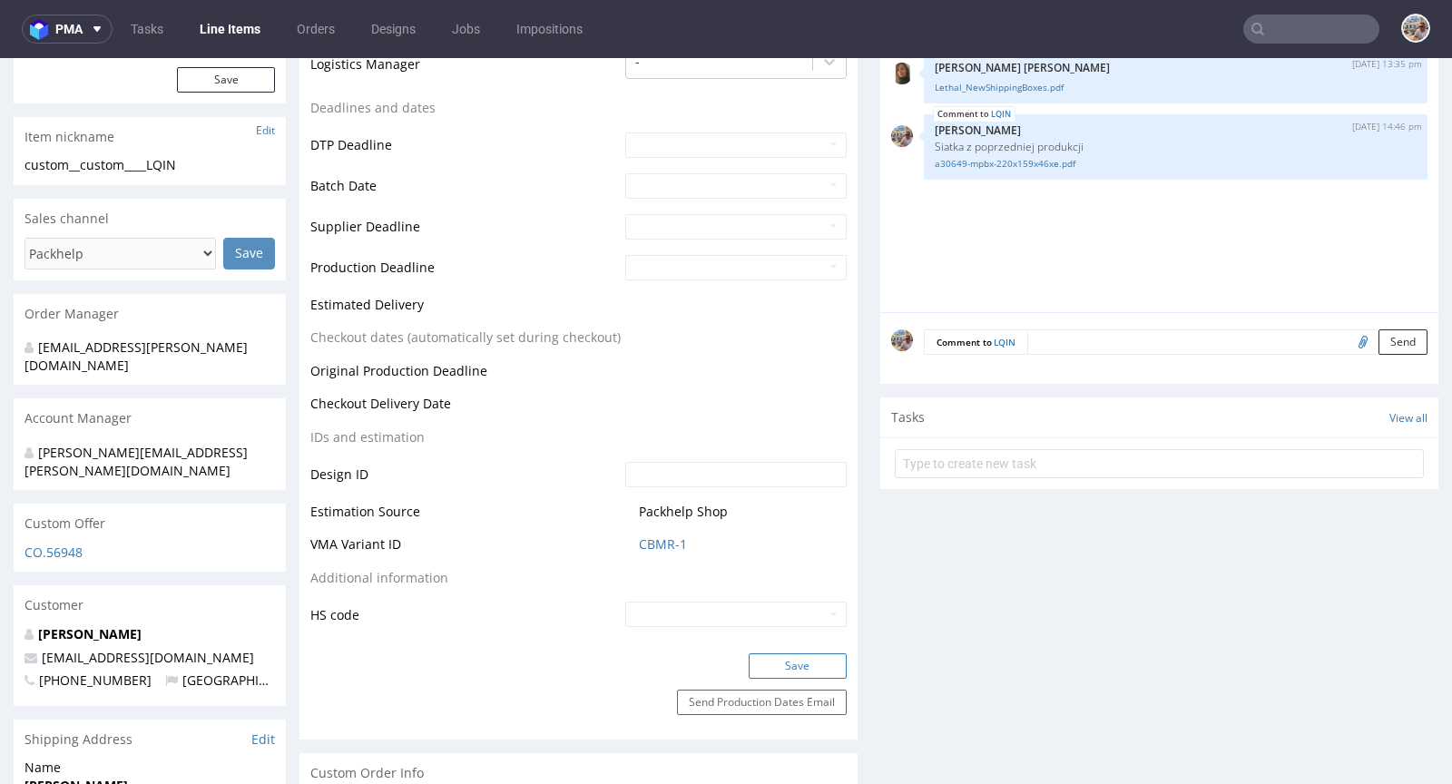
click at [798, 660] on button "Save" at bounding box center [798, 665] width 98 height 25
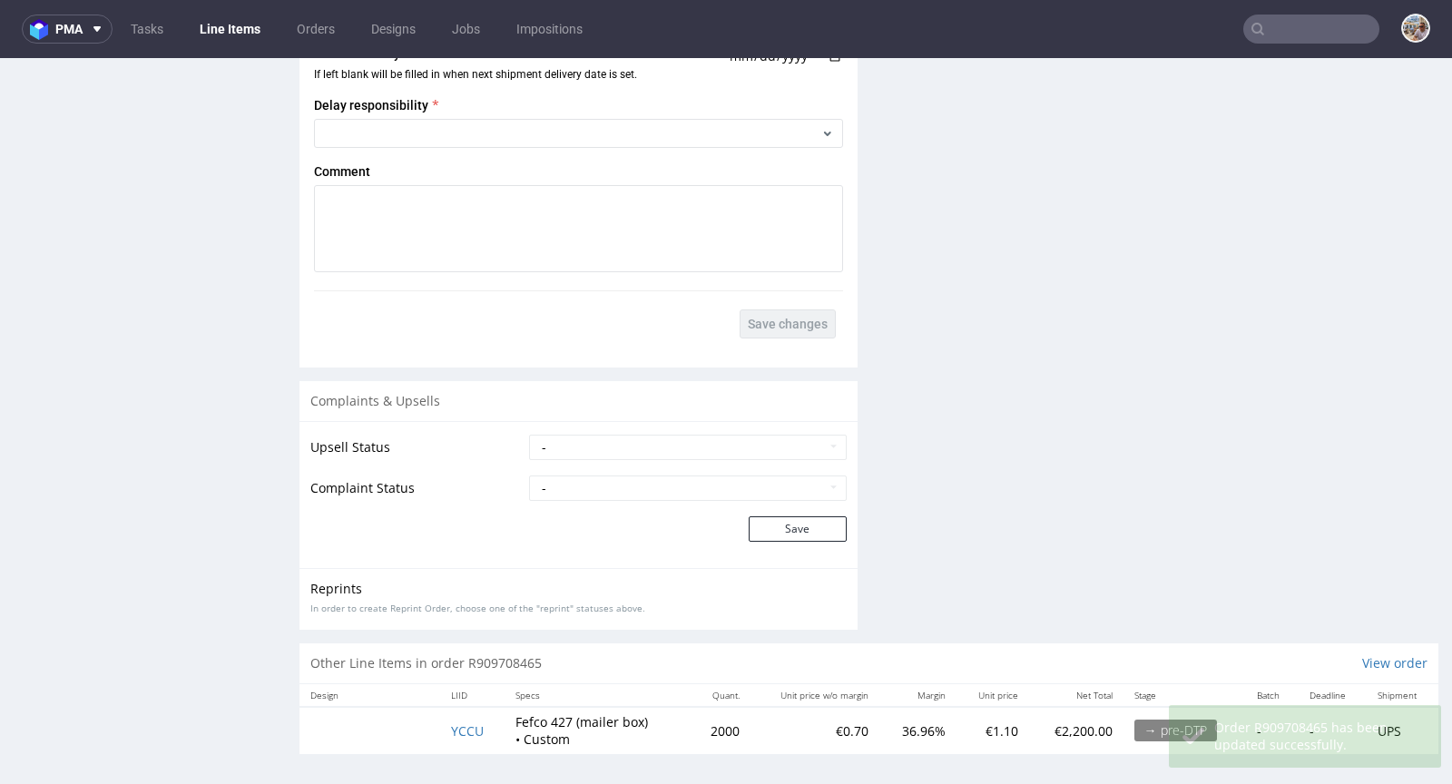
scroll to position [3162, 0]
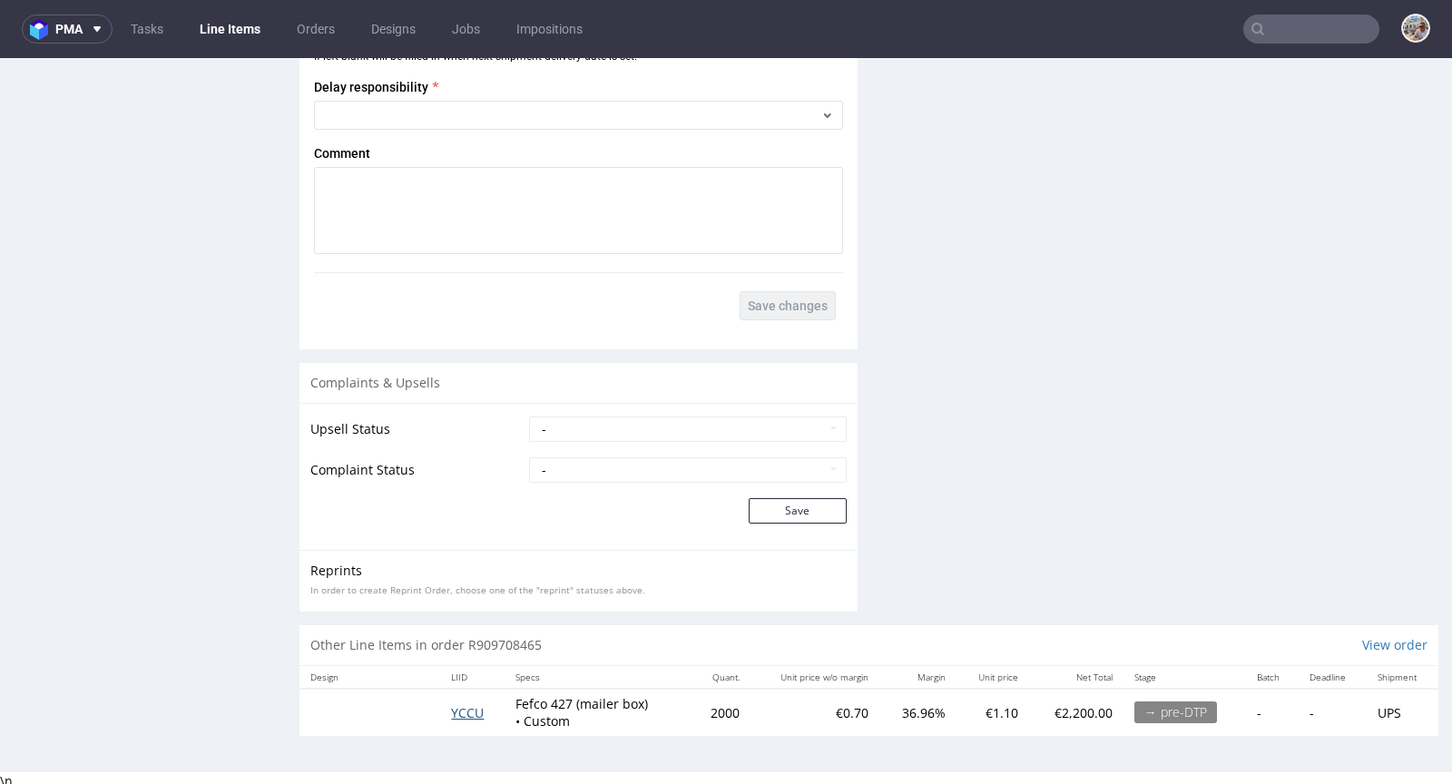
click at [464, 704] on span "YCCU" at bounding box center [467, 712] width 33 height 17
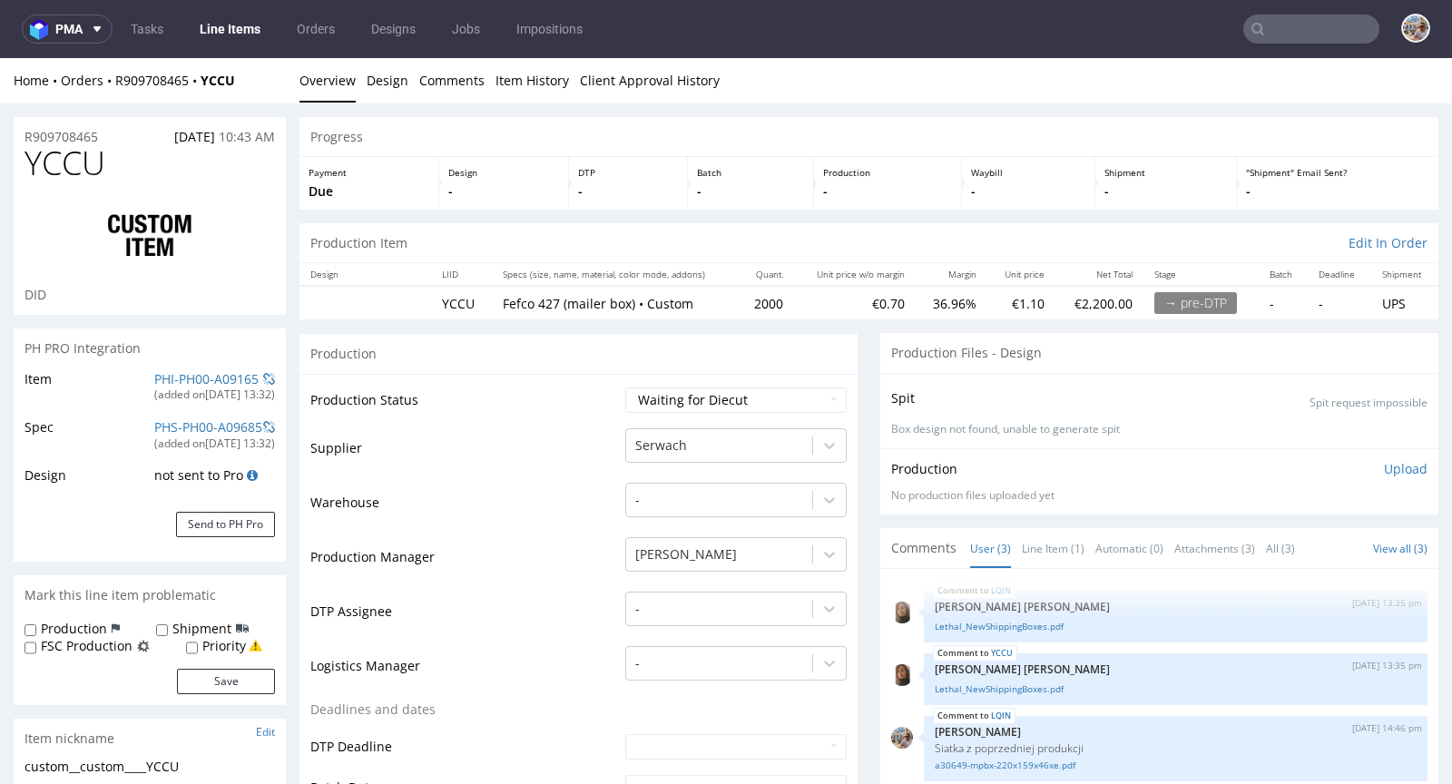
click at [1289, 28] on input "text" at bounding box center [1311, 29] width 136 height 29
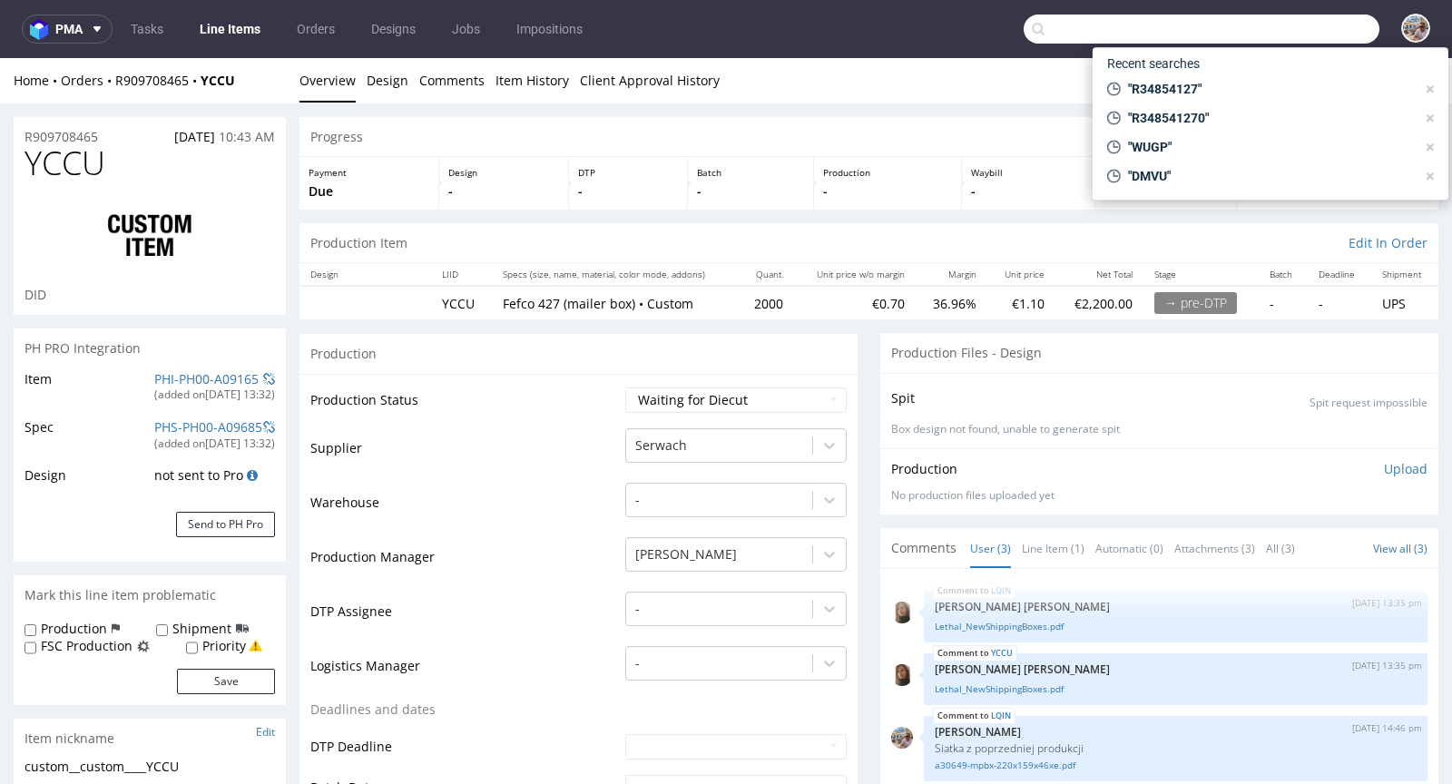
paste input "RJGV"
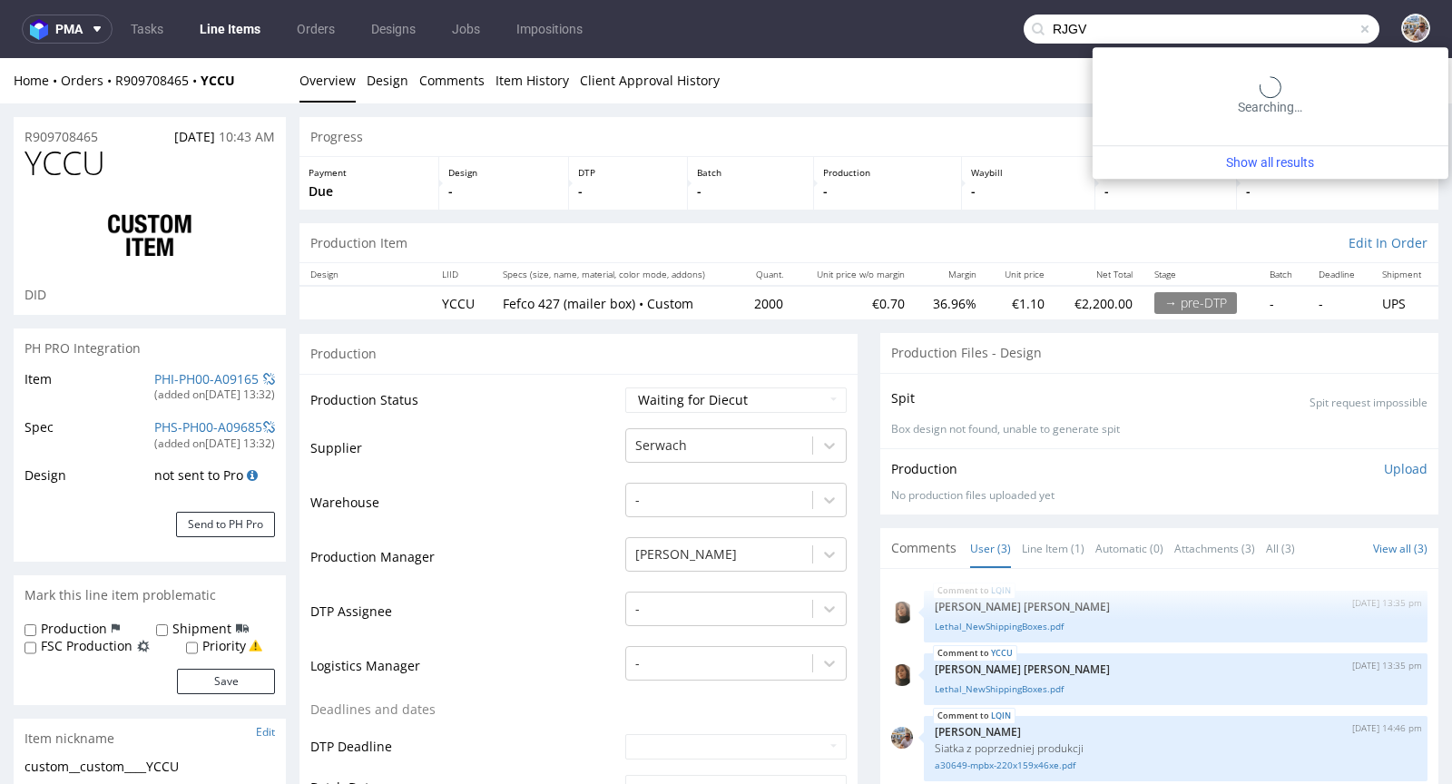
type input "RJGV"
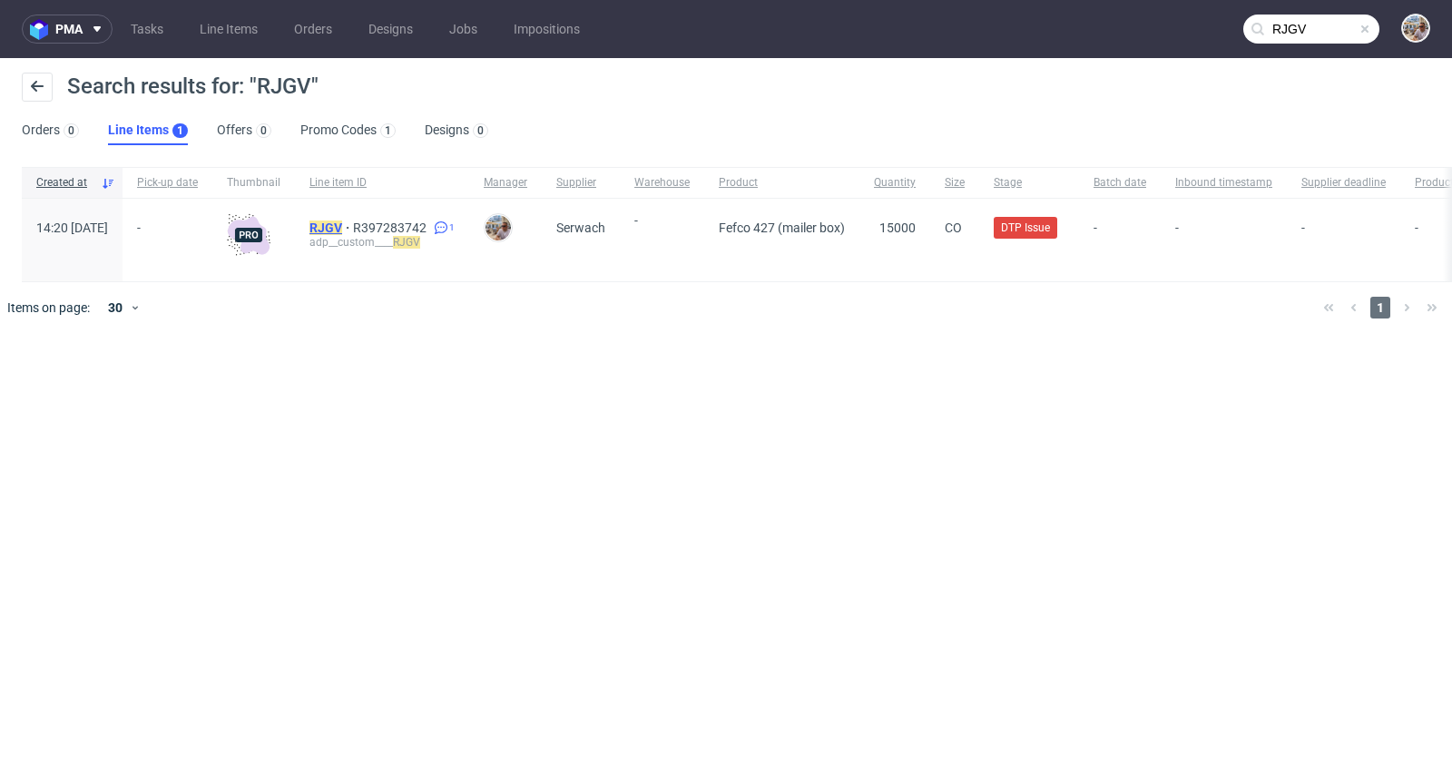
click at [342, 228] on mark "RJGV" at bounding box center [325, 227] width 33 height 15
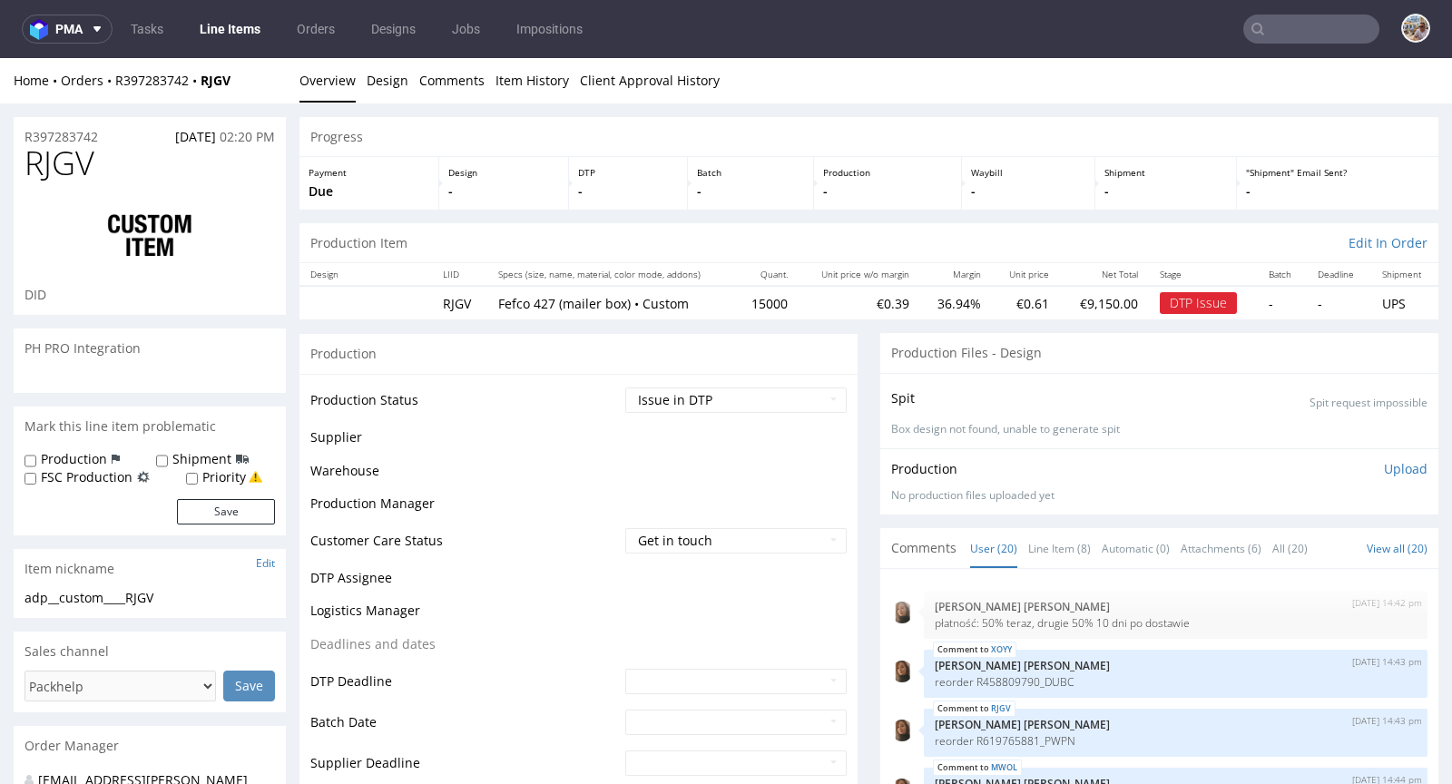
scroll to position [1000, 0]
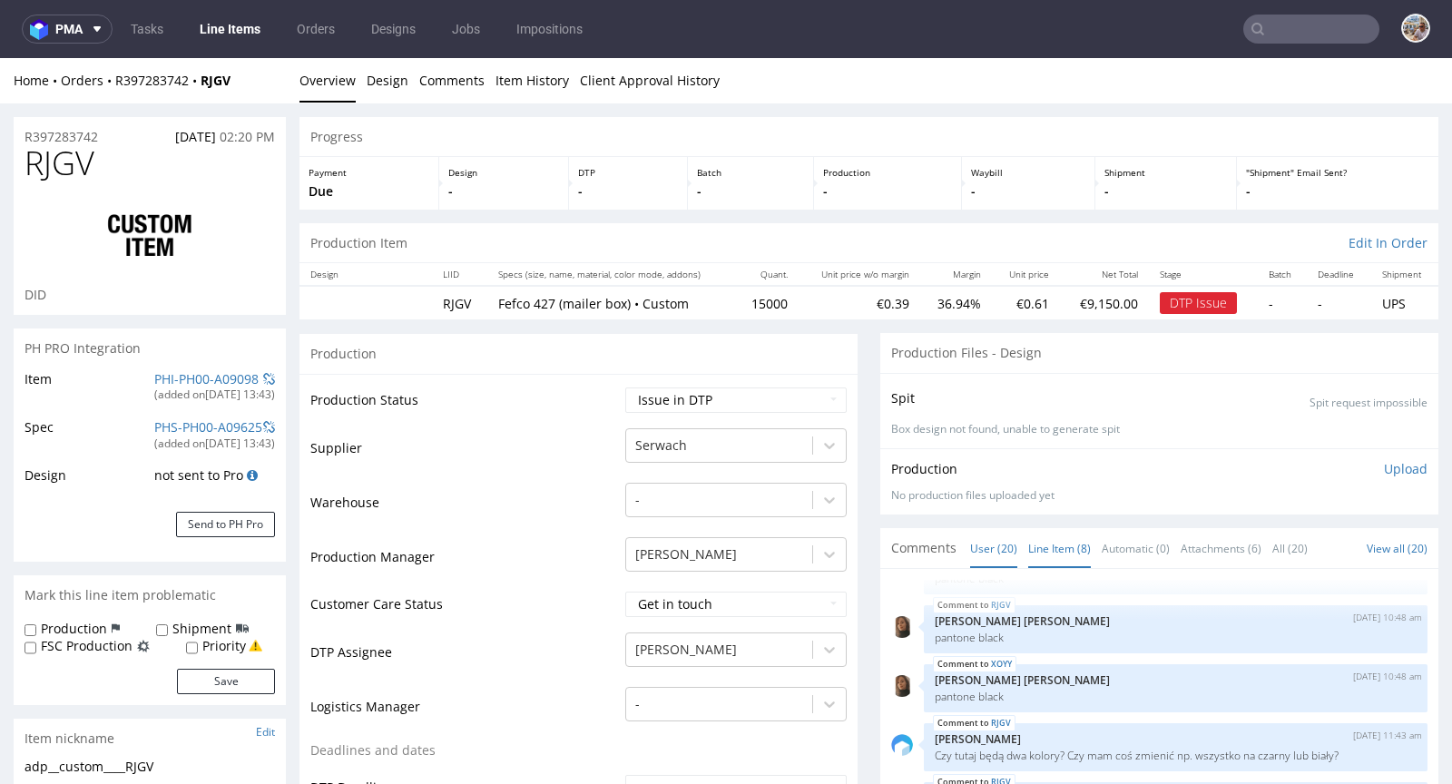
click at [1036, 545] on link "Line Item (8)" at bounding box center [1059, 548] width 63 height 39
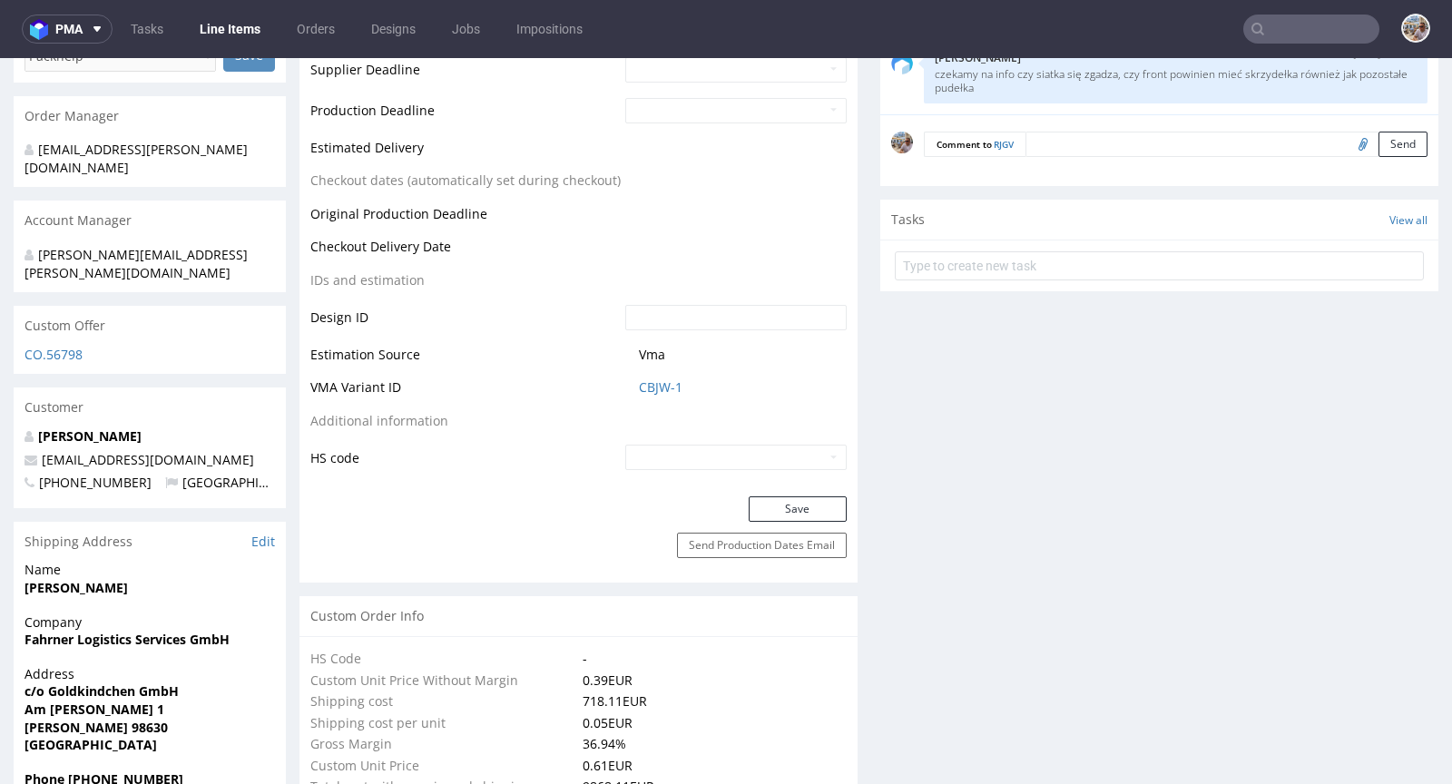
scroll to position [546, 0]
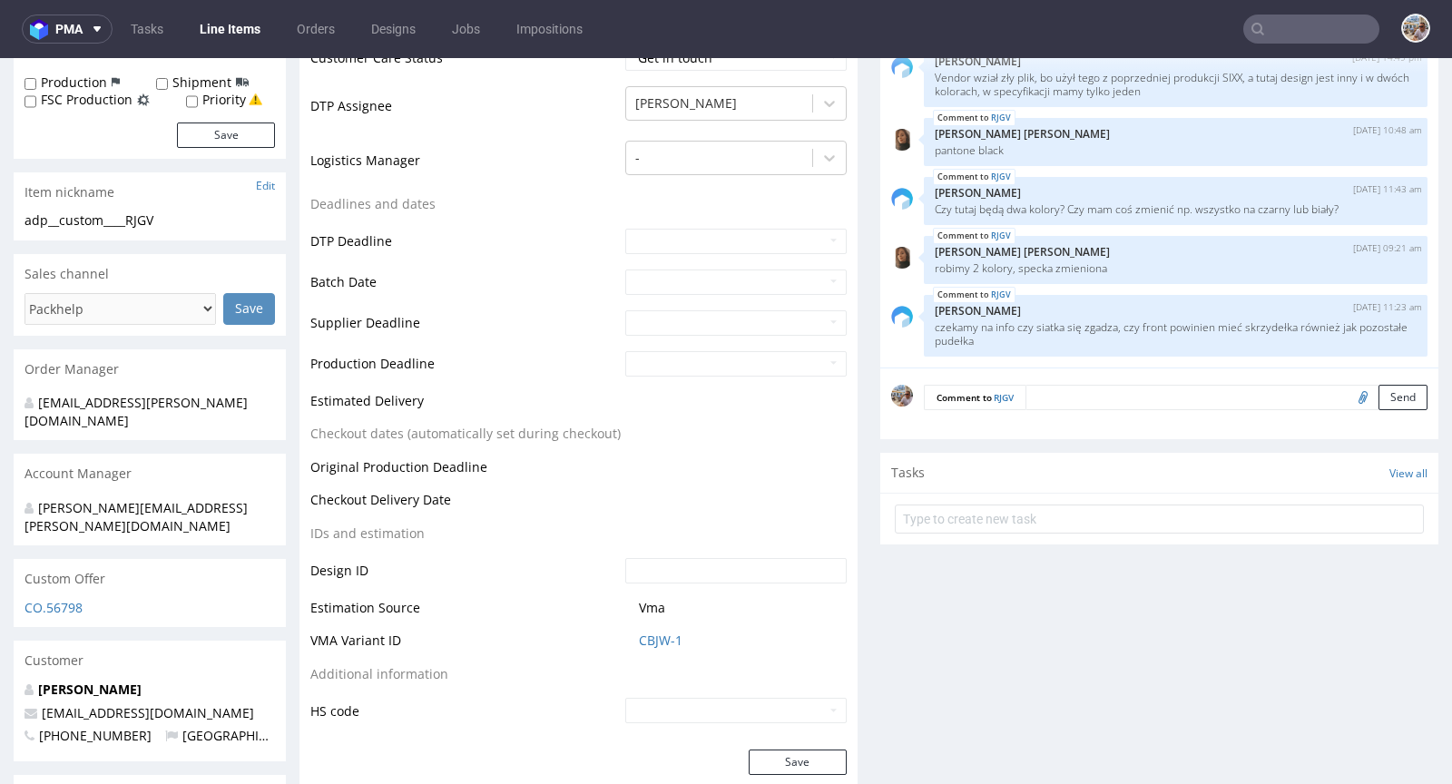
click at [1062, 394] on textarea at bounding box center [1226, 397] width 402 height 25
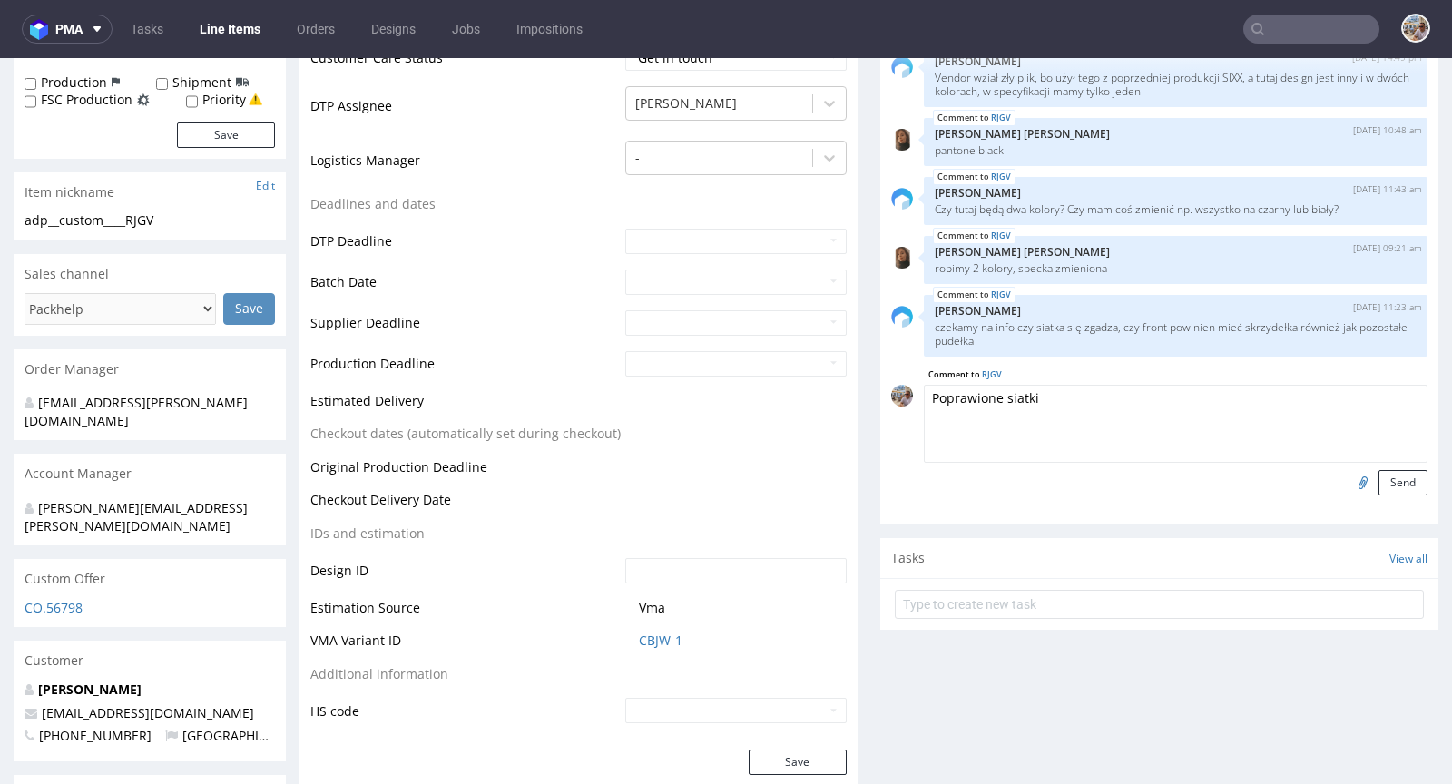
type textarea "Poprawione siatki"
click at [1347, 485] on input "file" at bounding box center [1359, 482] width 25 height 24
type input "C:\fakepath\a44142-rjgv-320x220x105xe-str-wew.pdf"
click at [1382, 481] on button "Send" at bounding box center [1402, 482] width 49 height 25
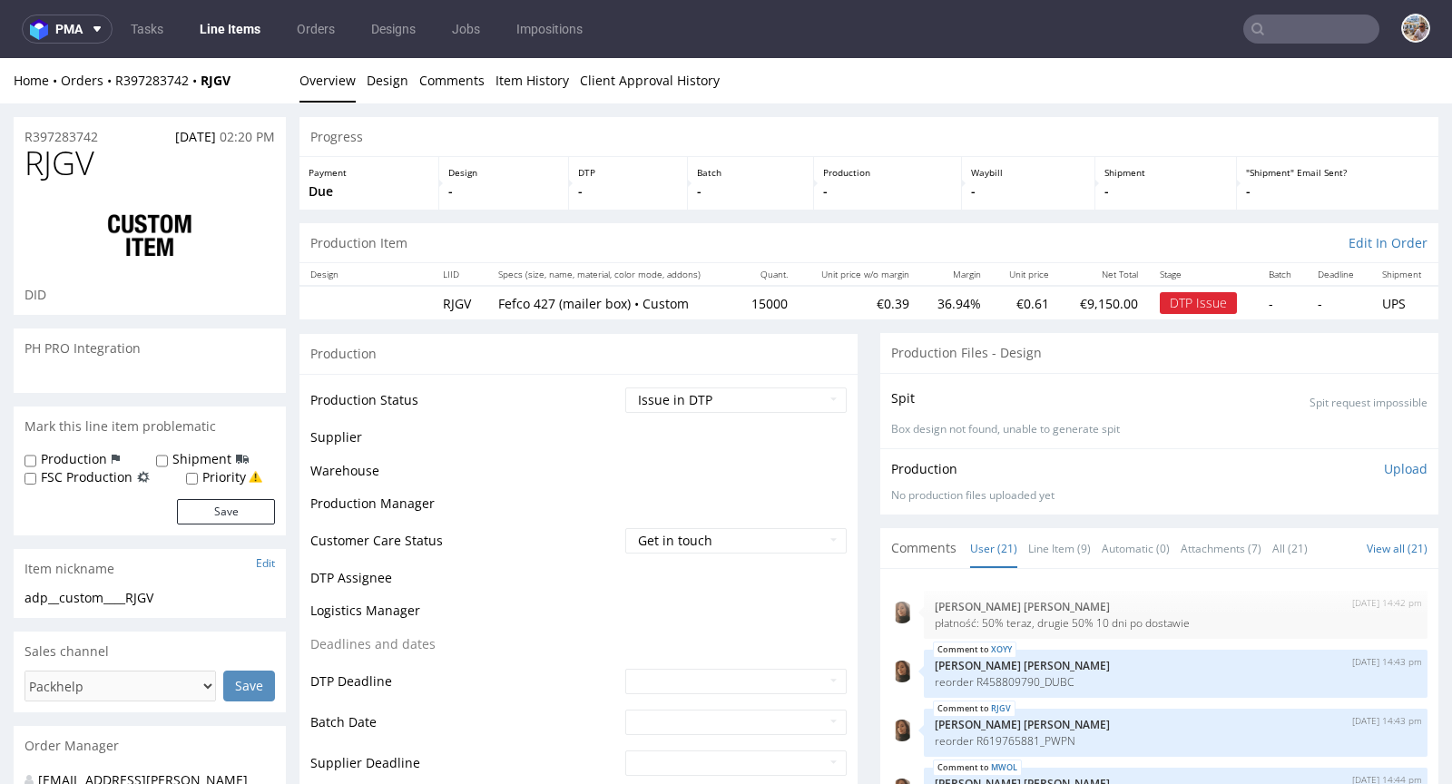
scroll to position [1091, 0]
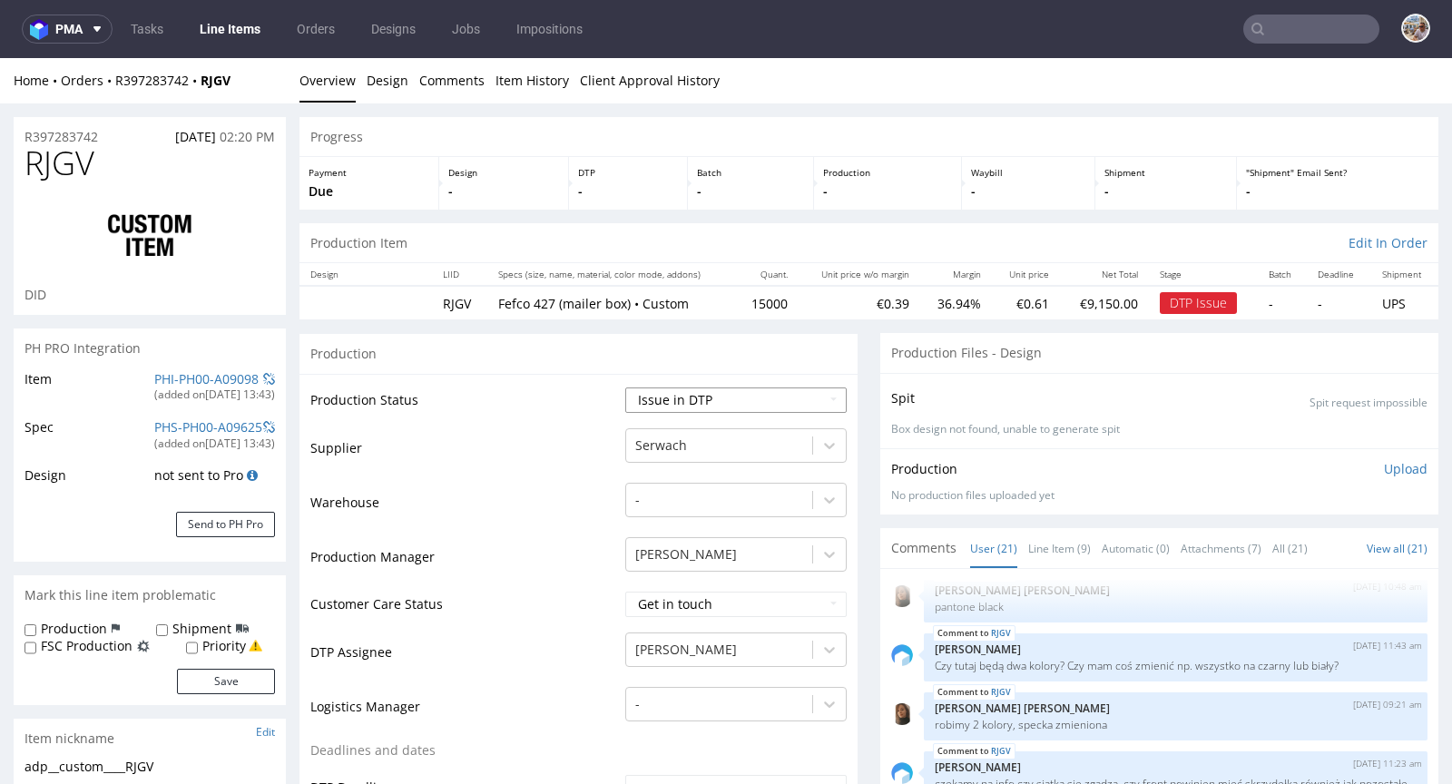
click at [658, 389] on select "Waiting for Artwork Waiting for Diecut Waiting for Mockup Waiting for DTP Waiti…" at bounding box center [735, 399] width 221 height 25
select select "back_for_dtp"
click at [625, 387] on select "Waiting for Artwork Waiting for Diecut Waiting for Mockup Waiting for DTP Waiti…" at bounding box center [735, 399] width 221 height 25
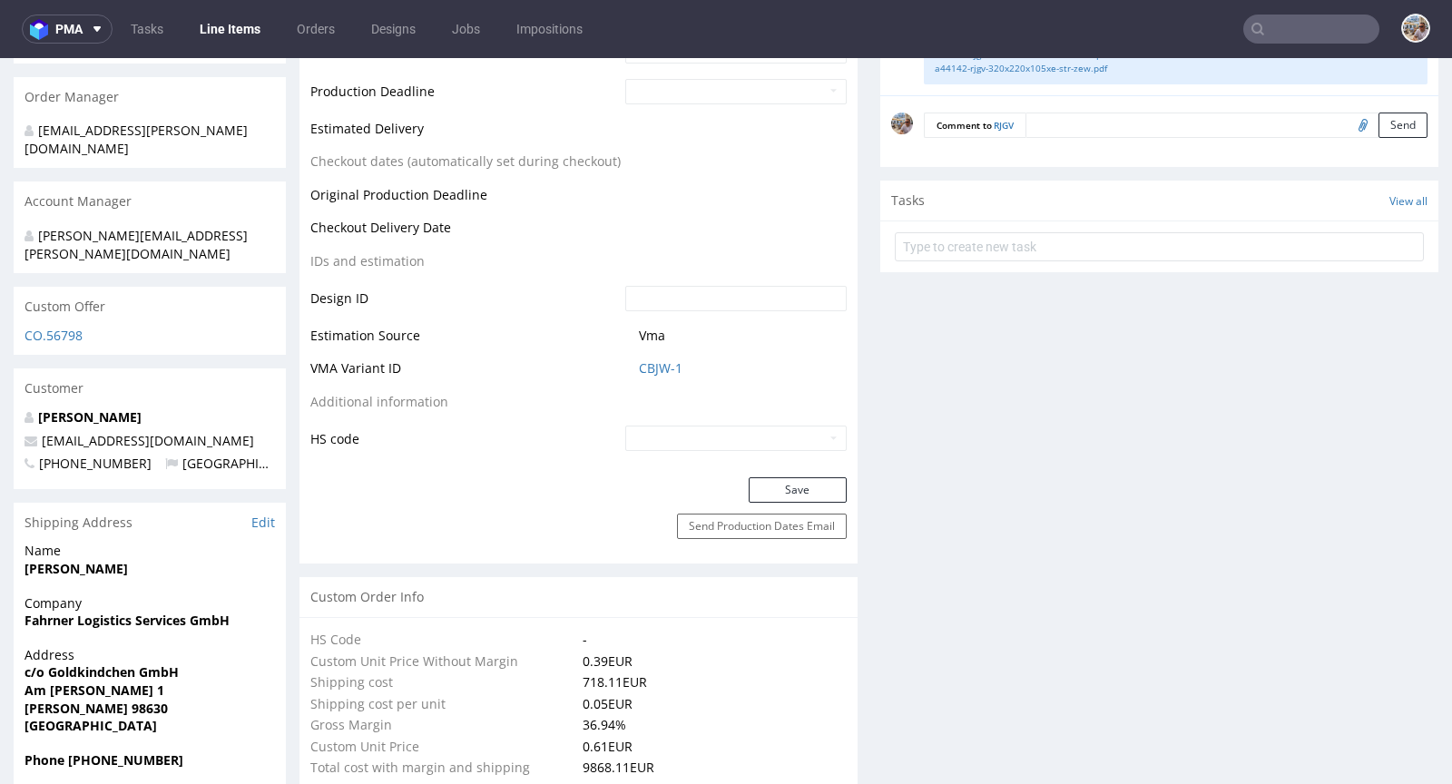
scroll to position [1163, 0]
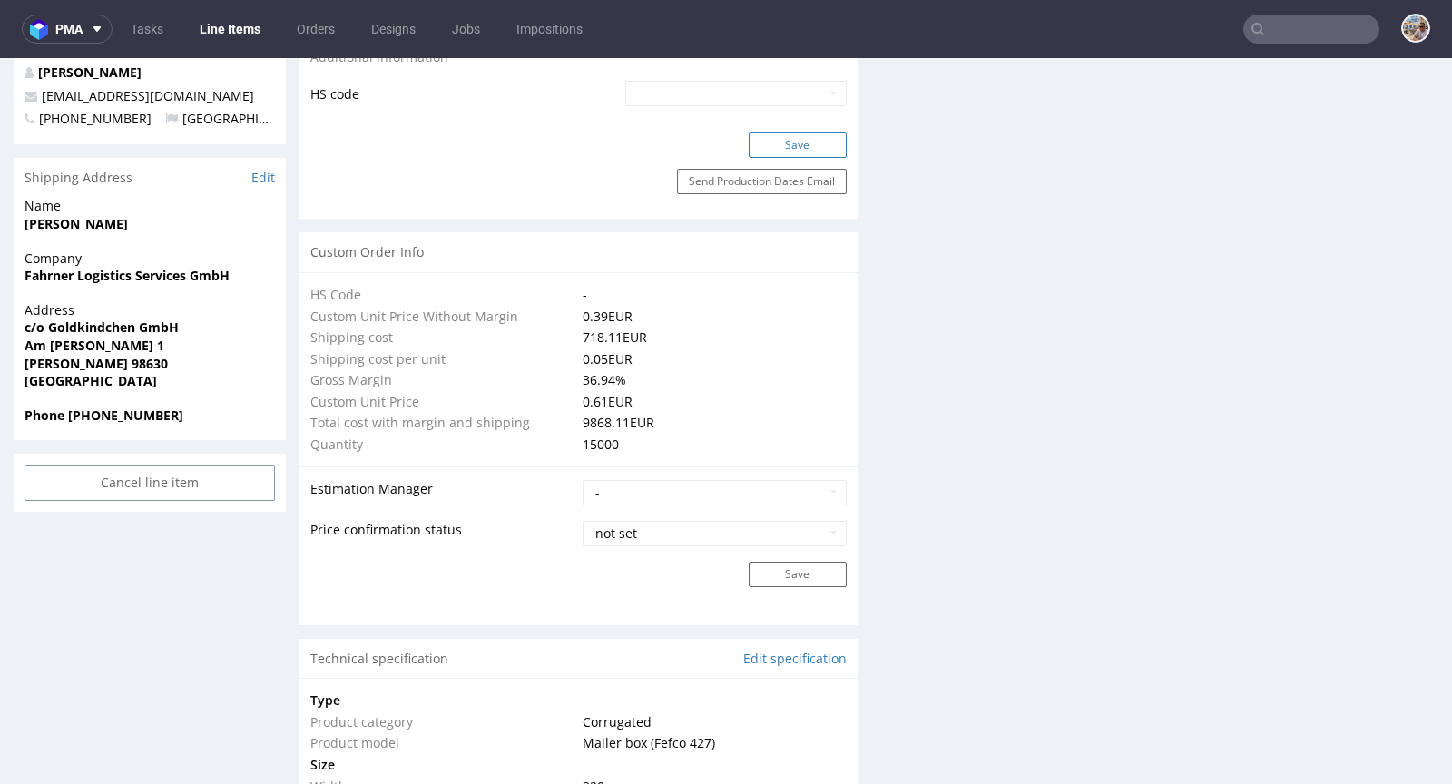
click at [784, 143] on button "Save" at bounding box center [798, 144] width 98 height 25
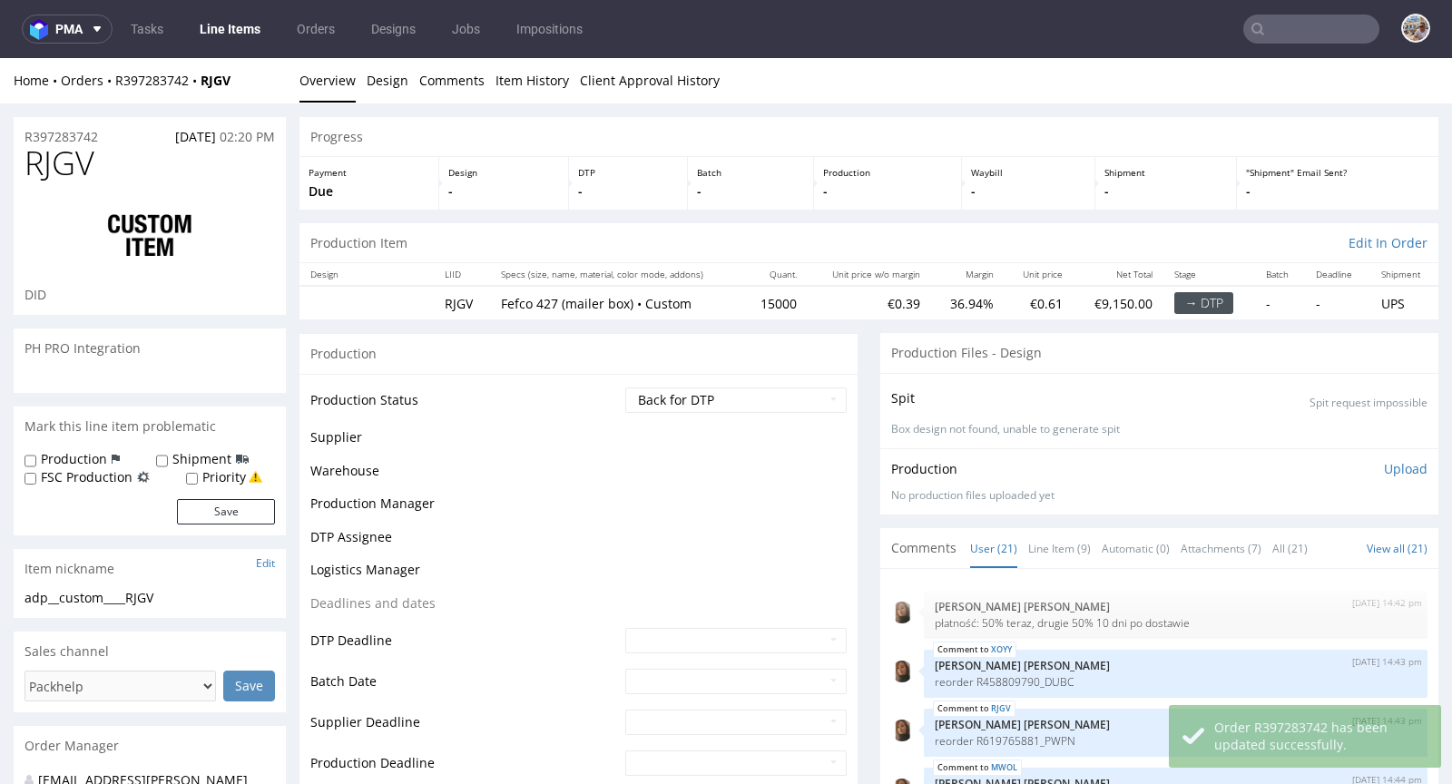
scroll to position [1091, 0]
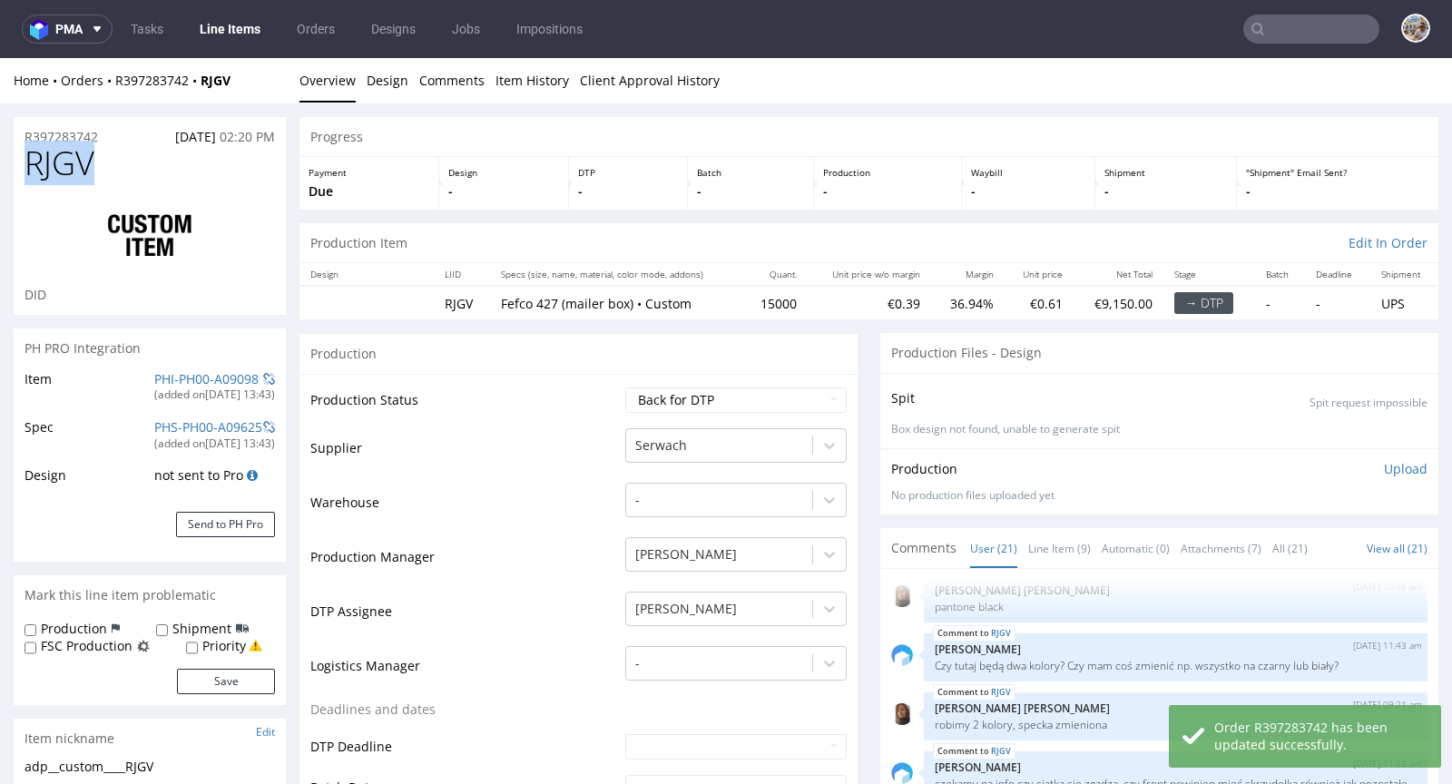
drag, startPoint x: 134, startPoint y: 165, endPoint x: 30, endPoint y: 164, distance: 104.3
click at [30, 164] on h1 "RJGV" at bounding box center [149, 163] width 250 height 36
copy span "RJGV"
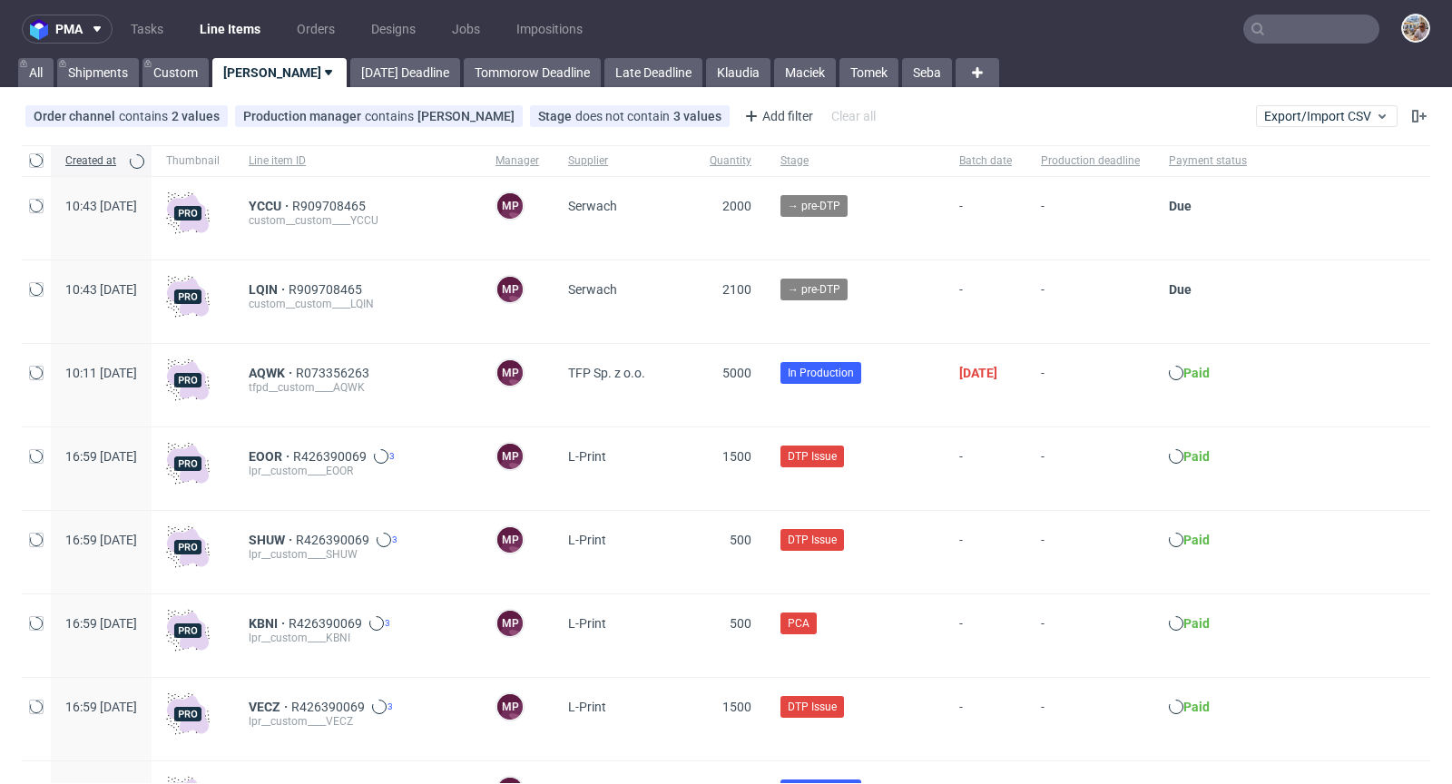
click at [1280, 34] on input "text" at bounding box center [1311, 29] width 136 height 29
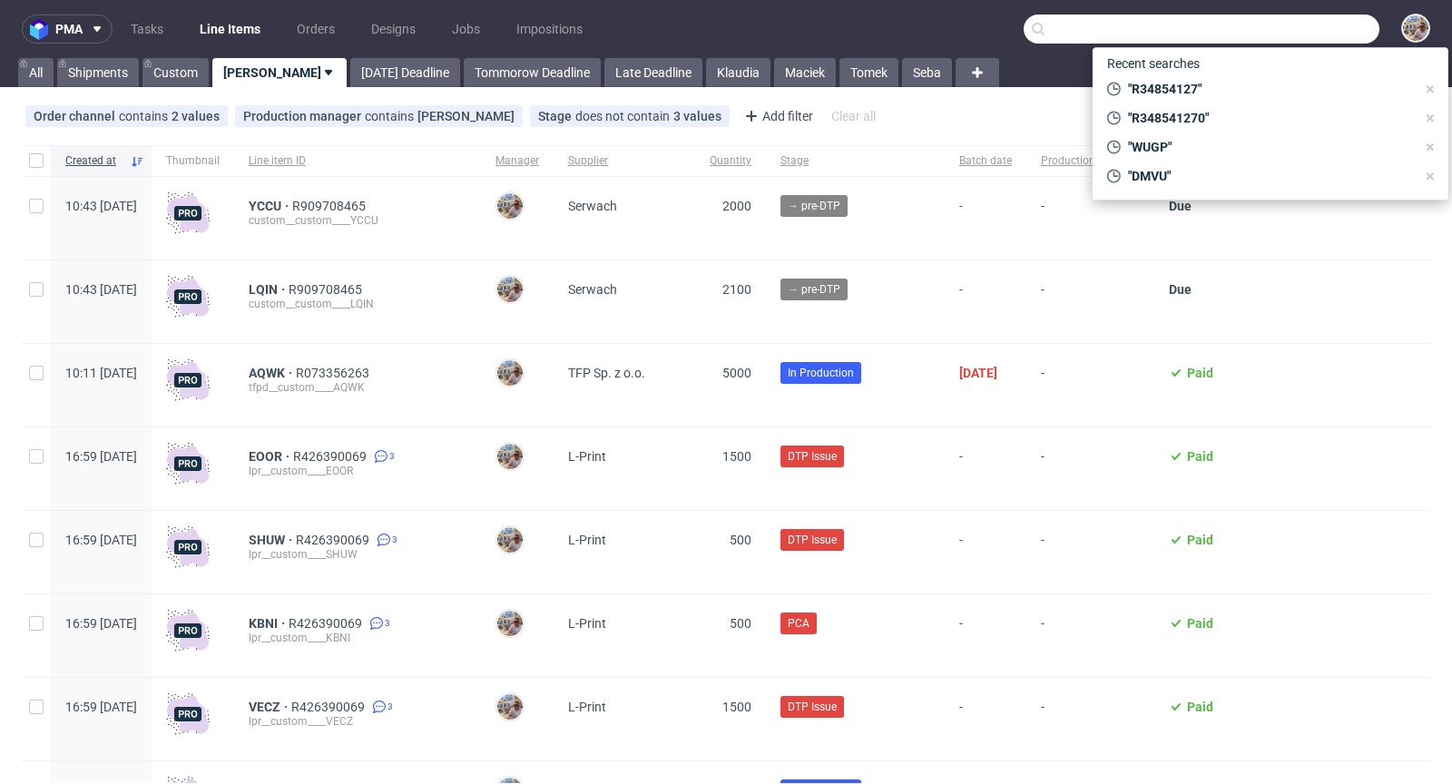
paste input "GLRE"
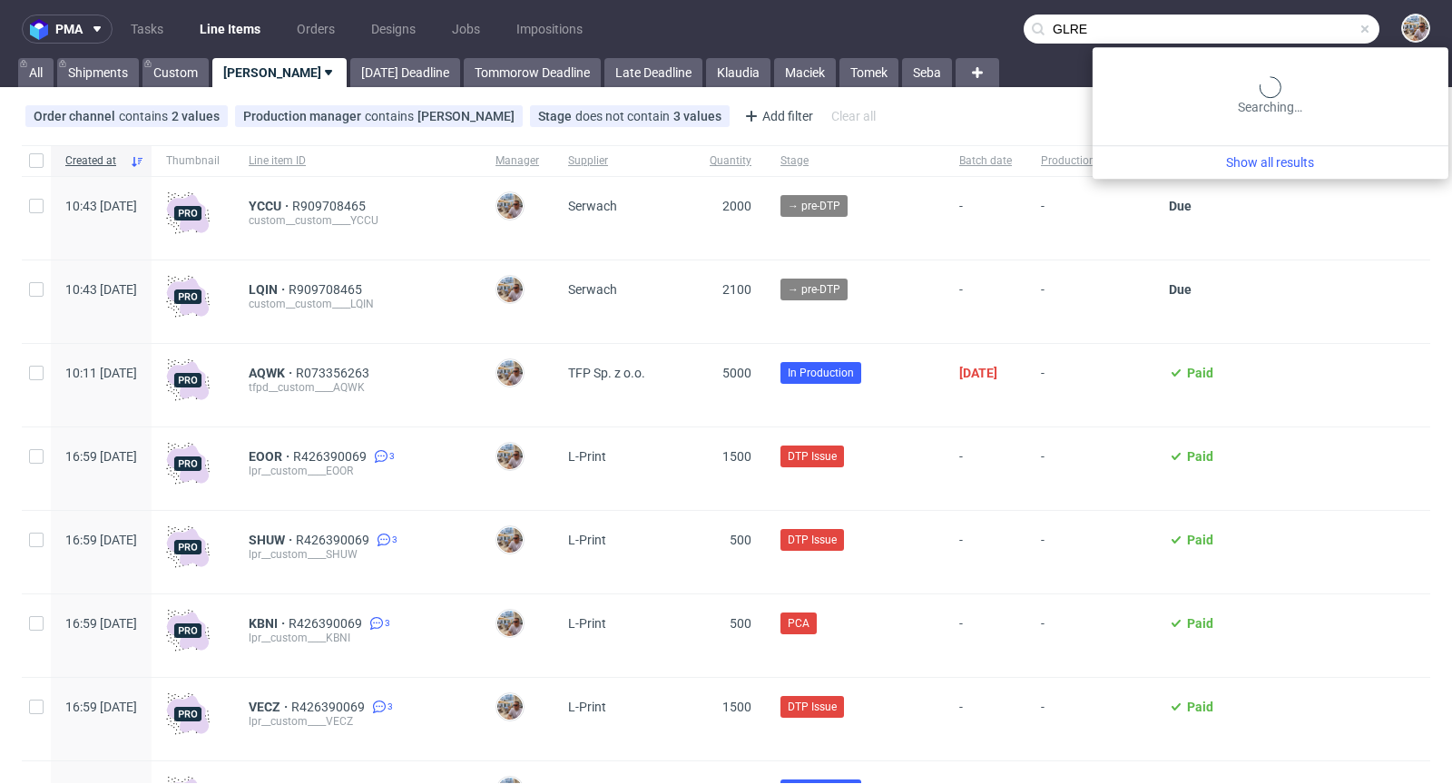
type input "GLRE"
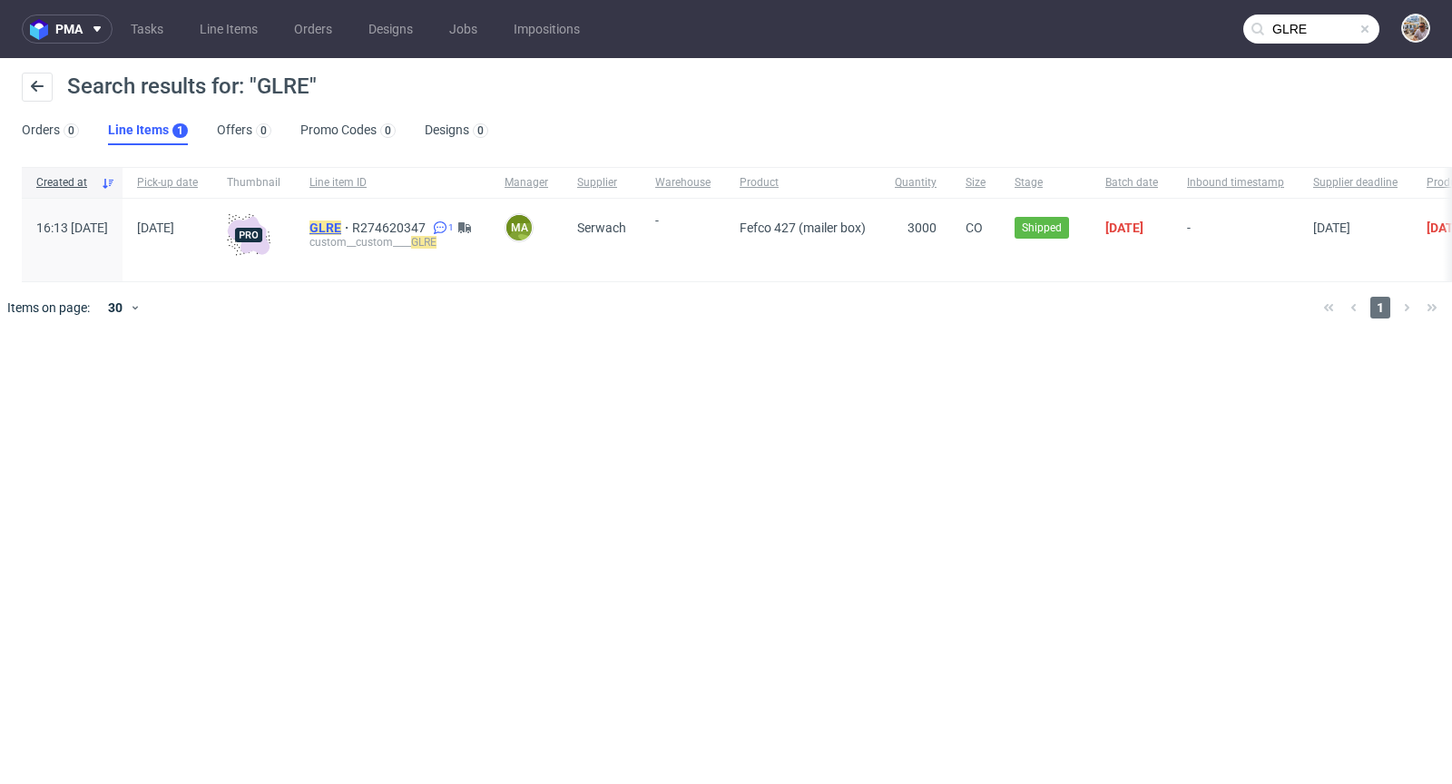
click at [341, 227] on mark "GLRE" at bounding box center [325, 227] width 32 height 15
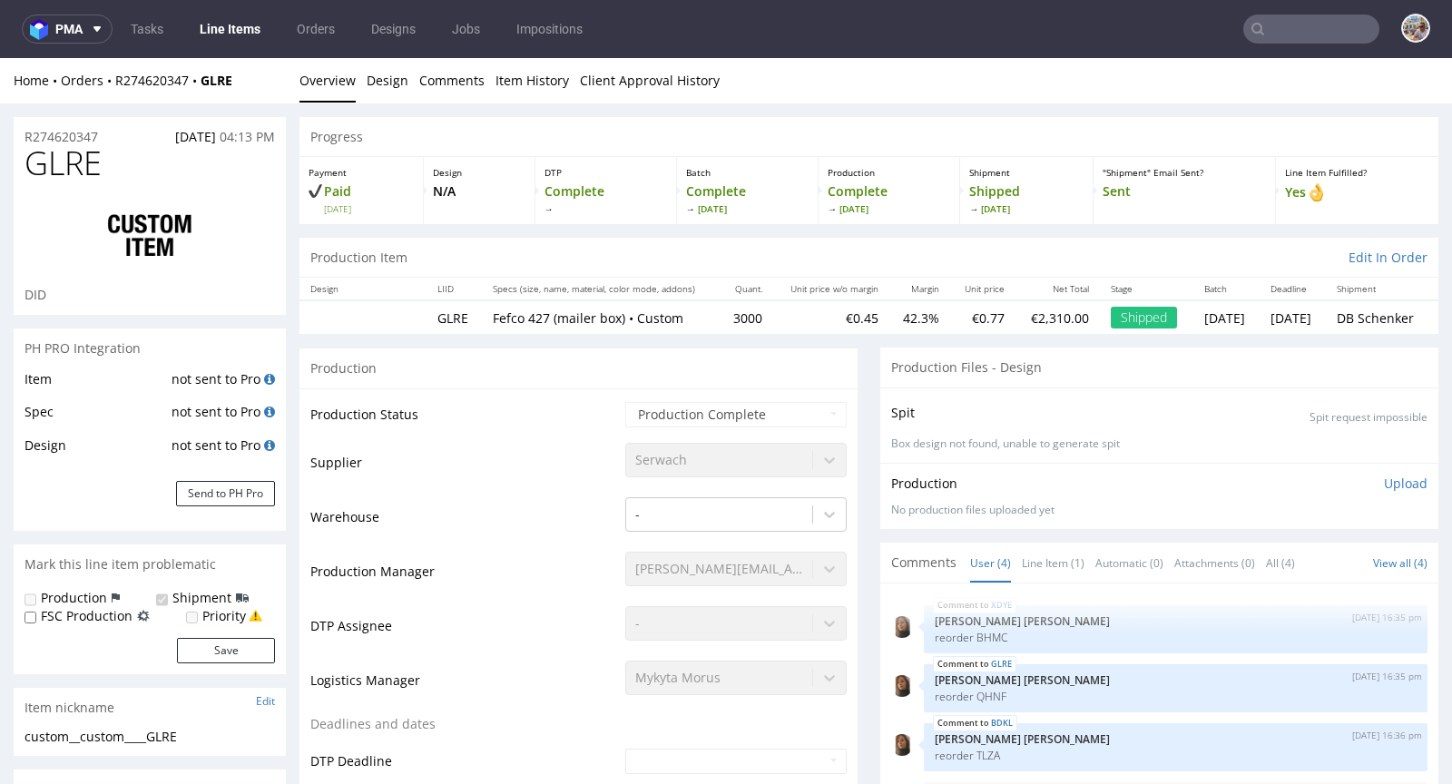
select select "in_progress"
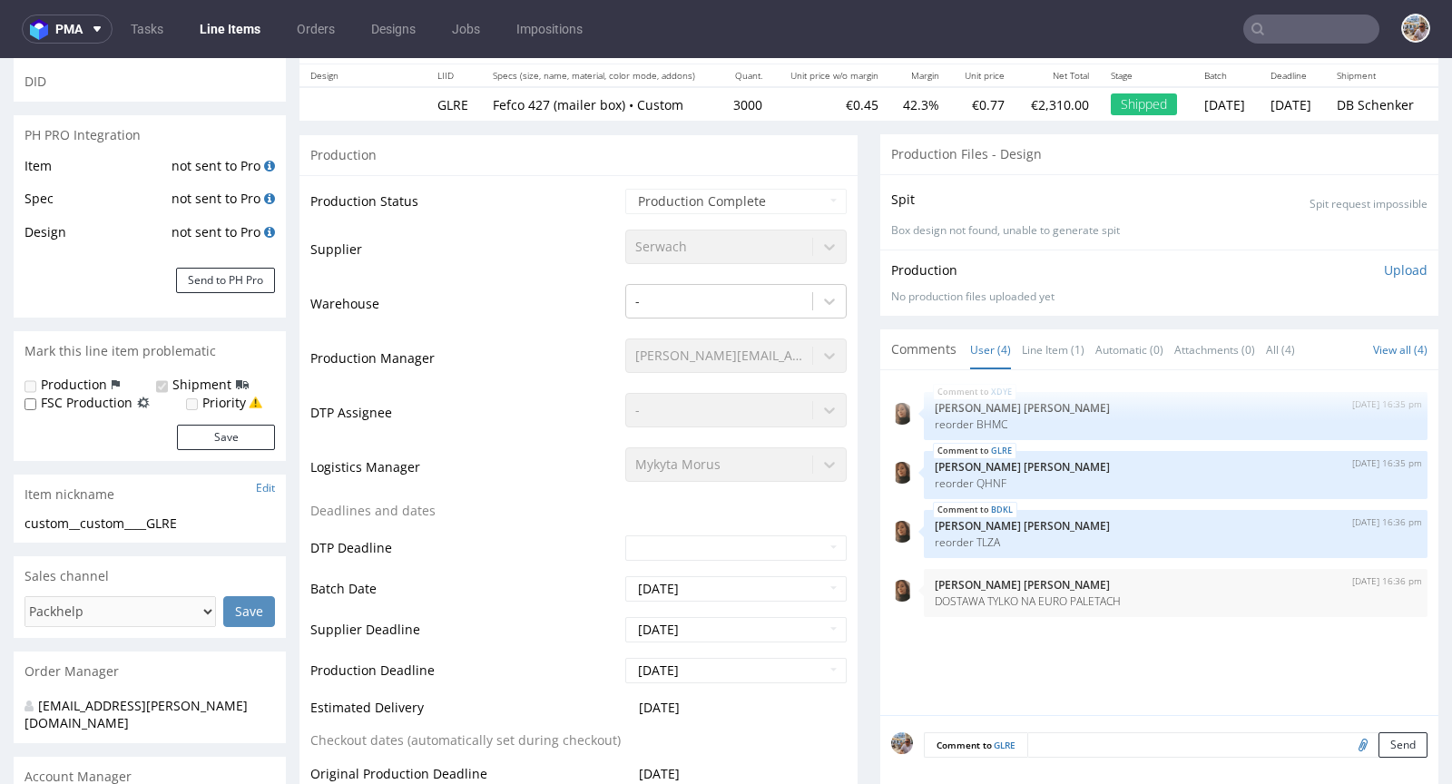
scroll to position [90, 0]
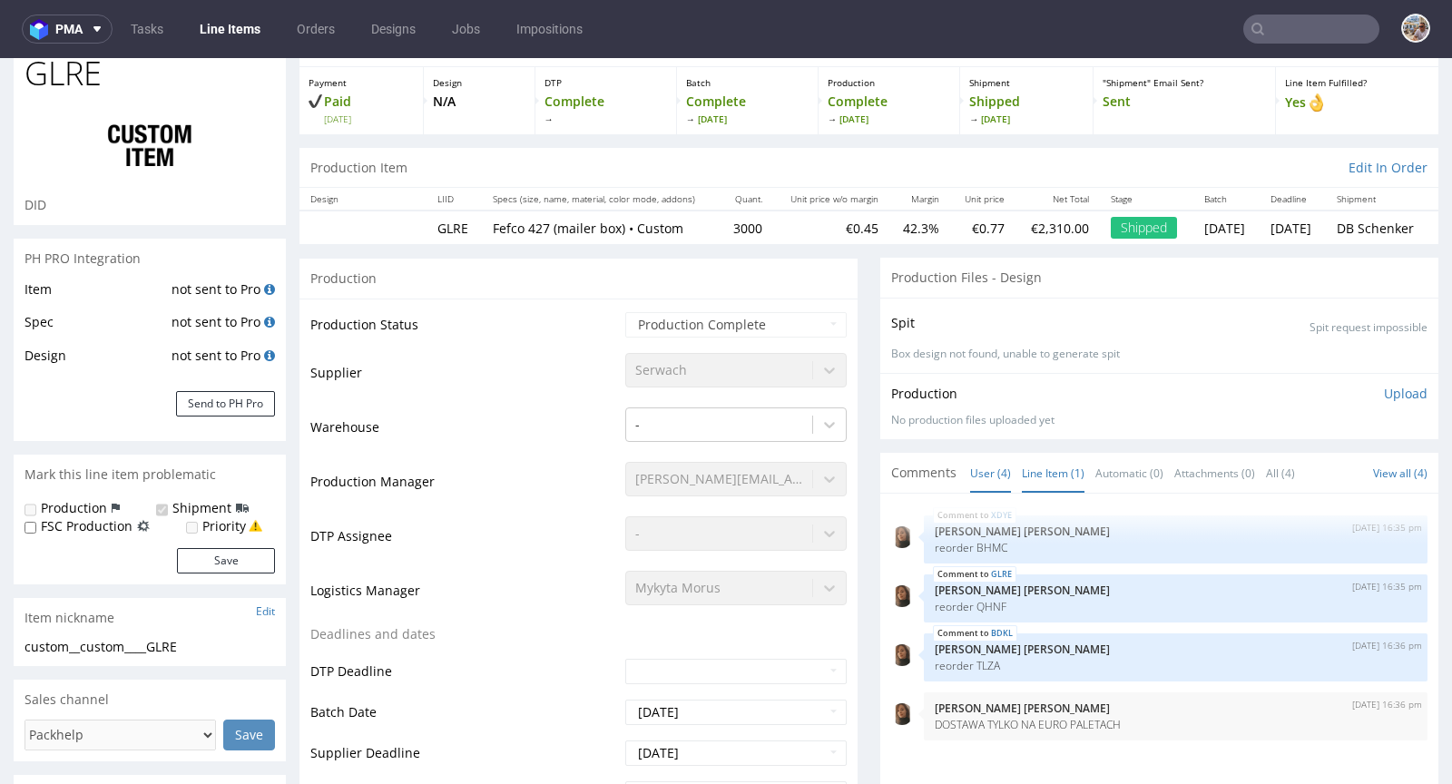
click at [1036, 468] on link "Line Item (1)" at bounding box center [1053, 473] width 63 height 39
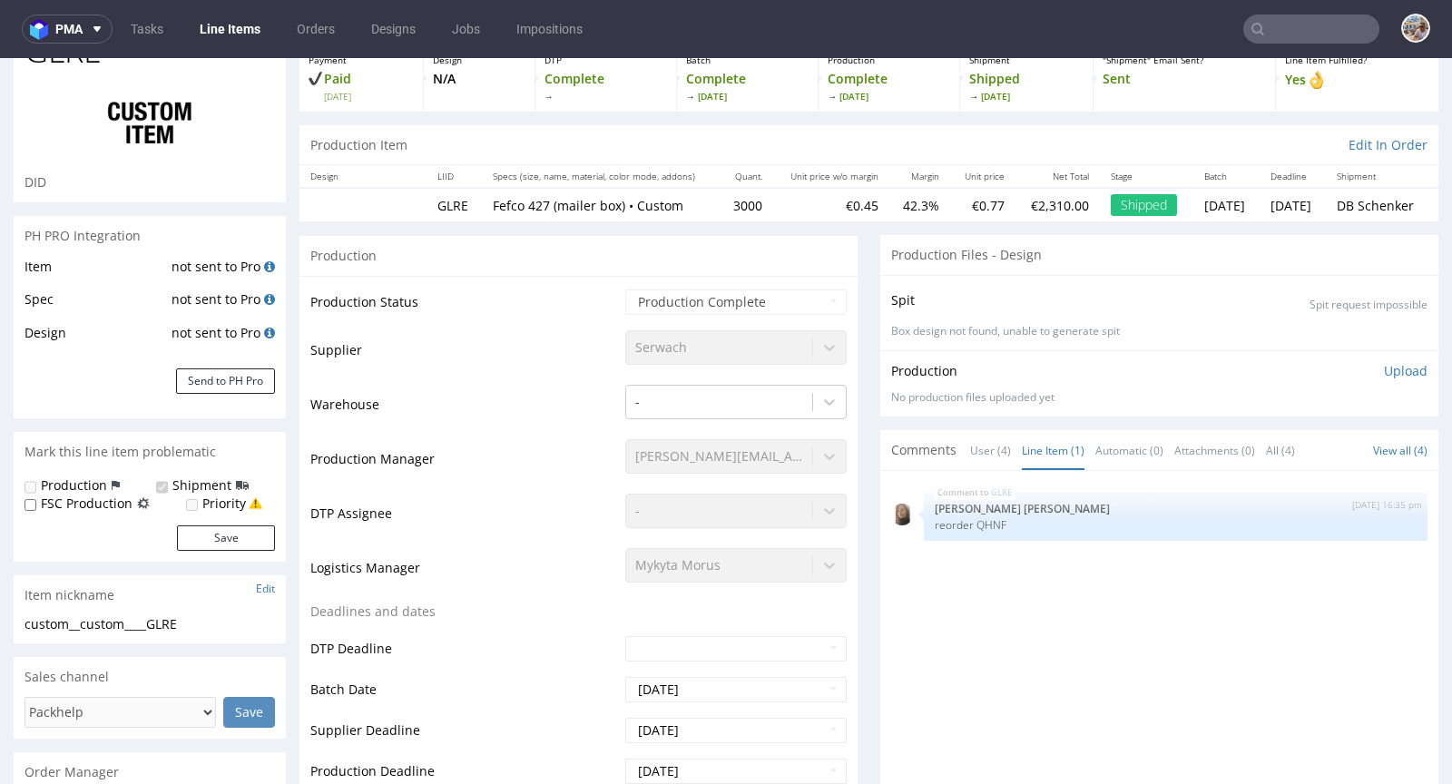
scroll to position [166, 0]
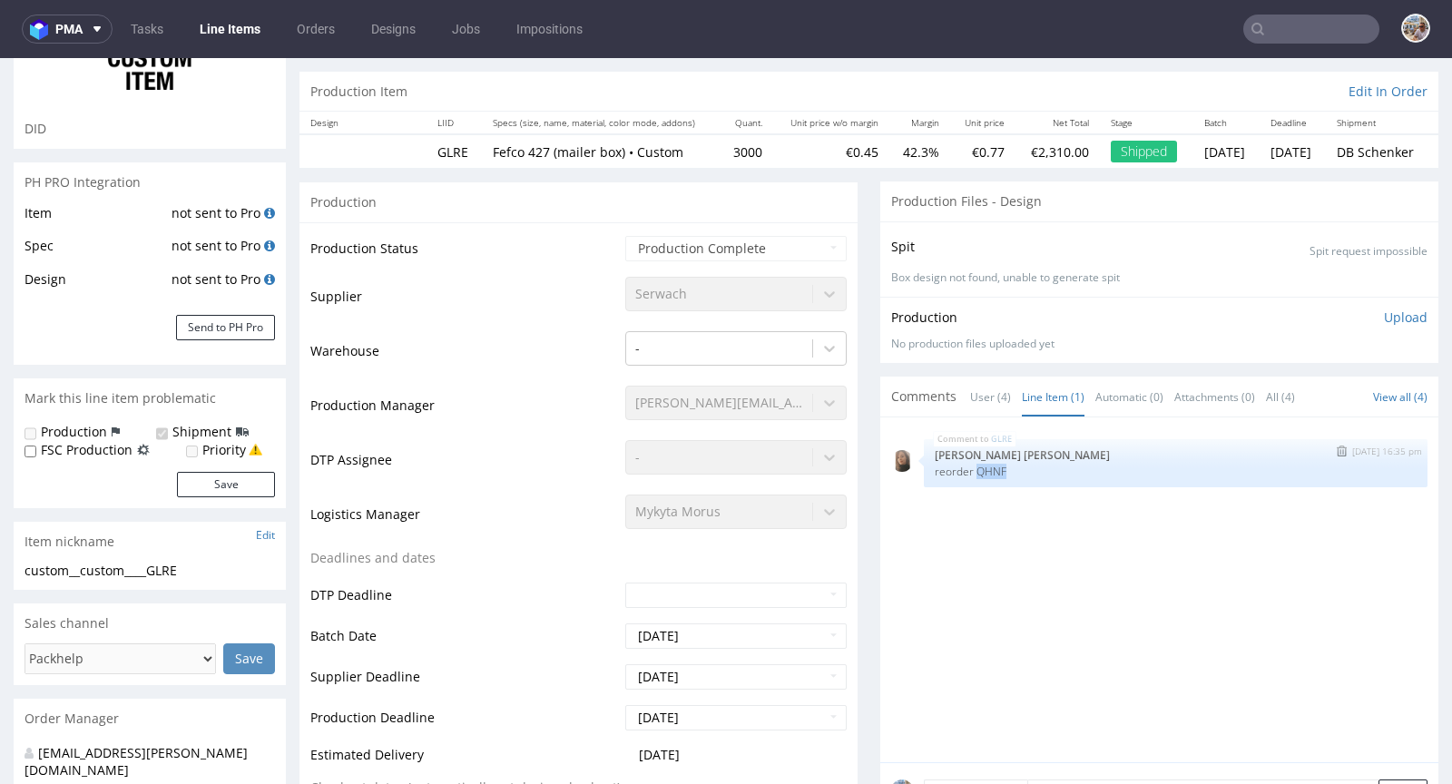
drag, startPoint x: 999, startPoint y: 466, endPoint x: 962, endPoint y: 470, distance: 37.4
click at [962, 470] on p "reorder QHNF" at bounding box center [1176, 472] width 482 height 14
copy p "QHNF"
click at [1295, 22] on input "text" at bounding box center [1311, 29] width 136 height 29
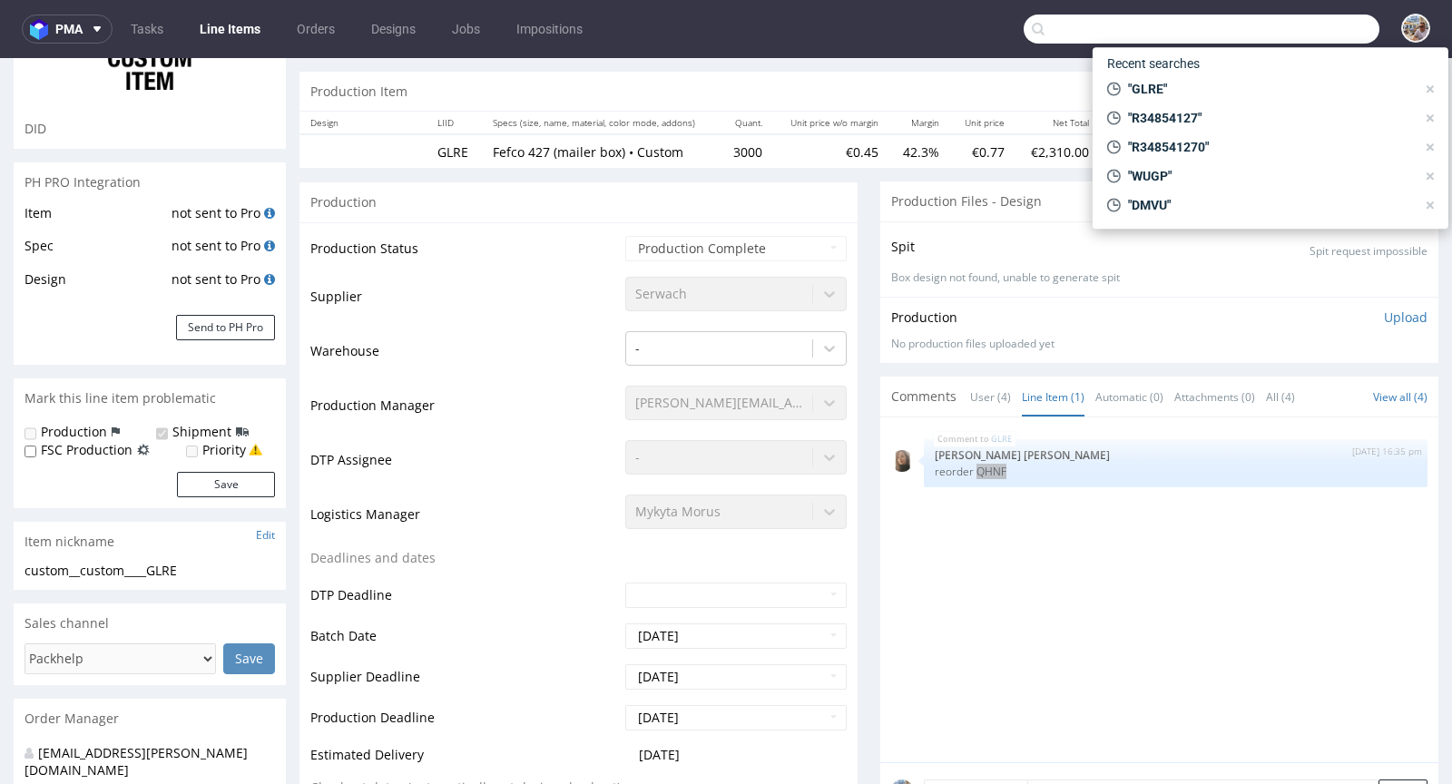
paste input "QHNF"
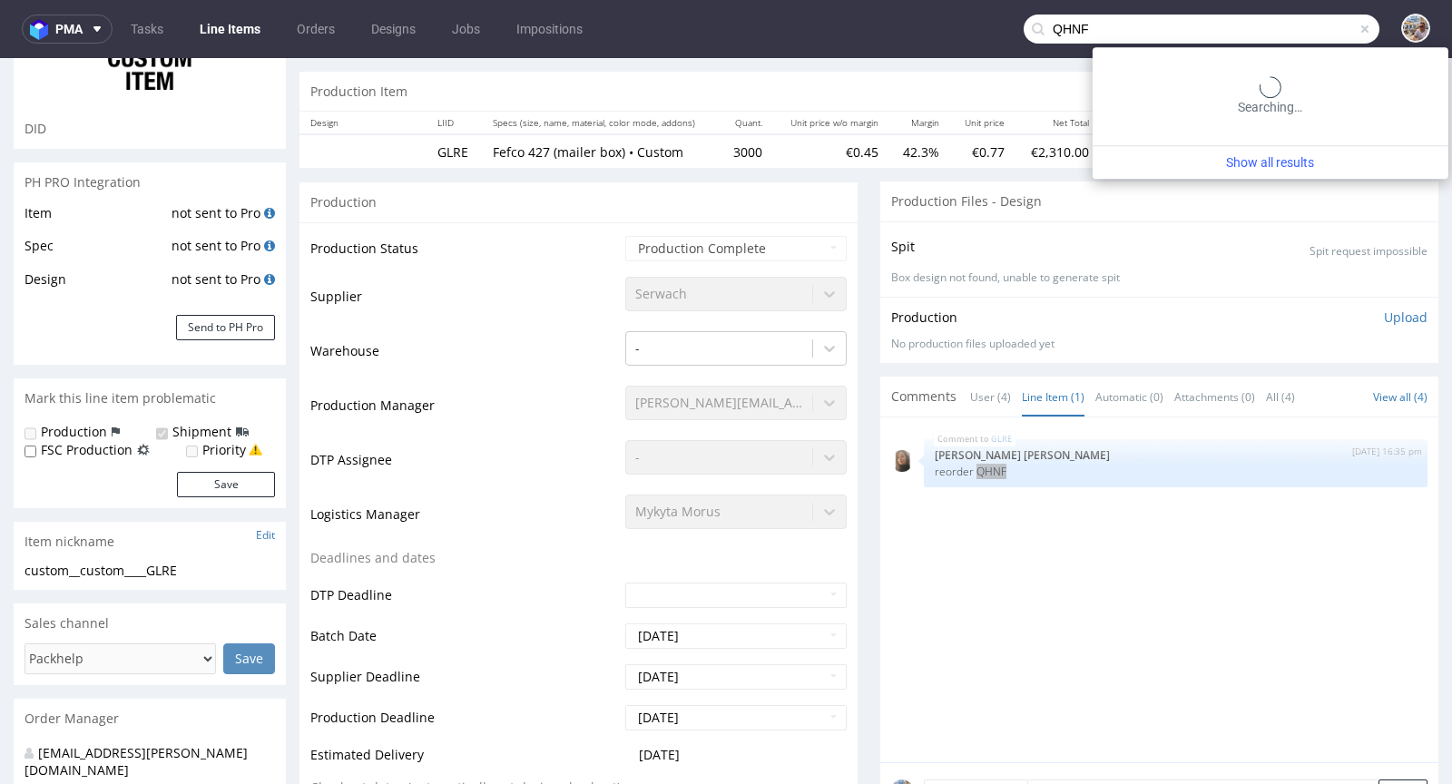
type input "QHNF"
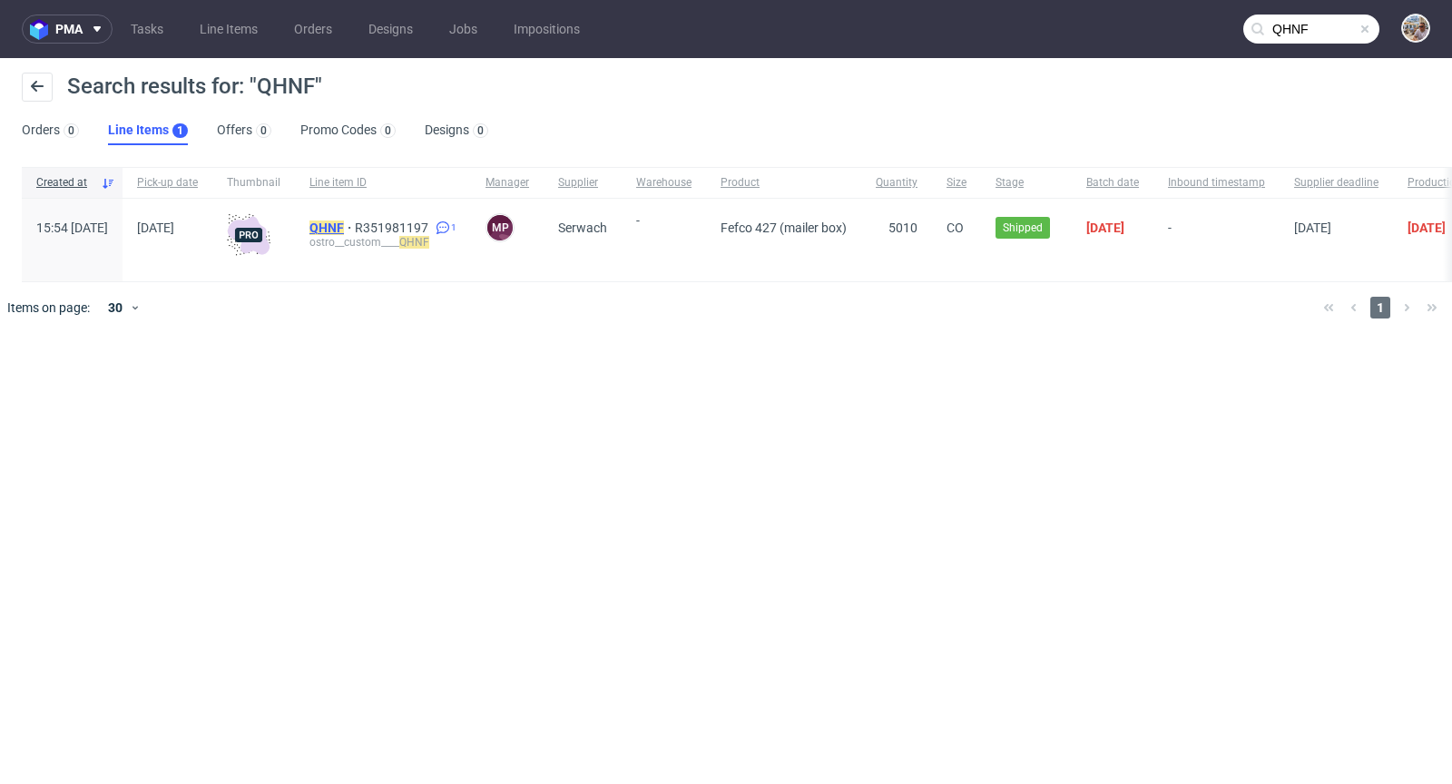
click at [344, 225] on mark "QHNF" at bounding box center [326, 227] width 34 height 15
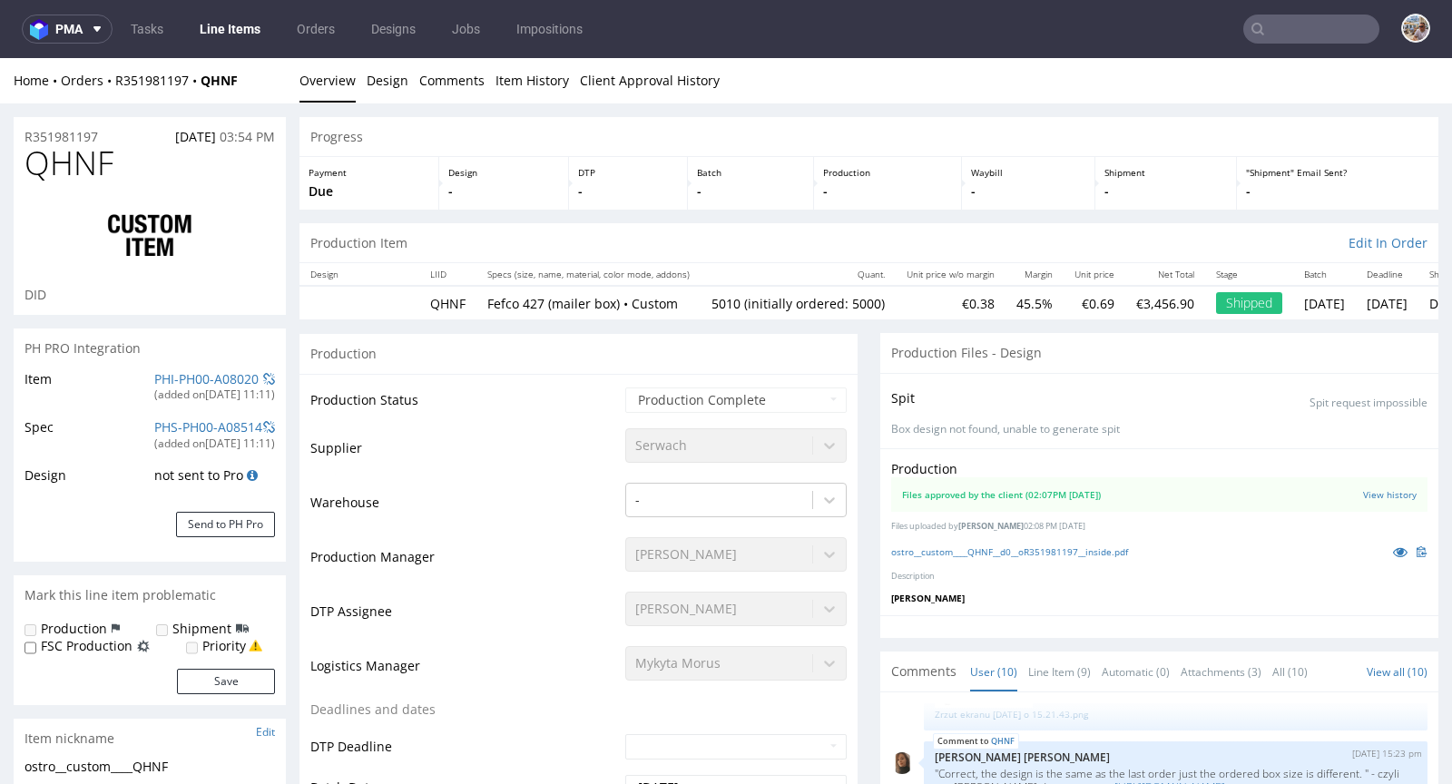
scroll to position [400, 0]
select select "in_progress"
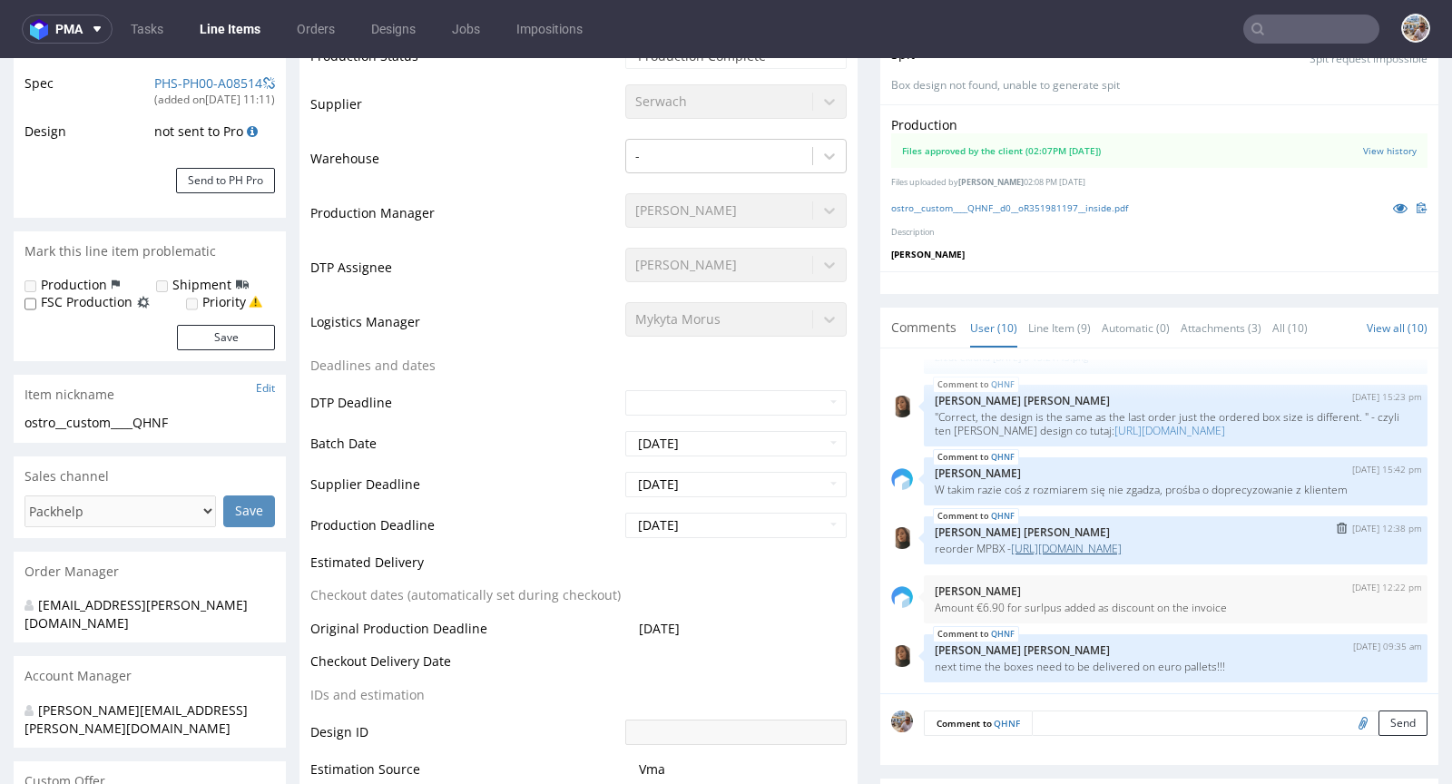
scroll to position [423, 0]
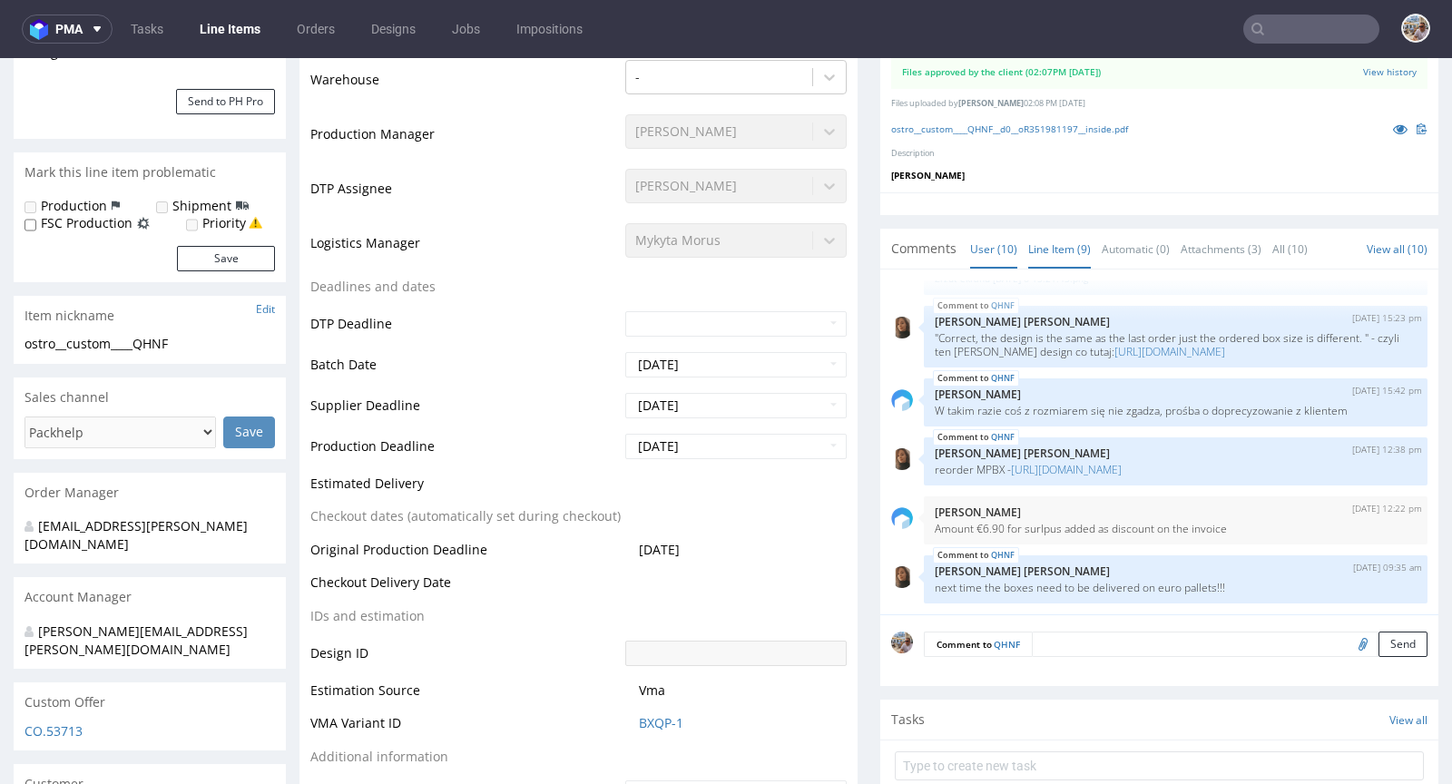
click at [1035, 238] on link "Line Item (9)" at bounding box center [1059, 249] width 63 height 39
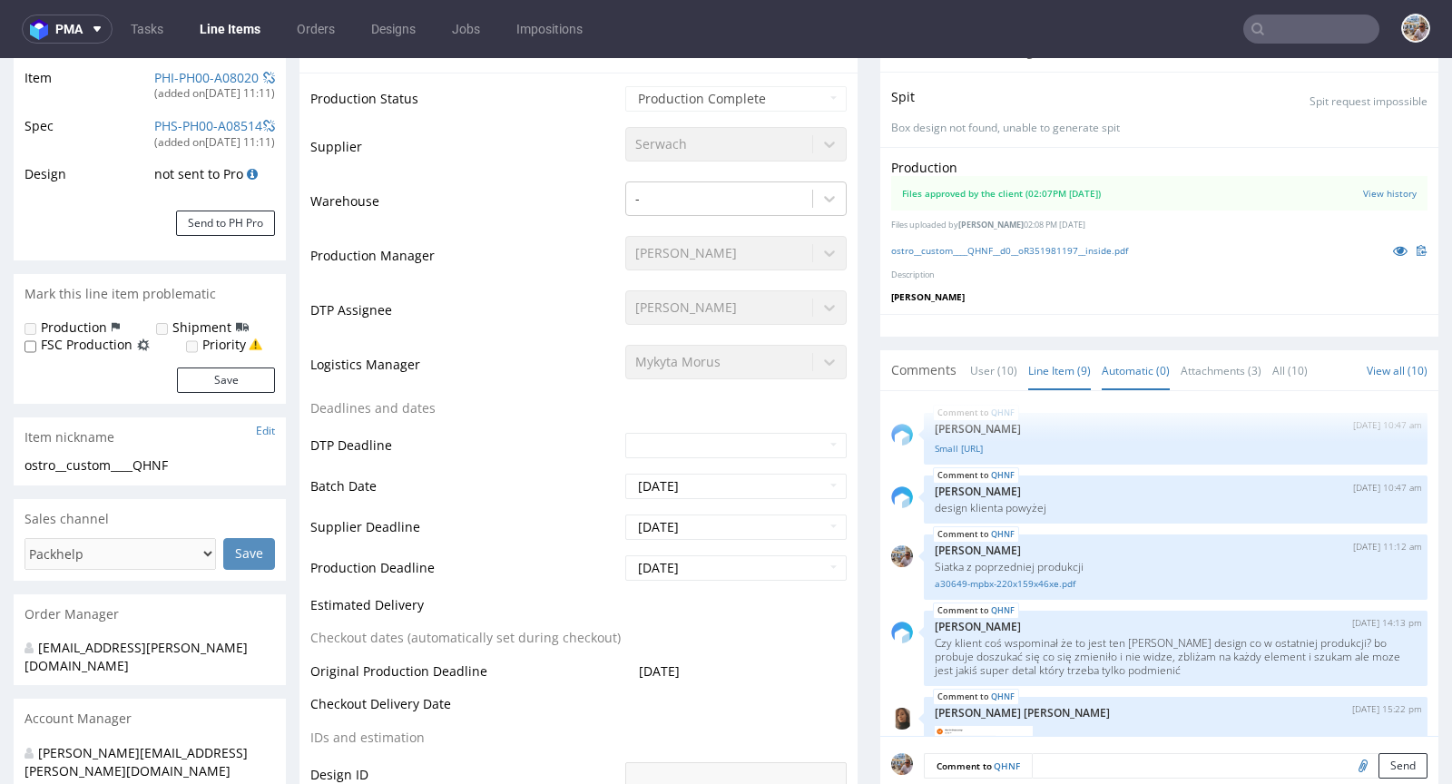
scroll to position [250, 0]
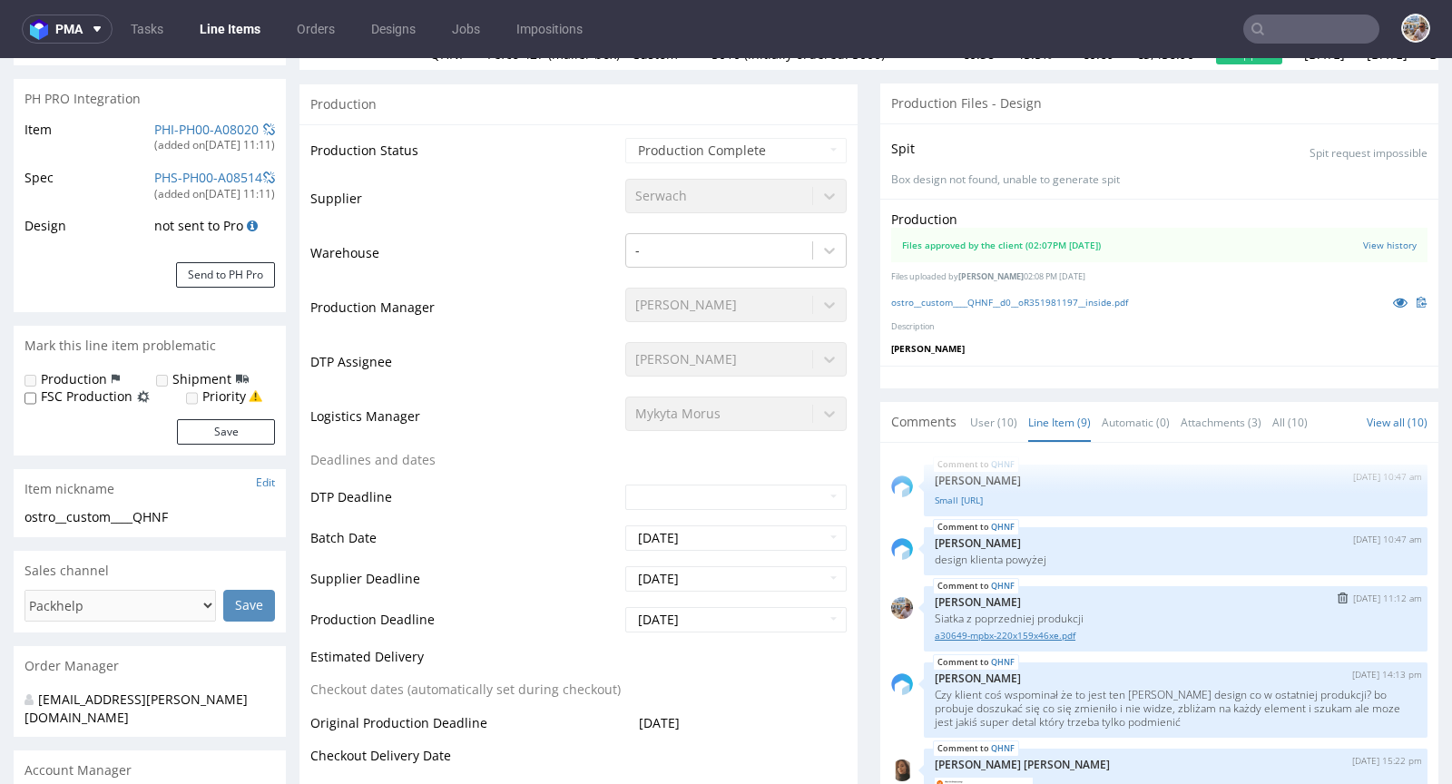
click at [1018, 632] on link "a30649-mpbx-220x159x46xe.pdf" at bounding box center [1176, 636] width 482 height 14
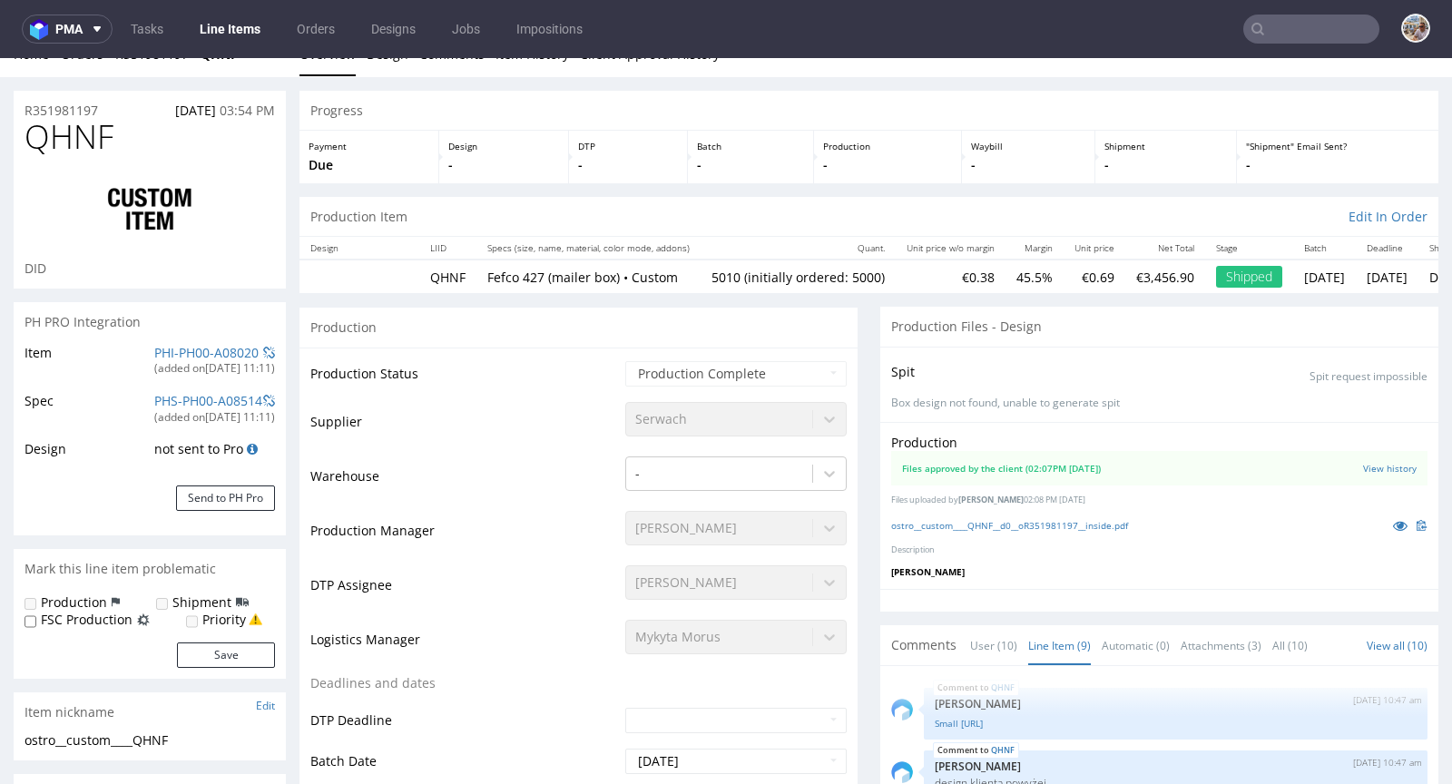
scroll to position [0, 0]
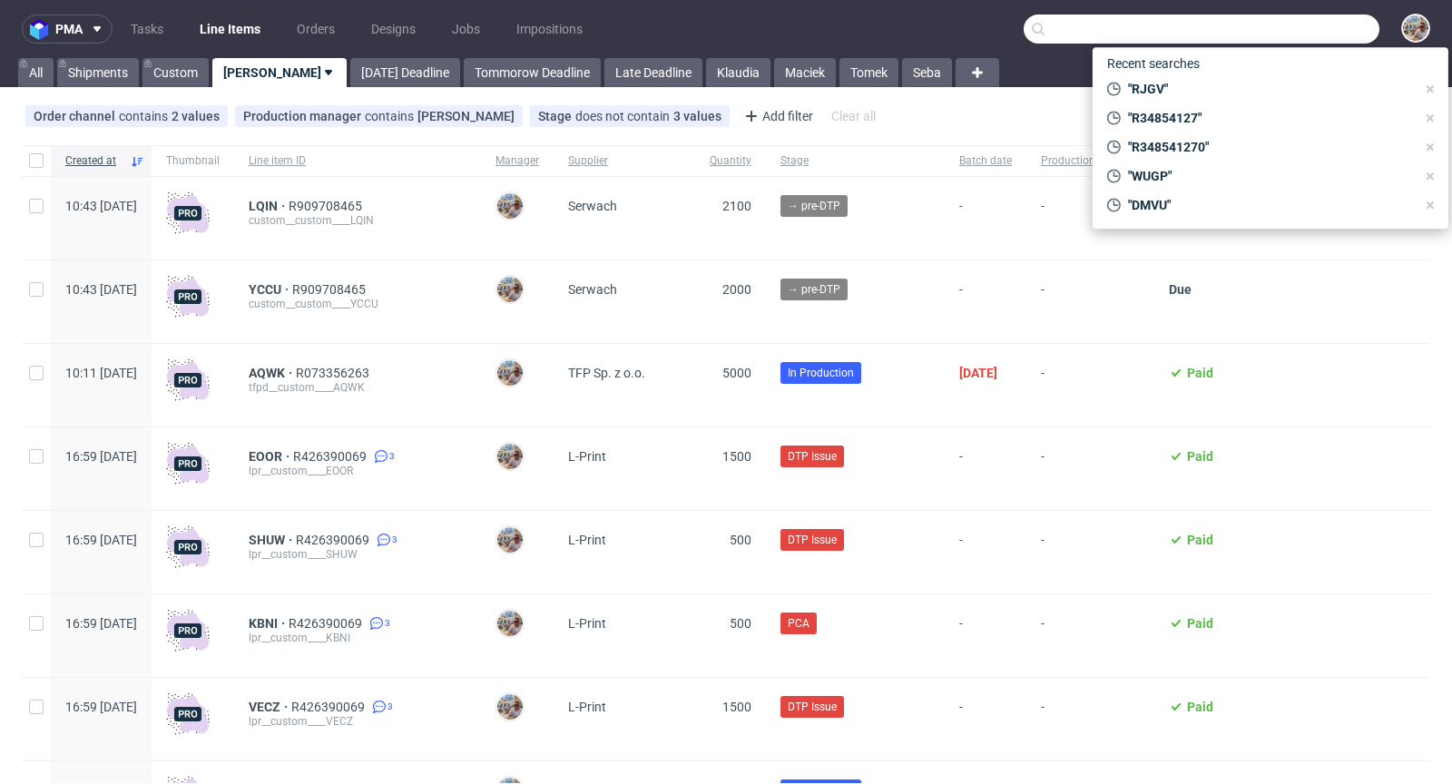
click at [1278, 31] on input "text" at bounding box center [1201, 29] width 356 height 29
paste input "WXDX"
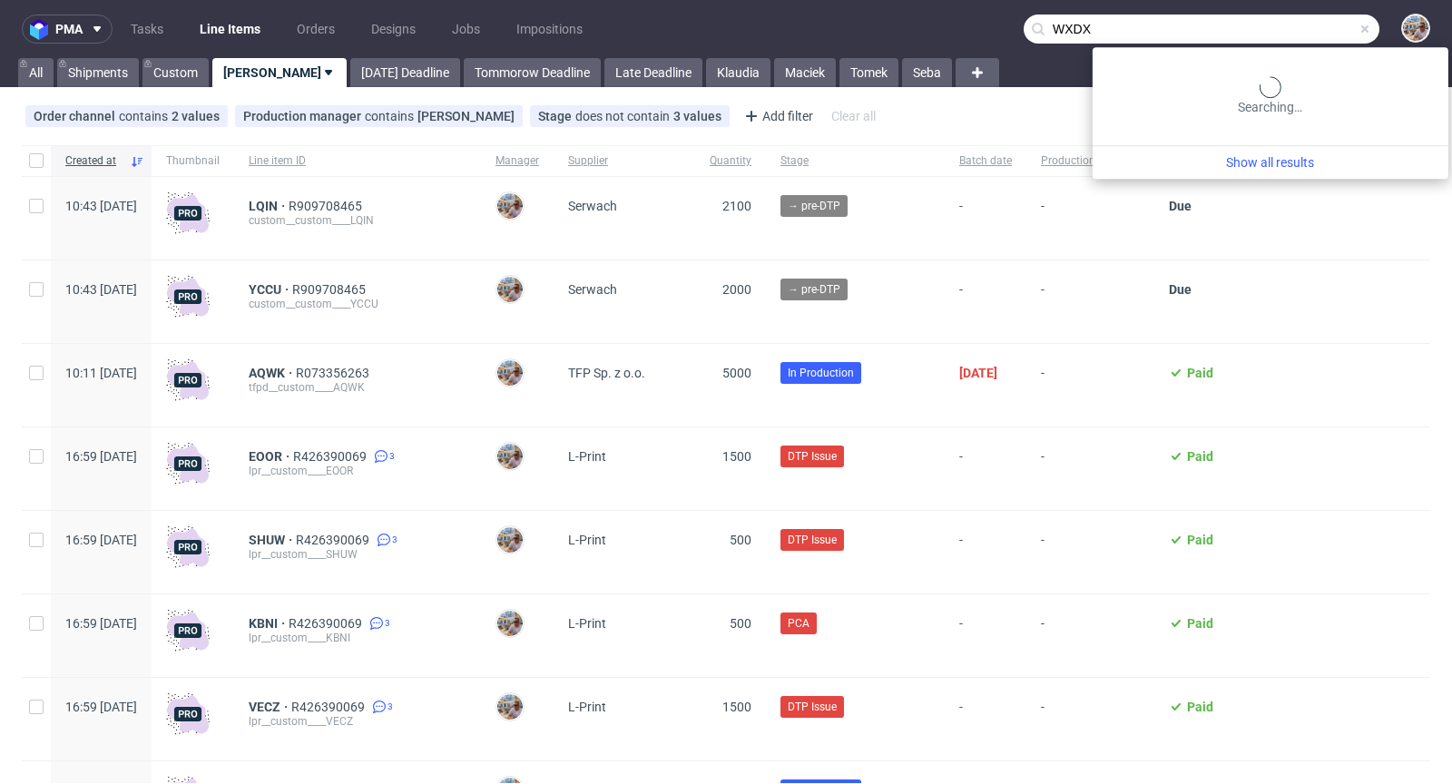
type input "WXDX"
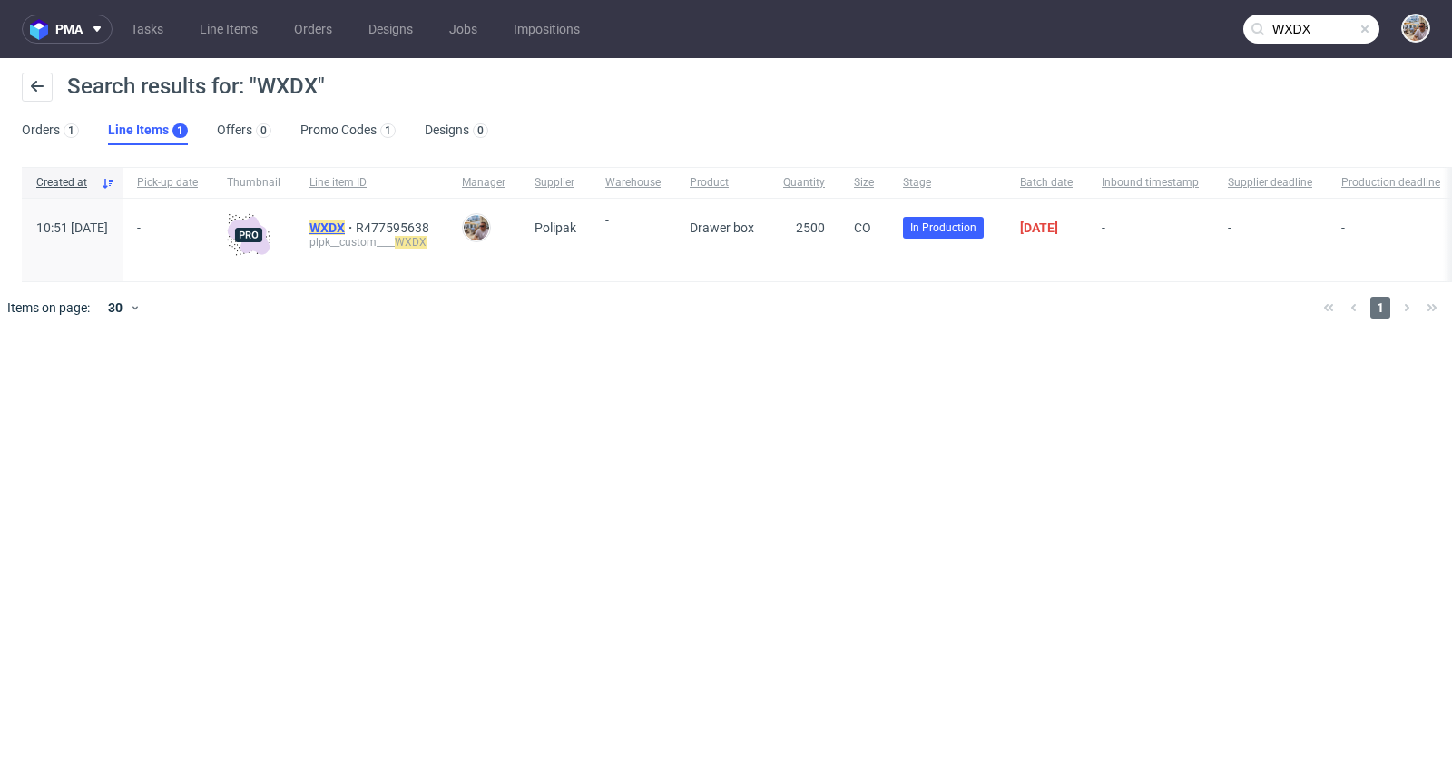
click at [345, 226] on mark "WXDX" at bounding box center [326, 227] width 35 height 15
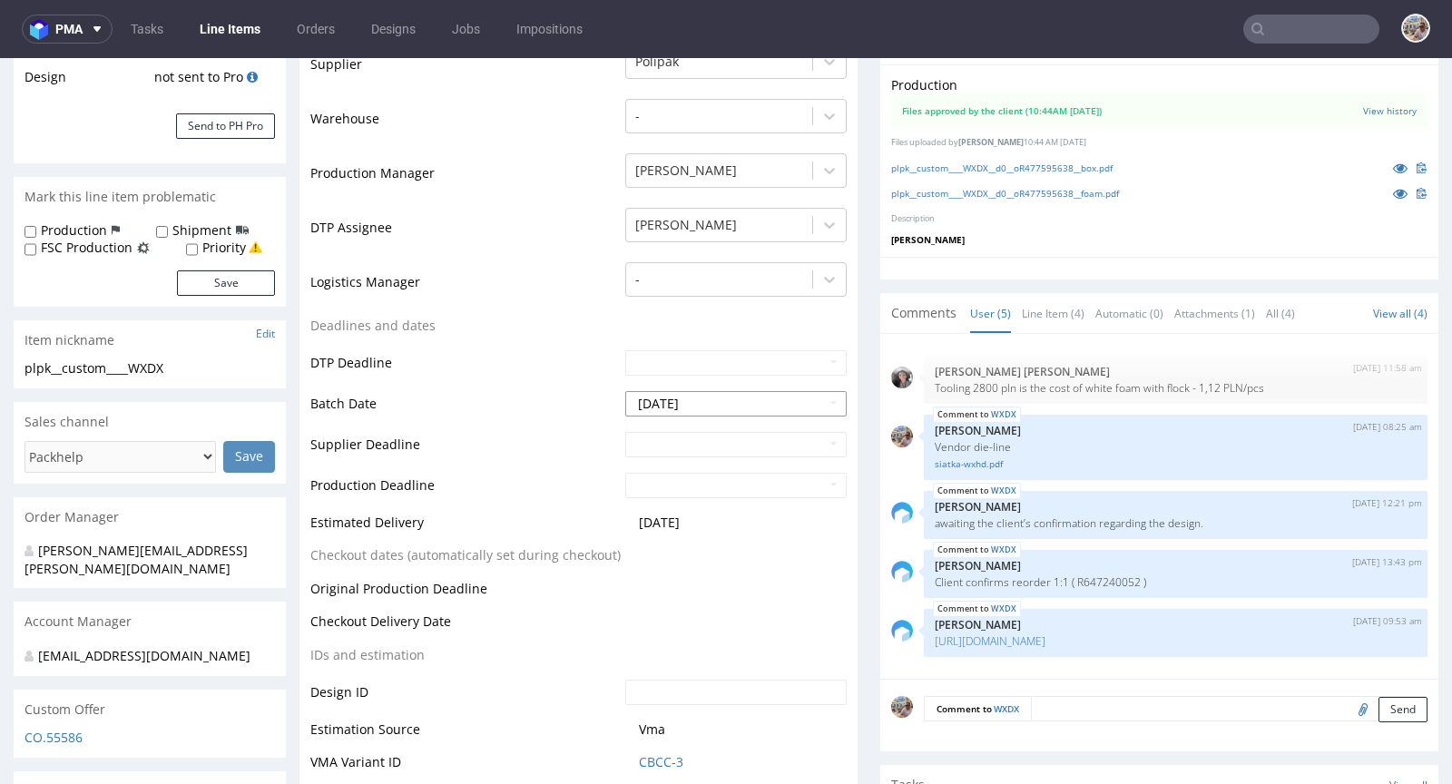
scroll to position [545, 0]
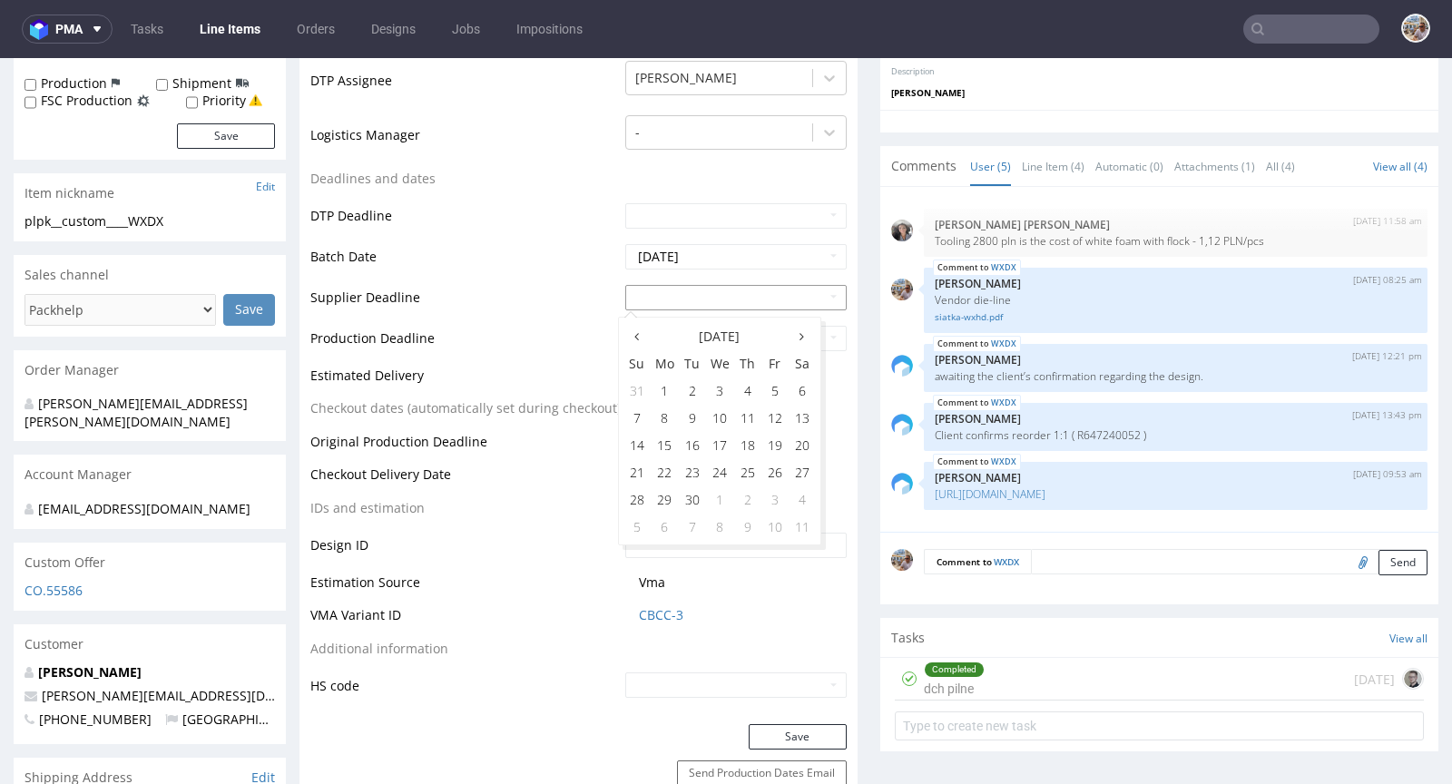
click at [686, 289] on input "text" at bounding box center [735, 297] width 221 height 25
click at [794, 333] on th at bounding box center [801, 335] width 27 height 27
click at [749, 467] on td "23" at bounding box center [747, 471] width 27 height 27
type input "[DATE]"
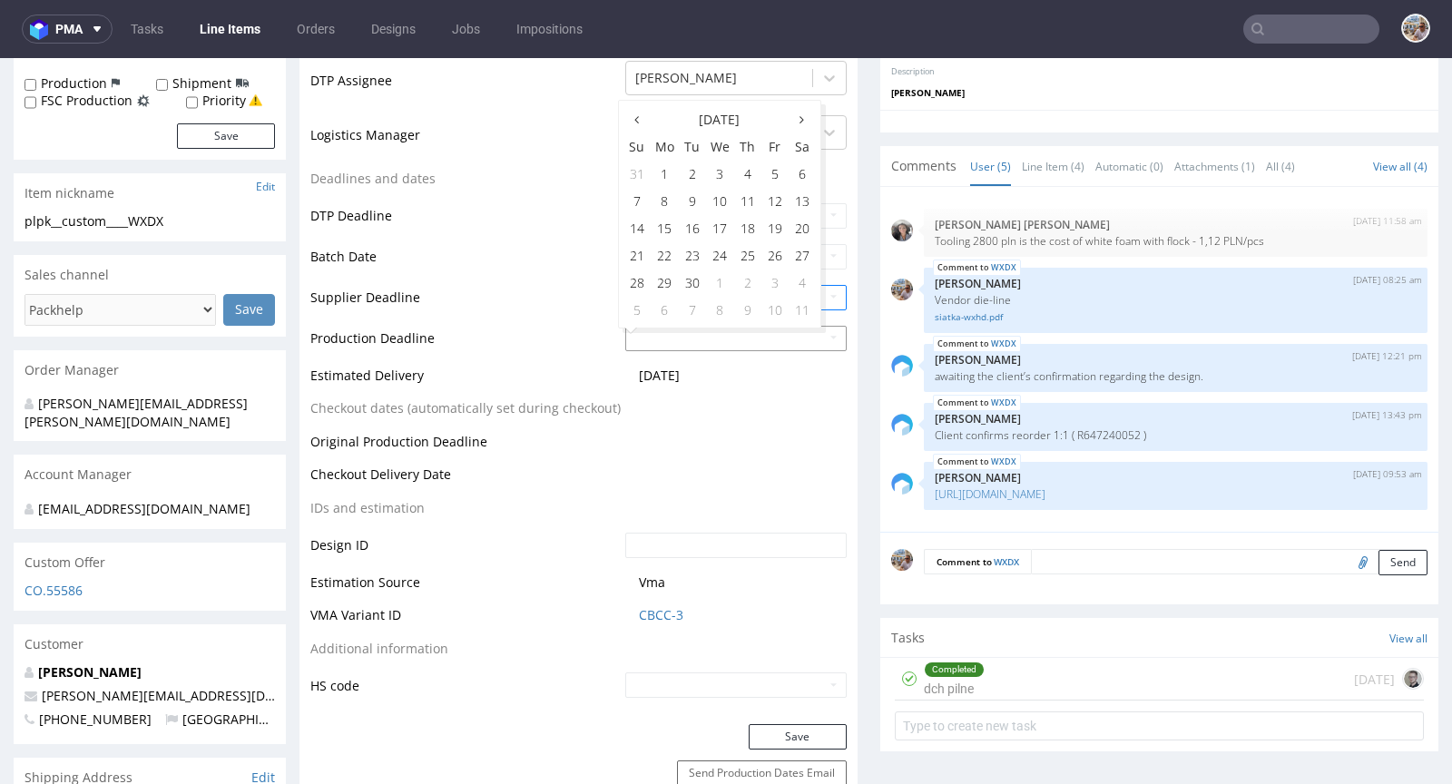
click at [668, 336] on input "text" at bounding box center [735, 338] width 221 height 25
click at [806, 123] on th at bounding box center [801, 118] width 27 height 27
click at [665, 287] on td "27" at bounding box center [665, 282] width 28 height 27
type input "[DATE]"
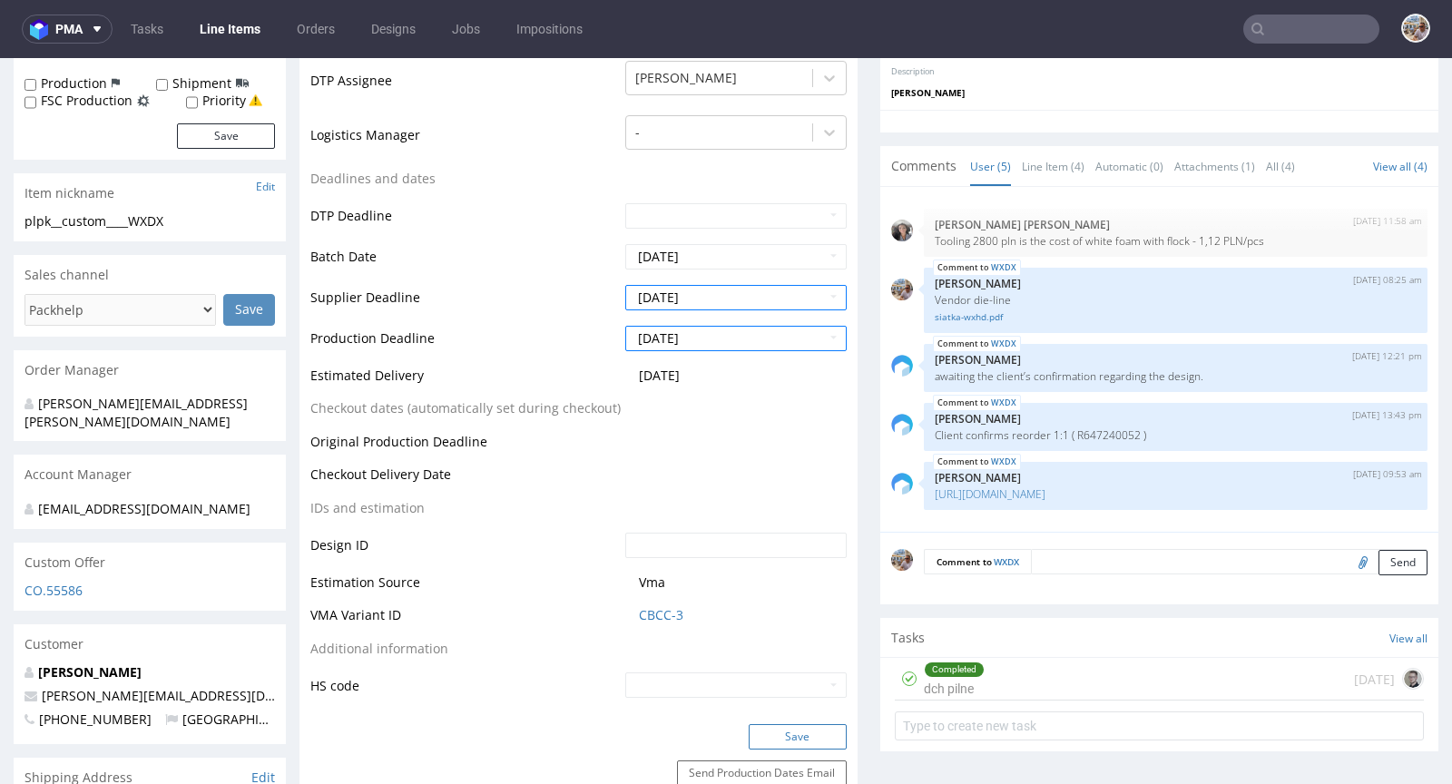
click at [788, 725] on button "Save" at bounding box center [798, 736] width 98 height 25
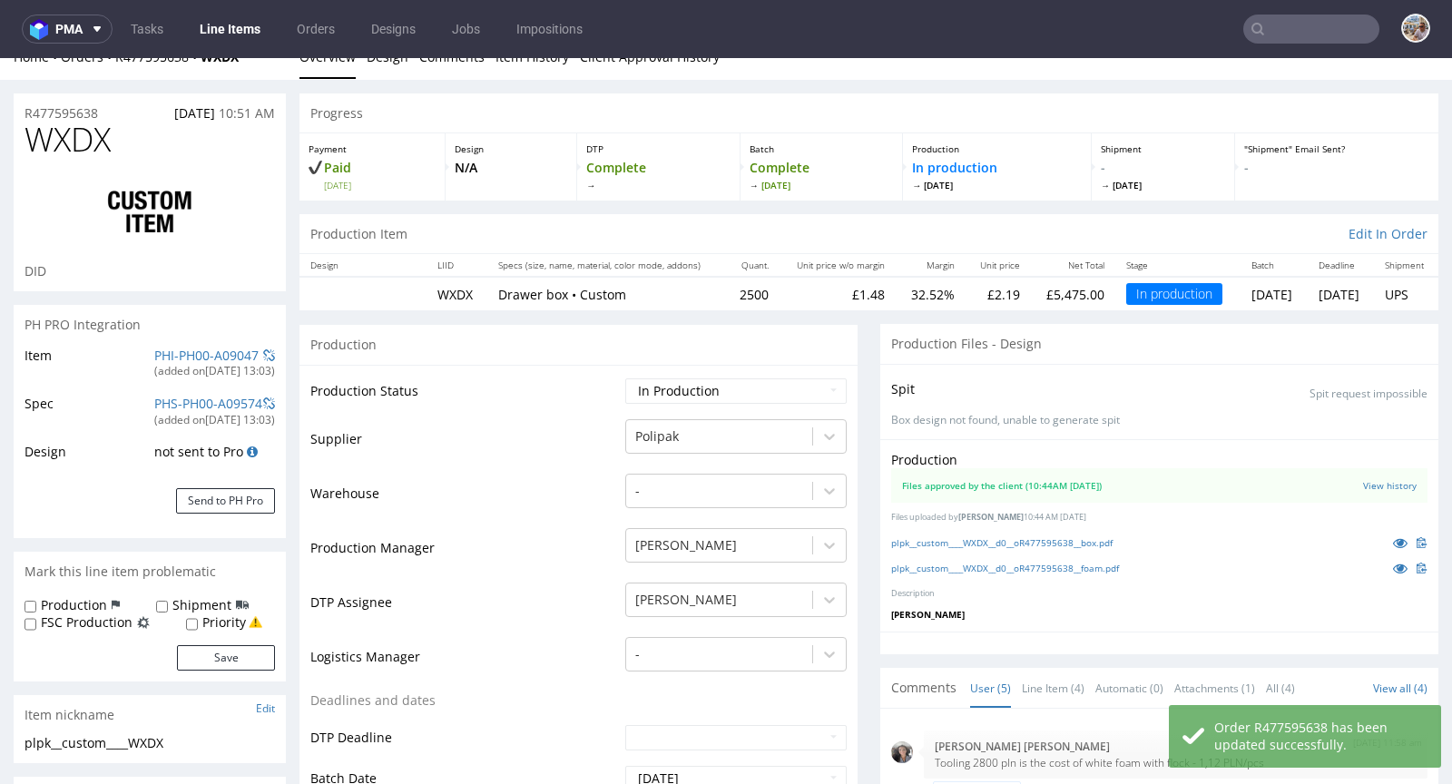
scroll to position [0, 0]
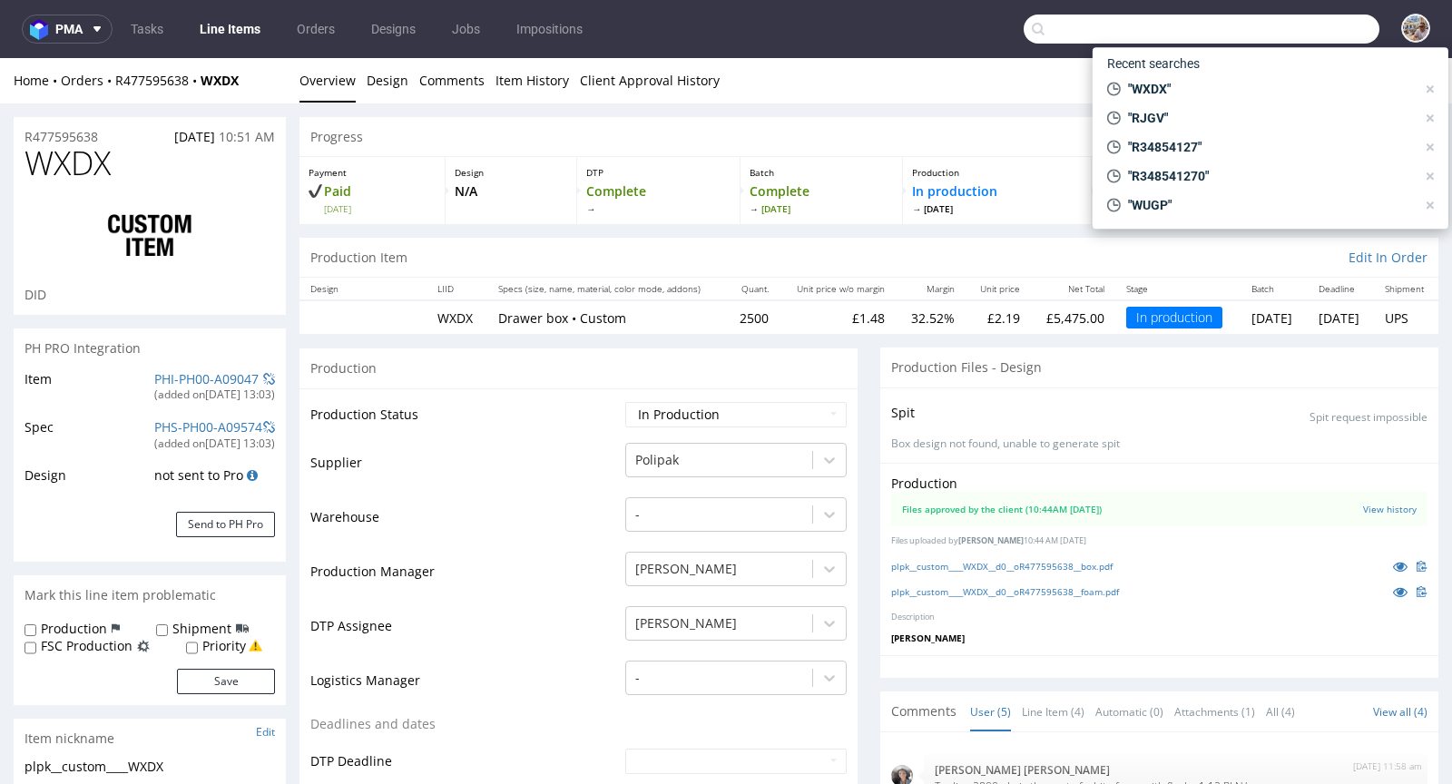
click at [1302, 35] on input "text" at bounding box center [1201, 29] width 356 height 29
paste input "BGSU"
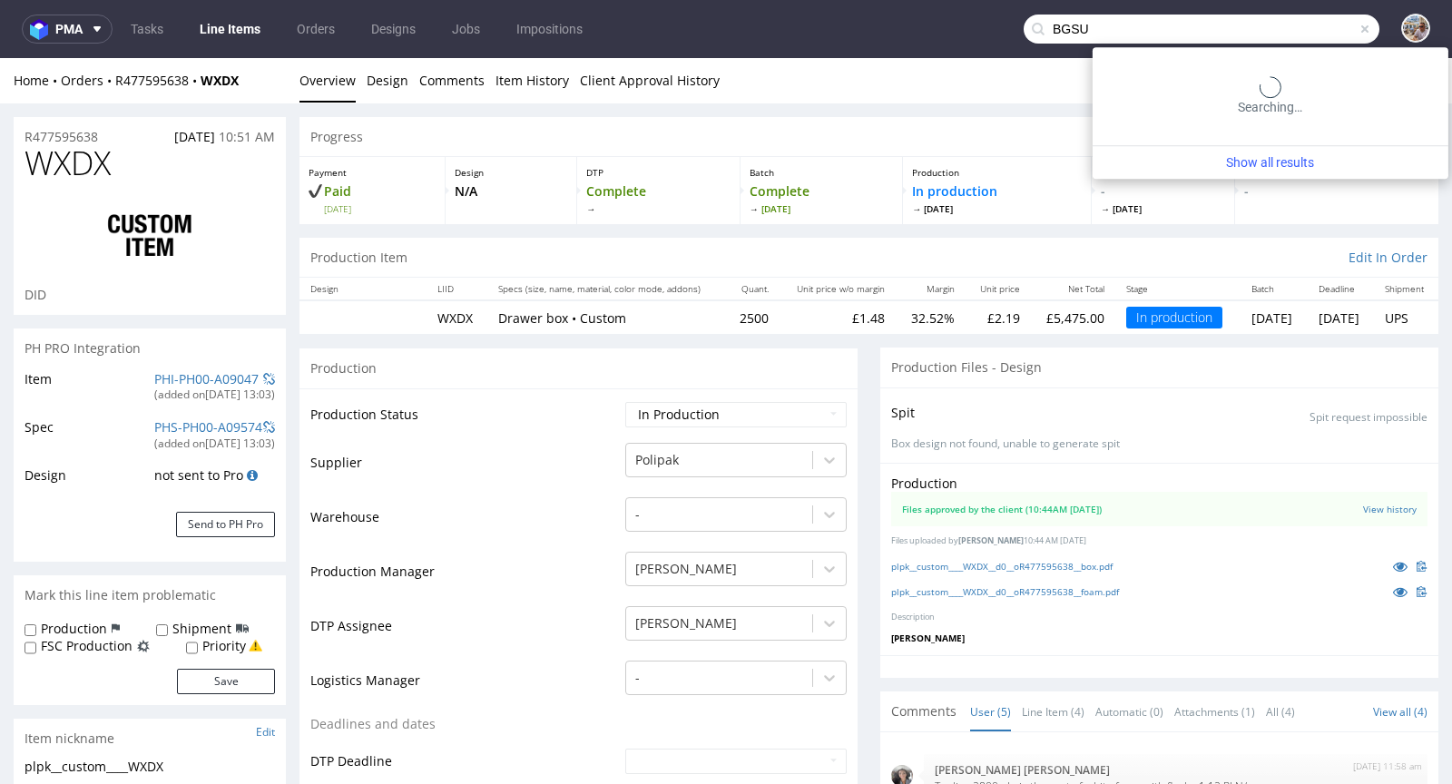
type input "BGSU"
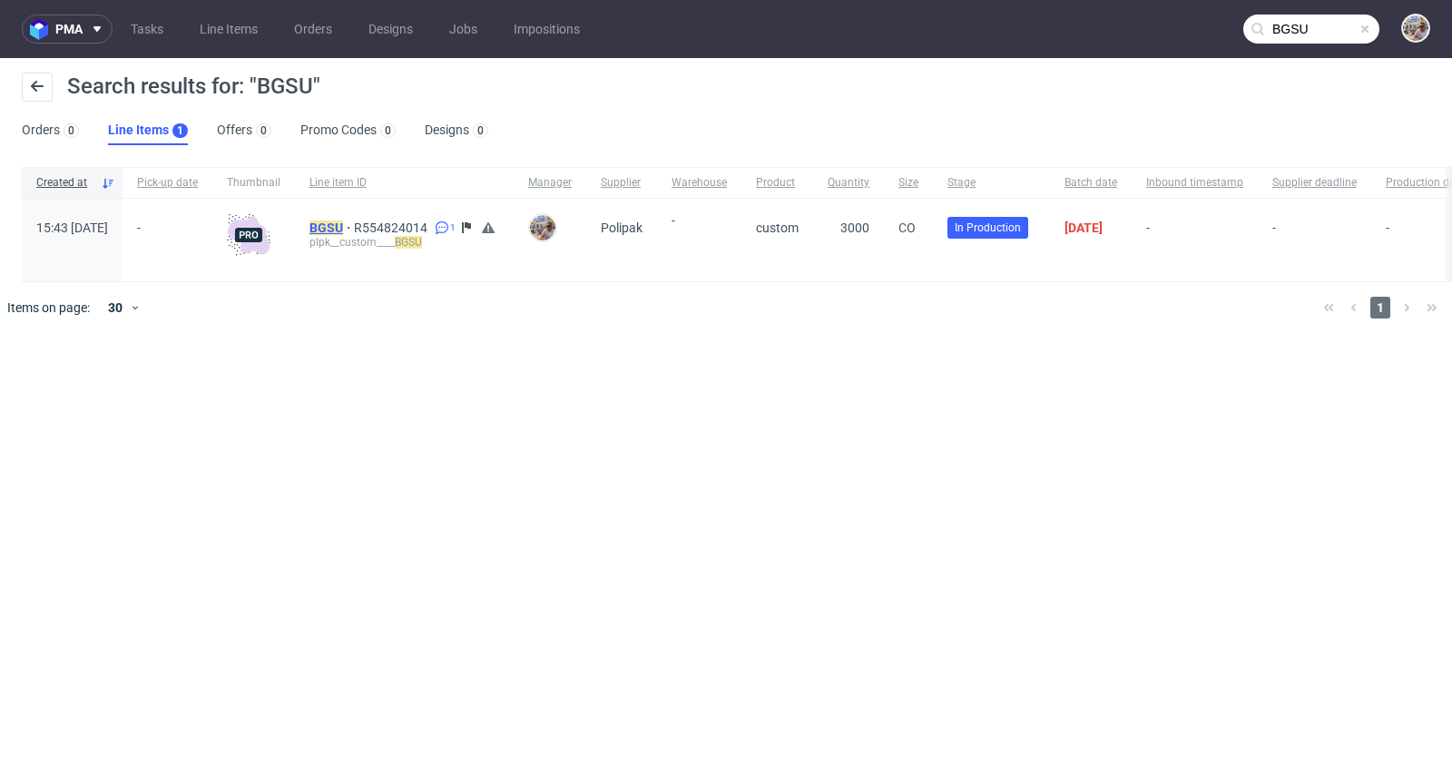
click at [343, 227] on mark "BGSU" at bounding box center [326, 227] width 34 height 15
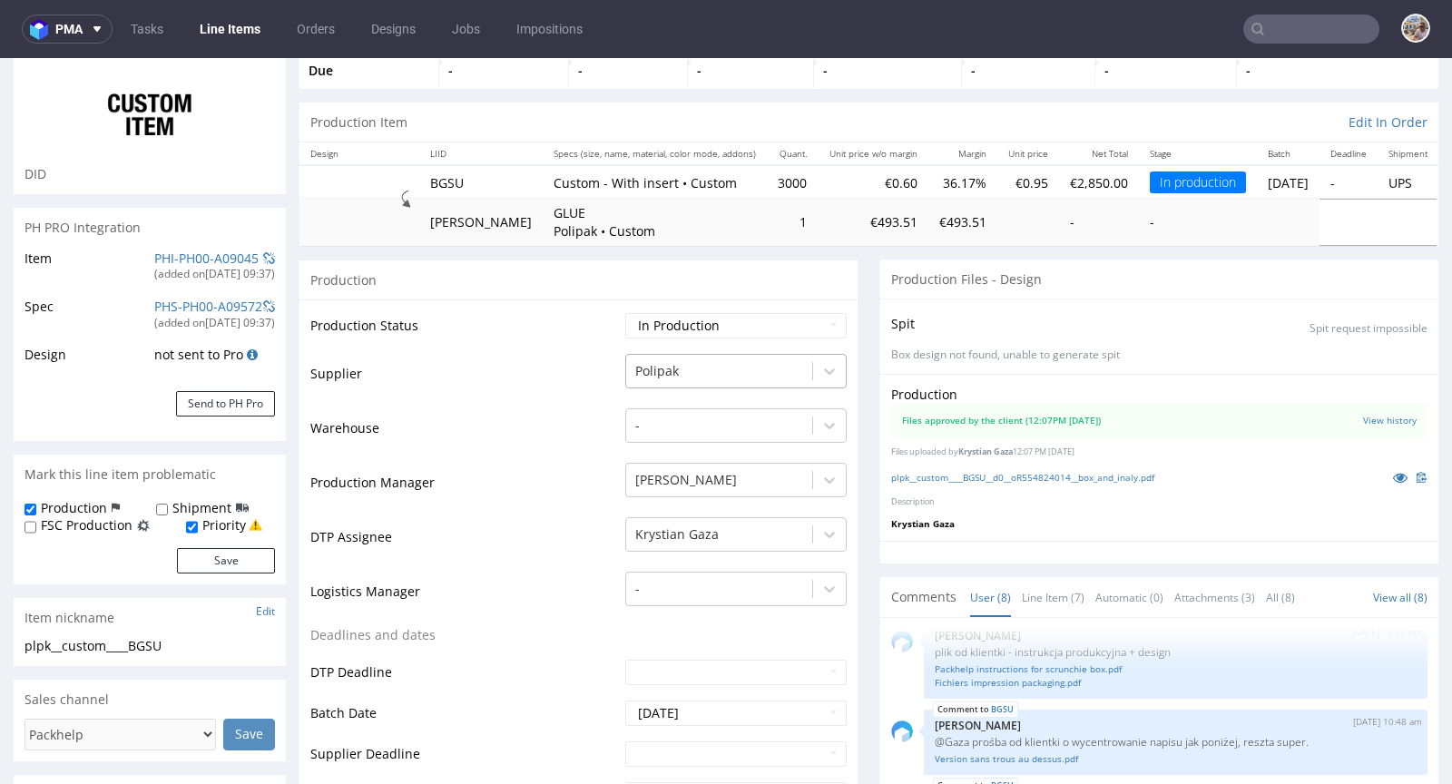
scroll to position [376, 0]
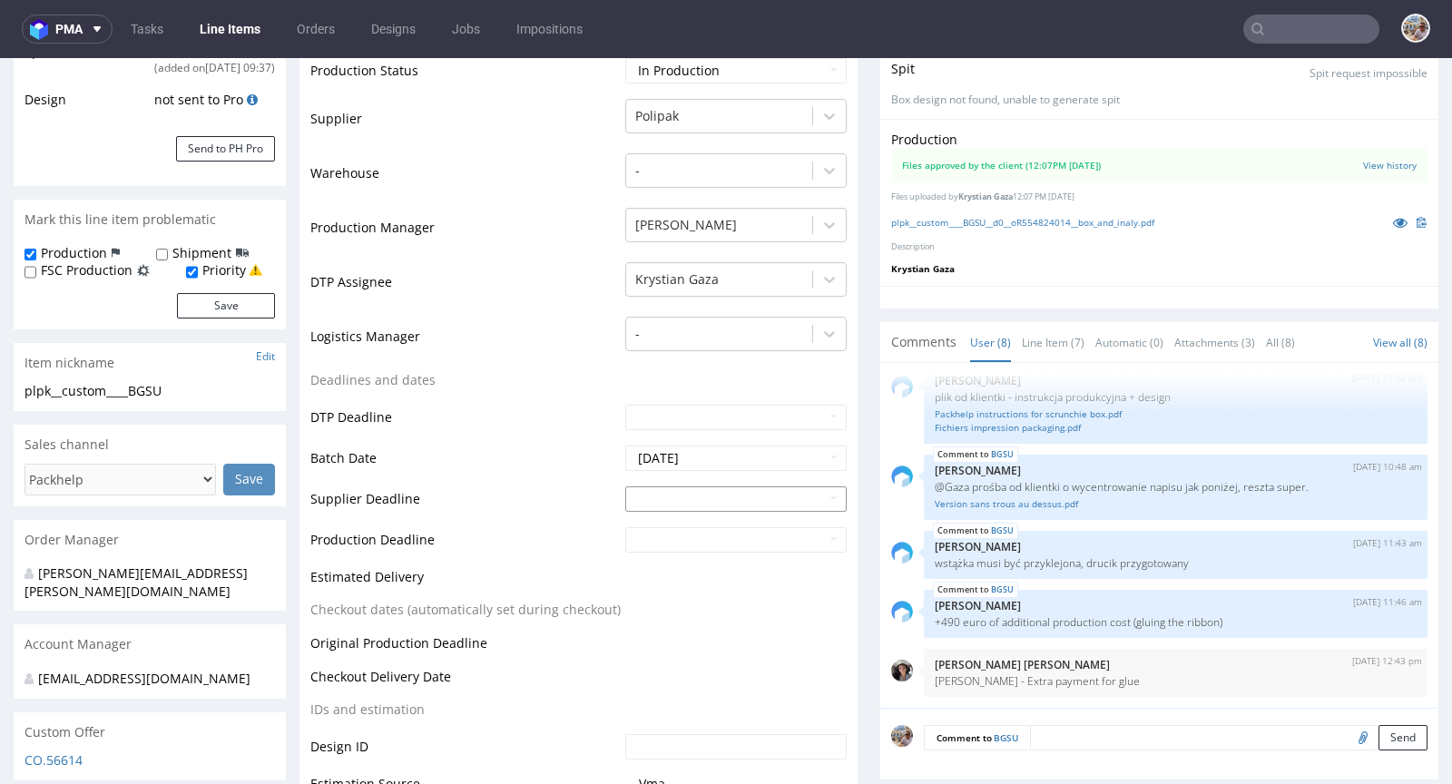
click at [673, 498] on input "text" at bounding box center [735, 498] width 221 height 25
click at [798, 274] on th at bounding box center [801, 280] width 27 height 27
click at [721, 413] on td "22" at bounding box center [720, 416] width 28 height 27
type input "2025-10-22"
click at [683, 550] on td at bounding box center [734, 545] width 226 height 41
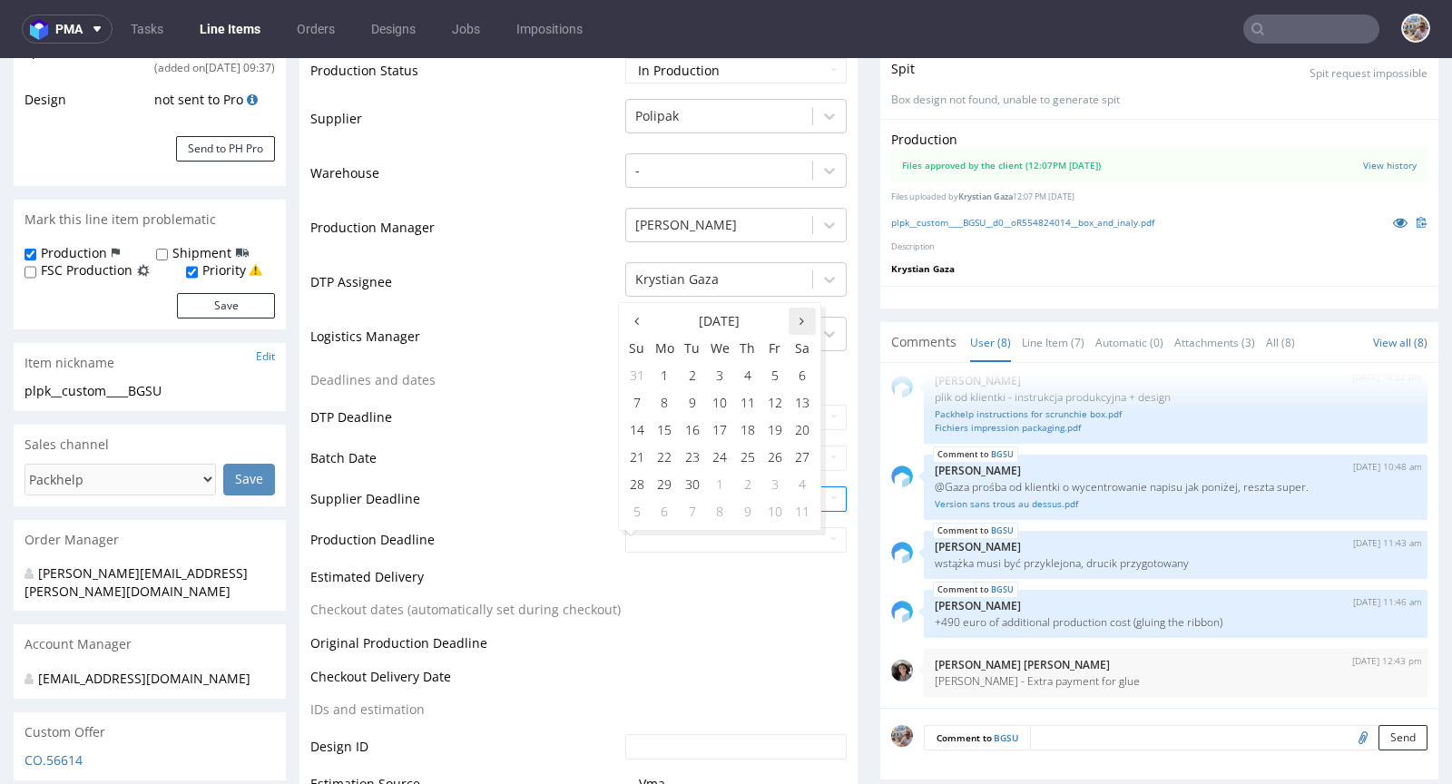
click at [793, 318] on th at bounding box center [801, 321] width 27 height 27
click at [777, 445] on td "24" at bounding box center [774, 457] width 27 height 27
type input "2025-10-24"
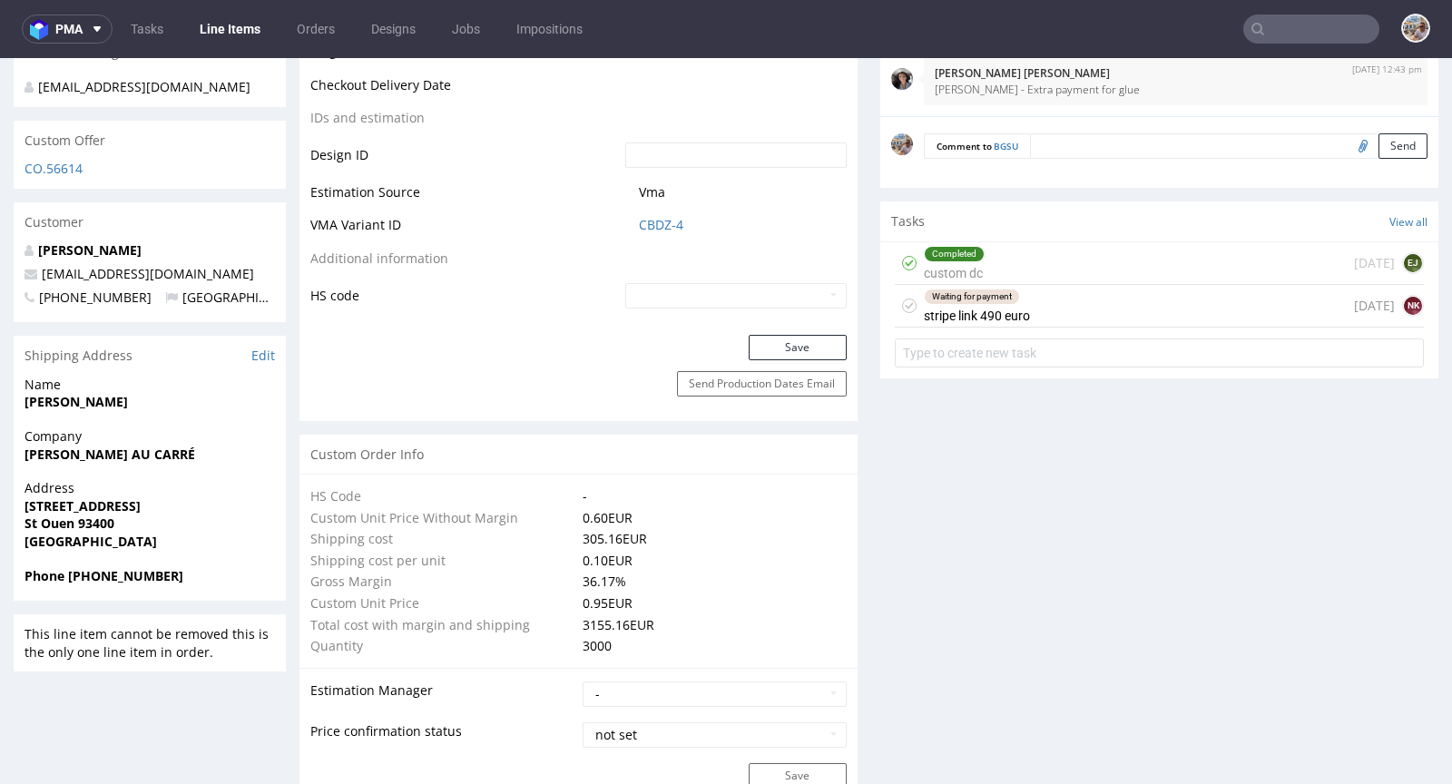
scroll to position [968, 0]
click at [793, 341] on button "Save" at bounding box center [798, 346] width 98 height 25
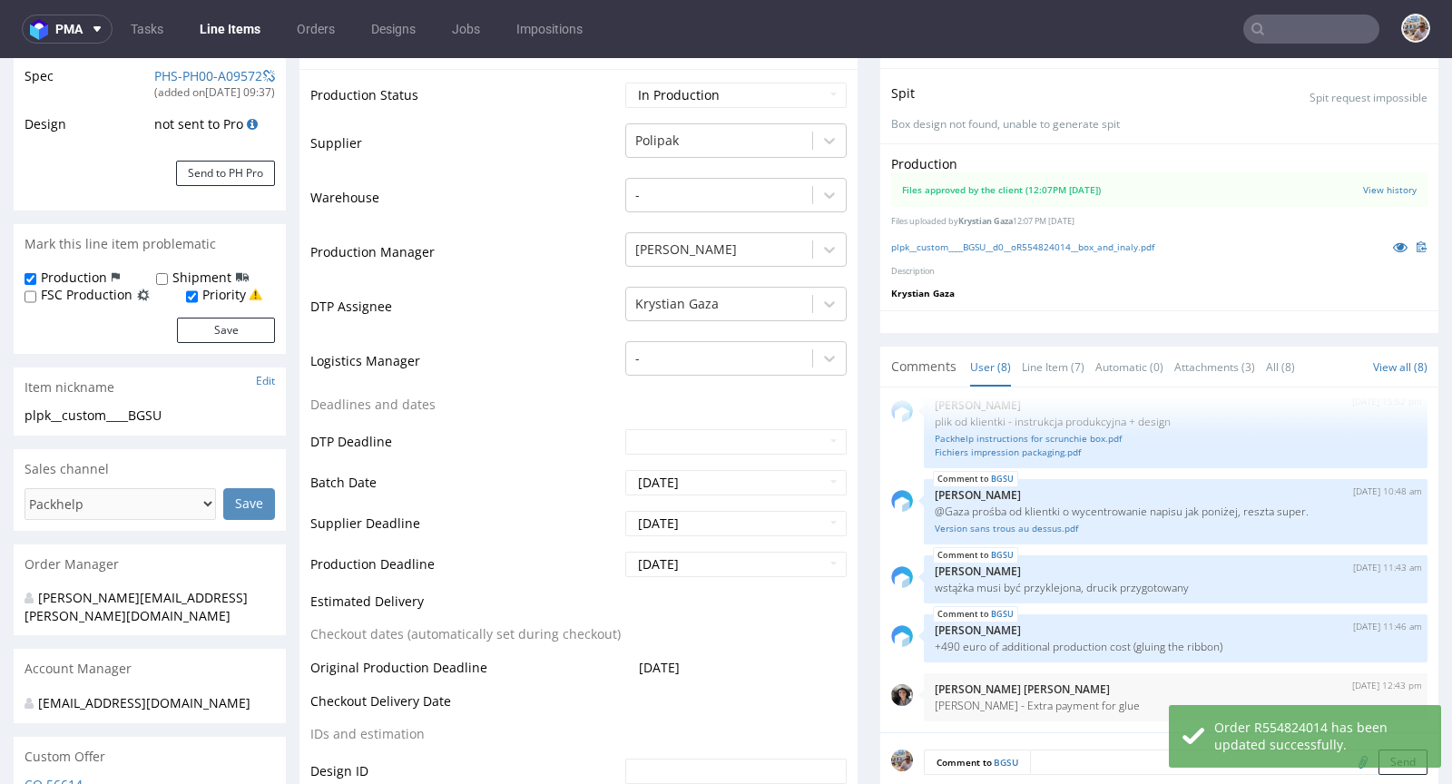
scroll to position [0, 0]
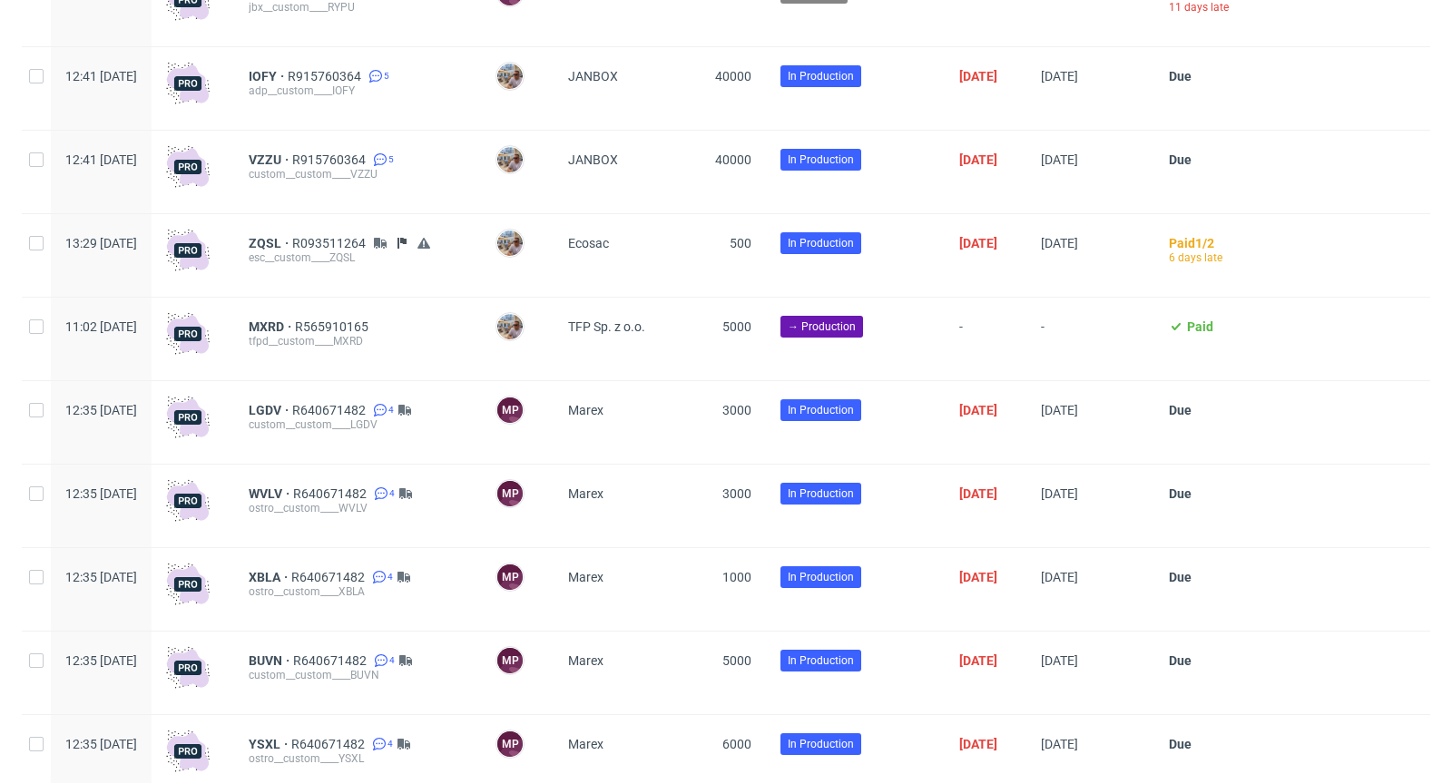
scroll to position [4821, 0]
